Goal: Task Accomplishment & Management: Use online tool/utility

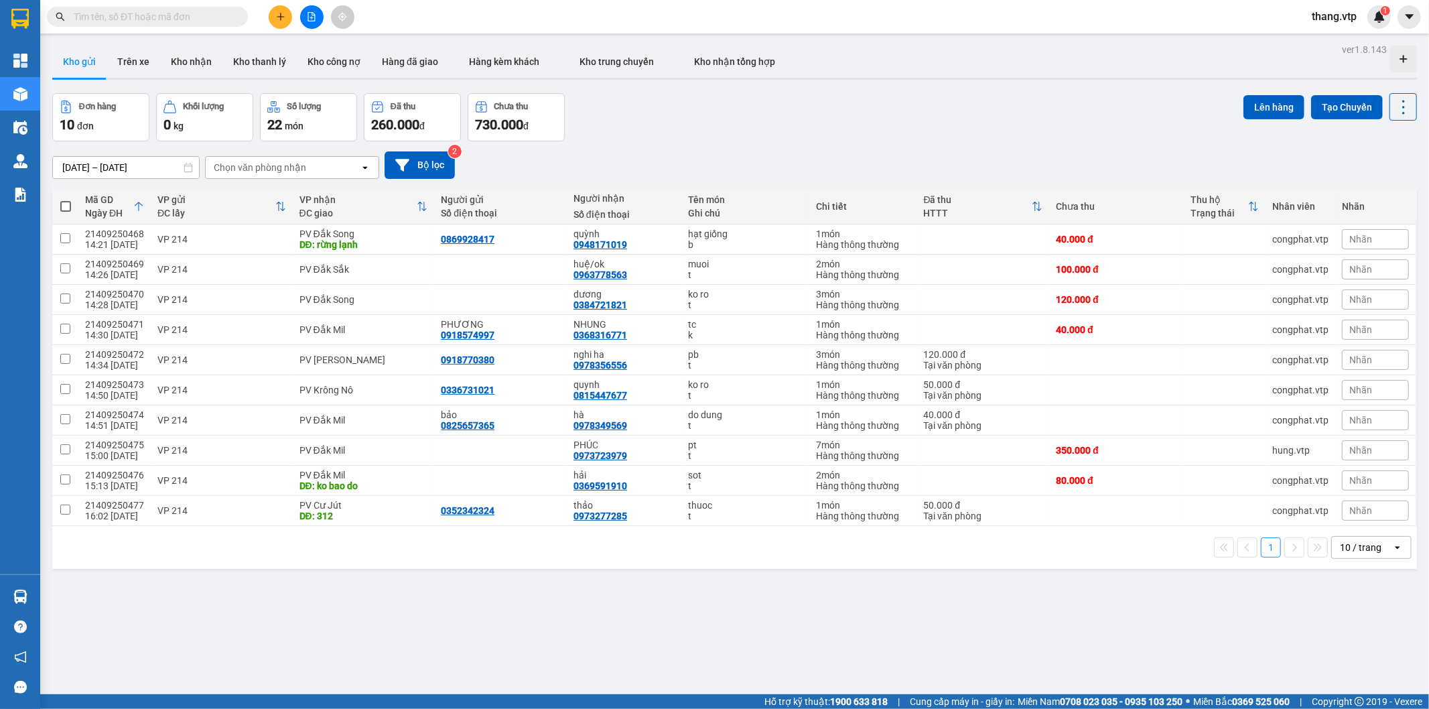
click at [137, 17] on input "text" at bounding box center [153, 16] width 158 height 15
paste input "DM09250339"
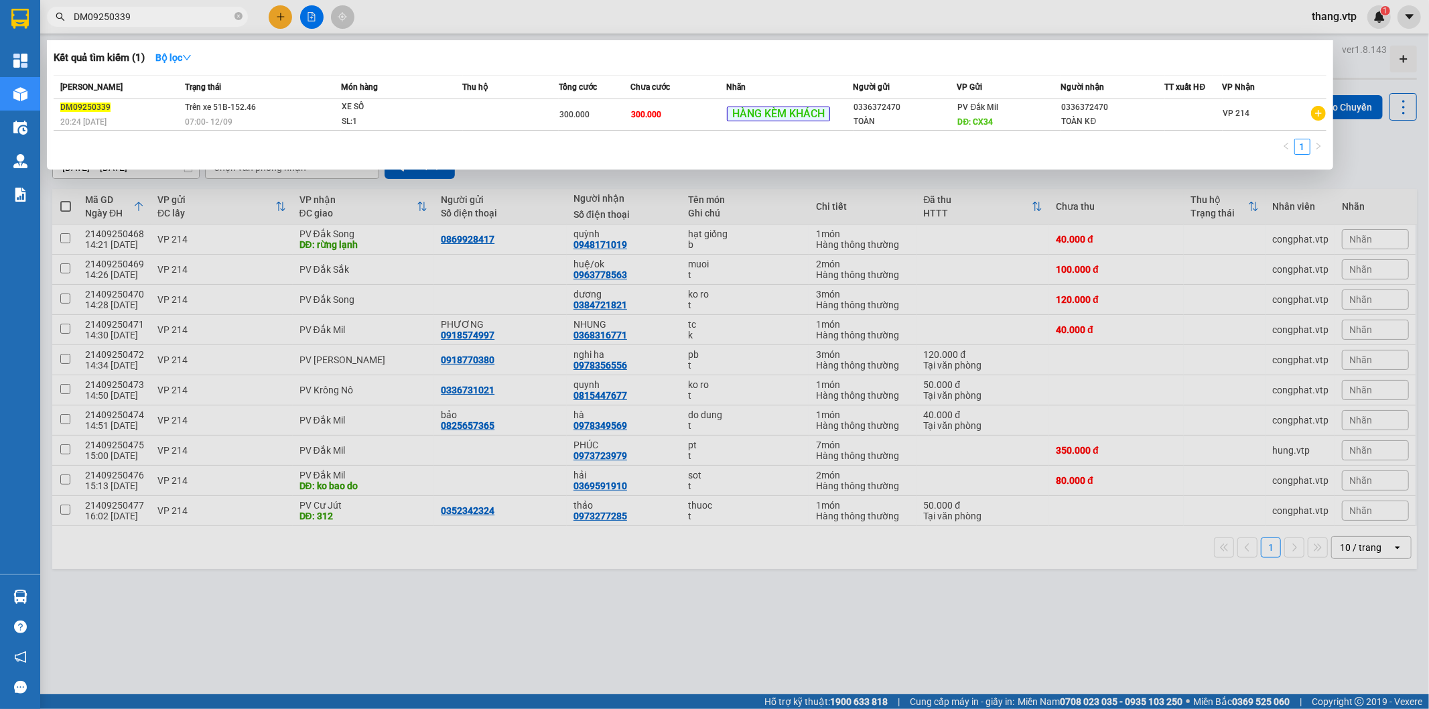
type input "DM09250339"
click at [241, 564] on div at bounding box center [714, 354] width 1429 height 709
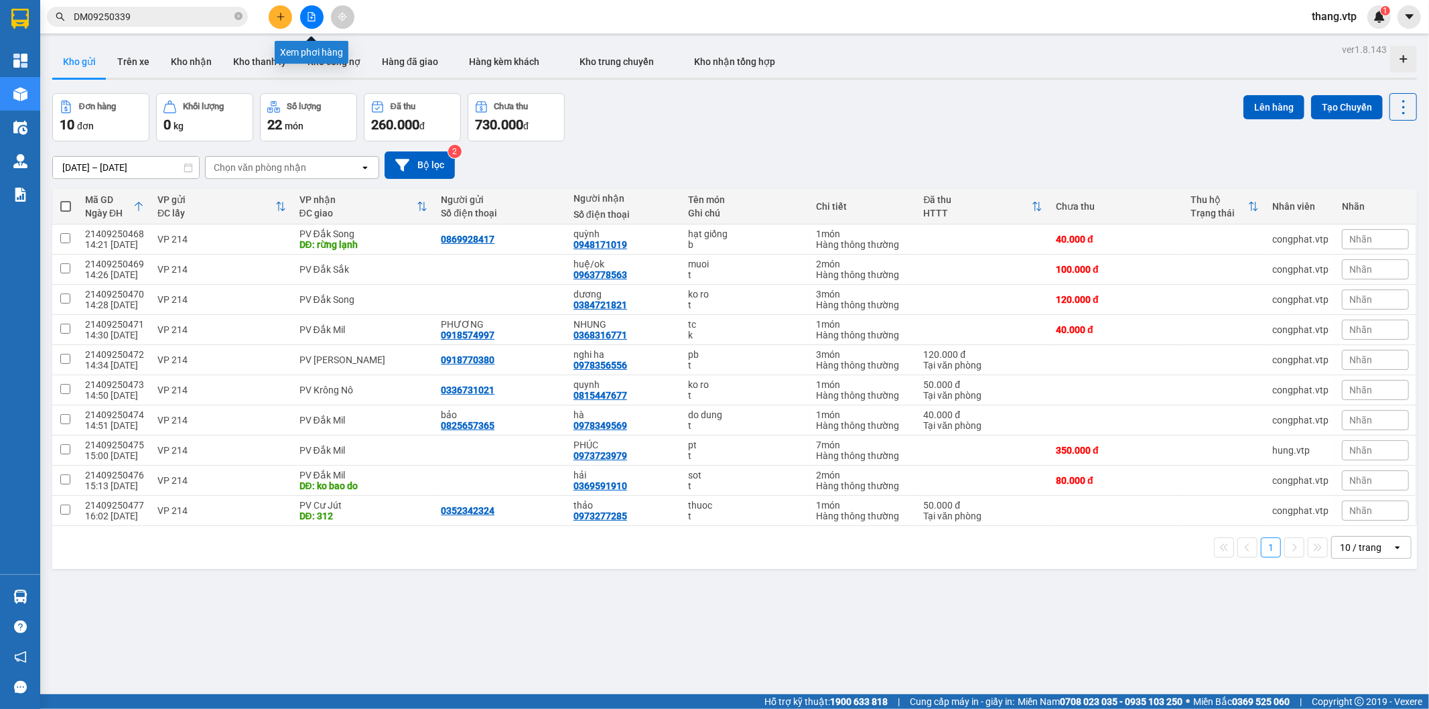
click at [322, 13] on button at bounding box center [311, 16] width 23 height 23
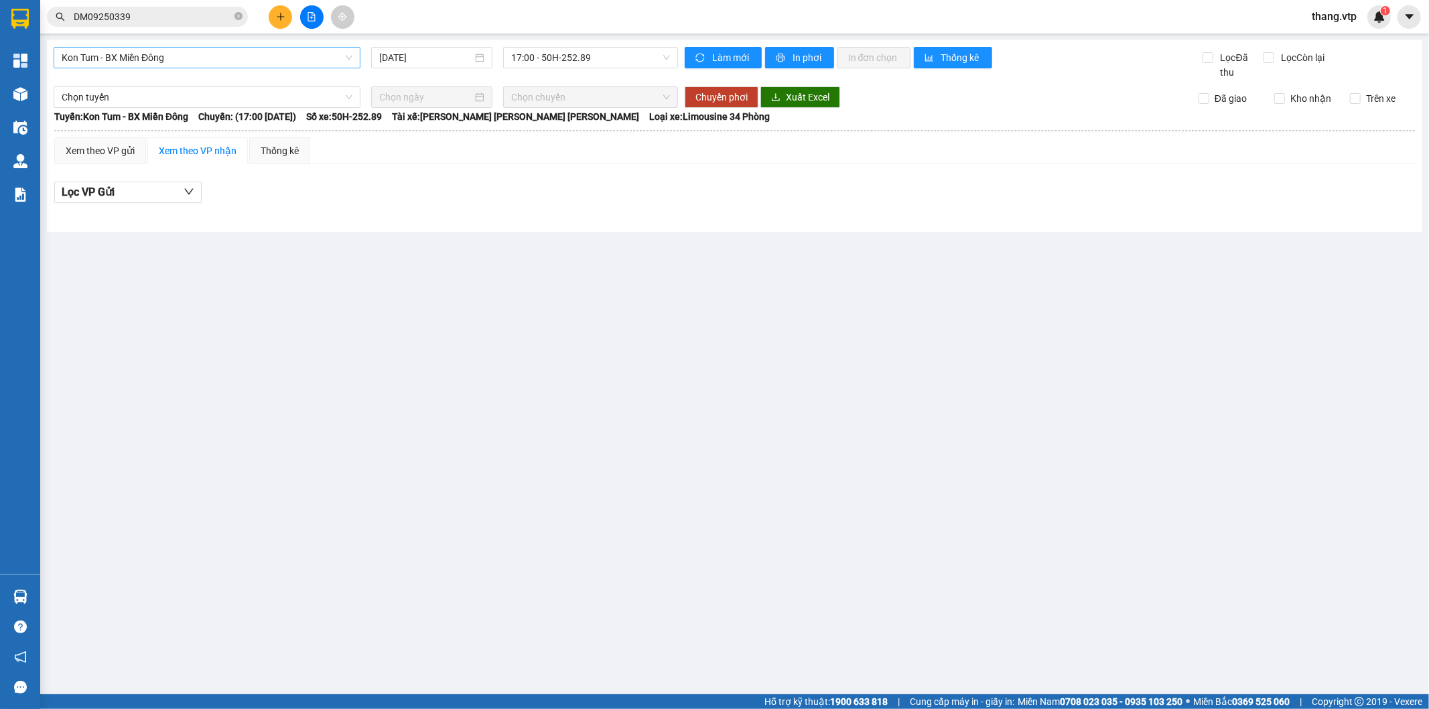
click at [180, 58] on span "Kon Tum - BX Miền Đông" at bounding box center [207, 58] width 291 height 20
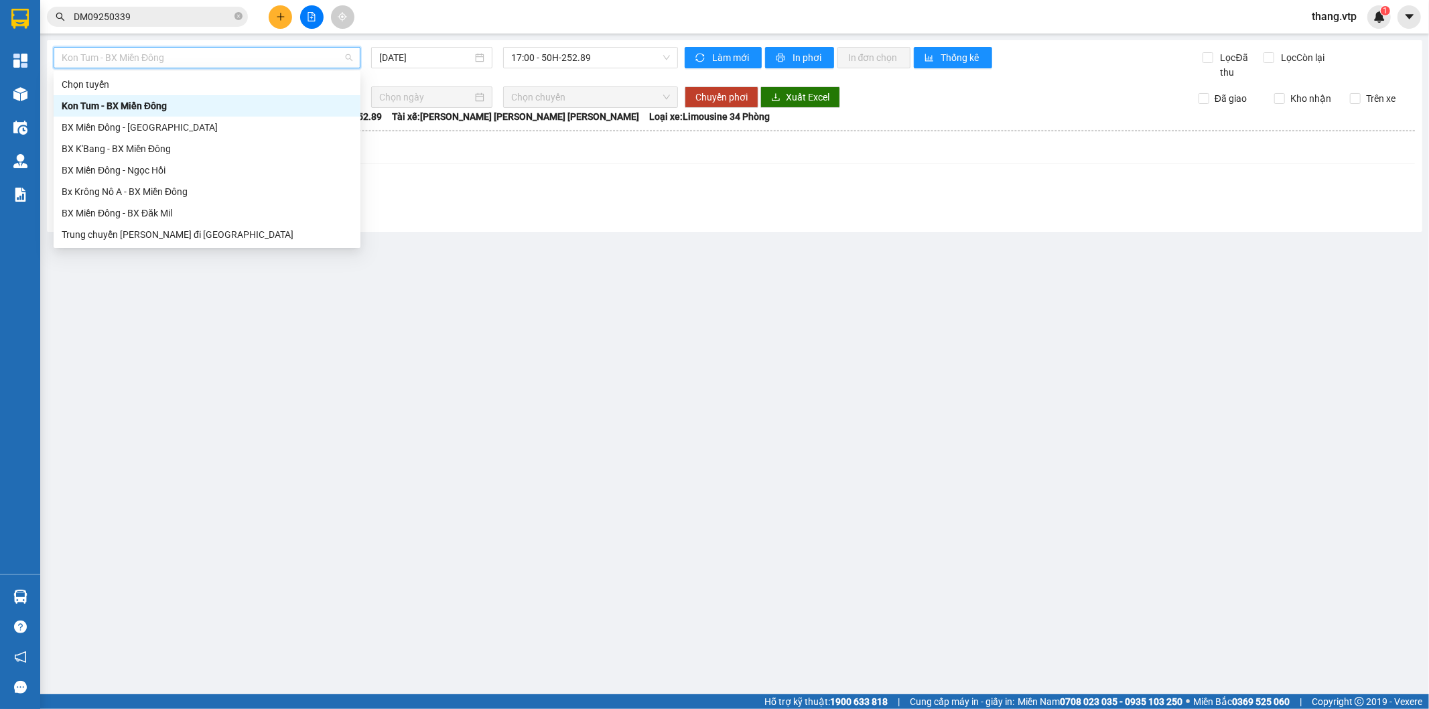
click at [170, 13] on input "DM09250339" at bounding box center [153, 16] width 158 height 15
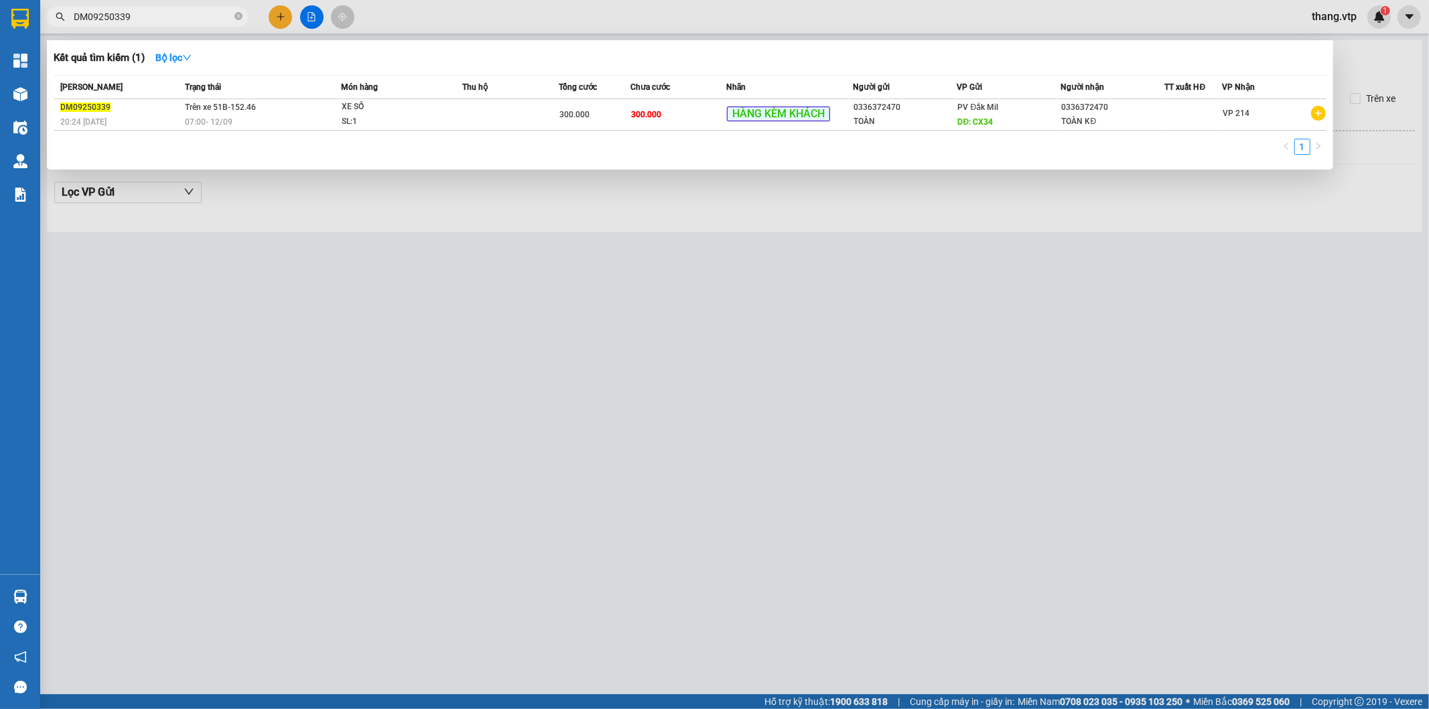
click at [310, 21] on div at bounding box center [714, 354] width 1429 height 709
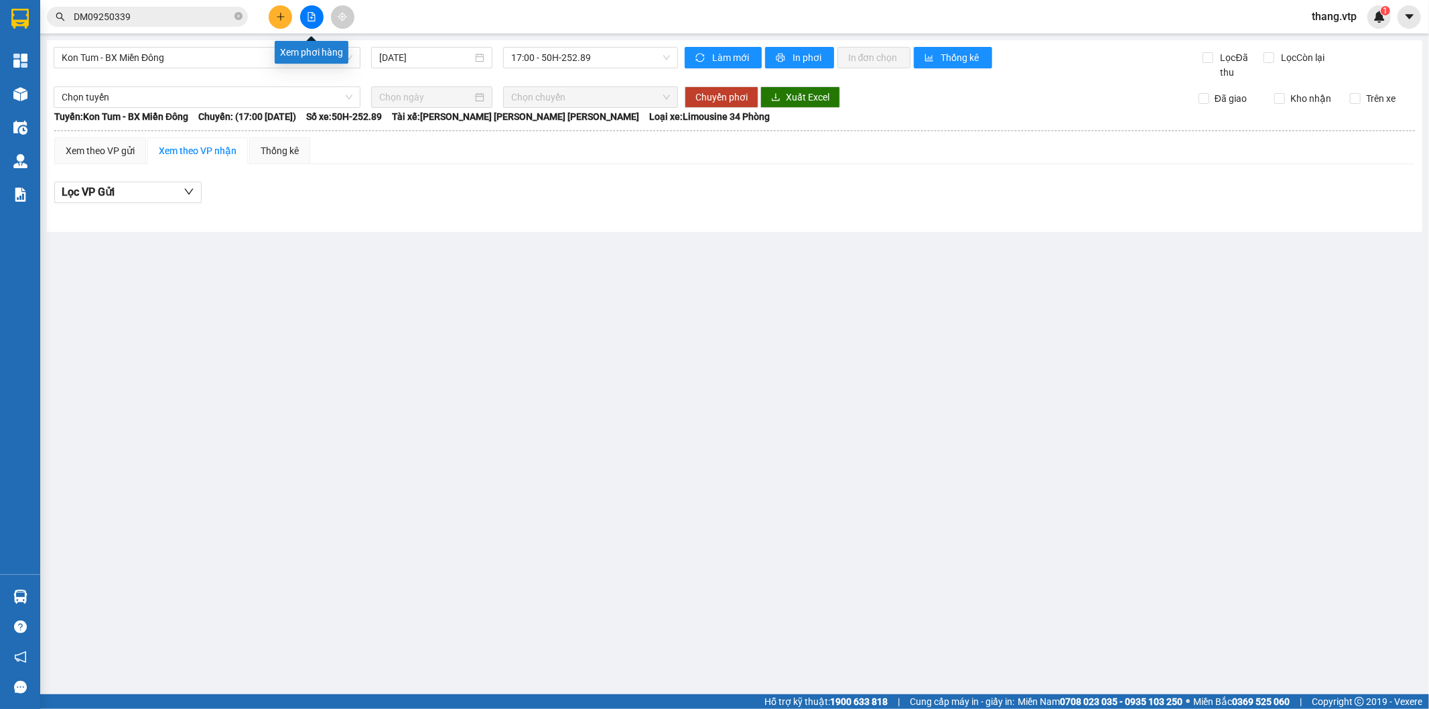
click at [317, 17] on button at bounding box center [311, 16] width 23 height 23
drag, startPoint x: 153, startPoint y: 68, endPoint x: 163, endPoint y: 60, distance: 13.4
click at [154, 68] on div "Kon Tum - BX Miền Đông 12/09/2025 17:00 - 50H-252.89" at bounding box center [366, 63] width 625 height 33
click at [166, 59] on span "Kon Tum - BX Miền Đông" at bounding box center [207, 58] width 291 height 20
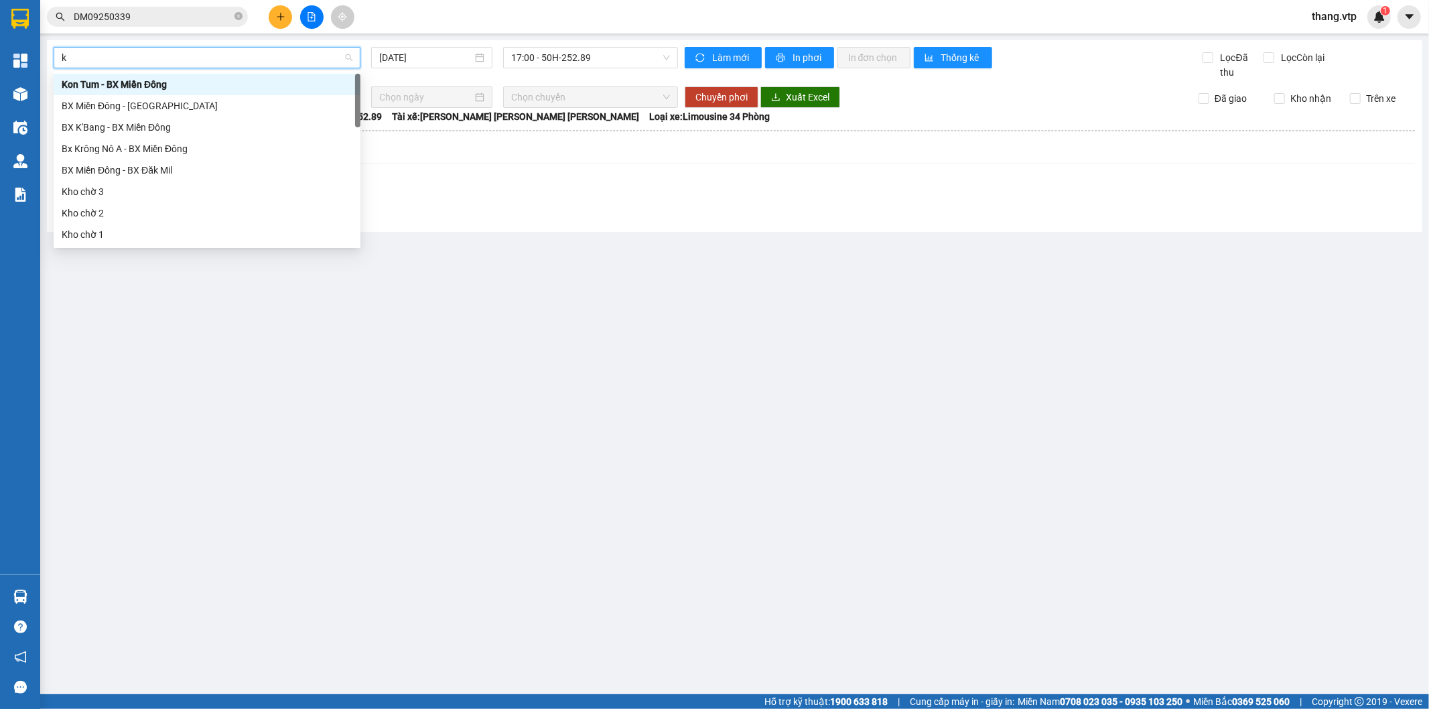
type input "kr"
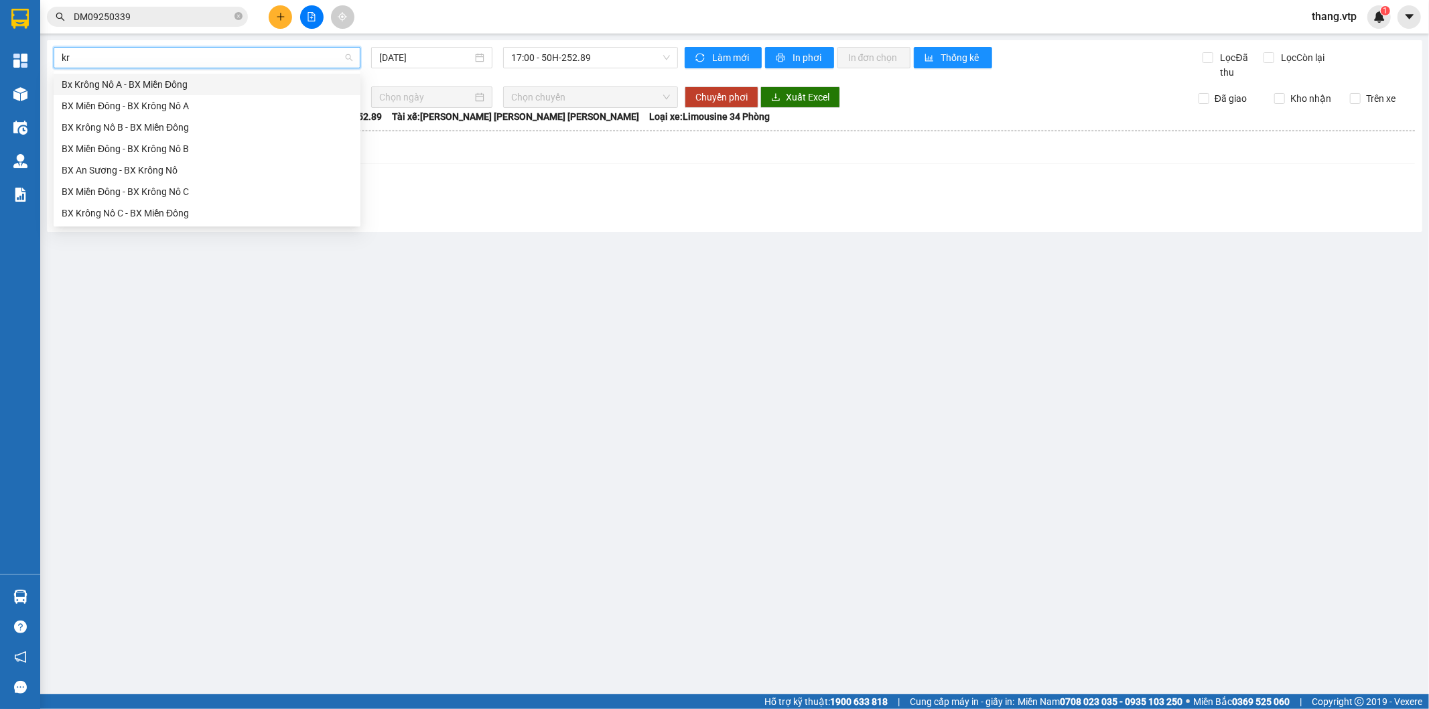
click at [168, 85] on div "Bx Krông Nô A - BX Miền Đông" at bounding box center [207, 84] width 291 height 15
type input "12/09/2025"
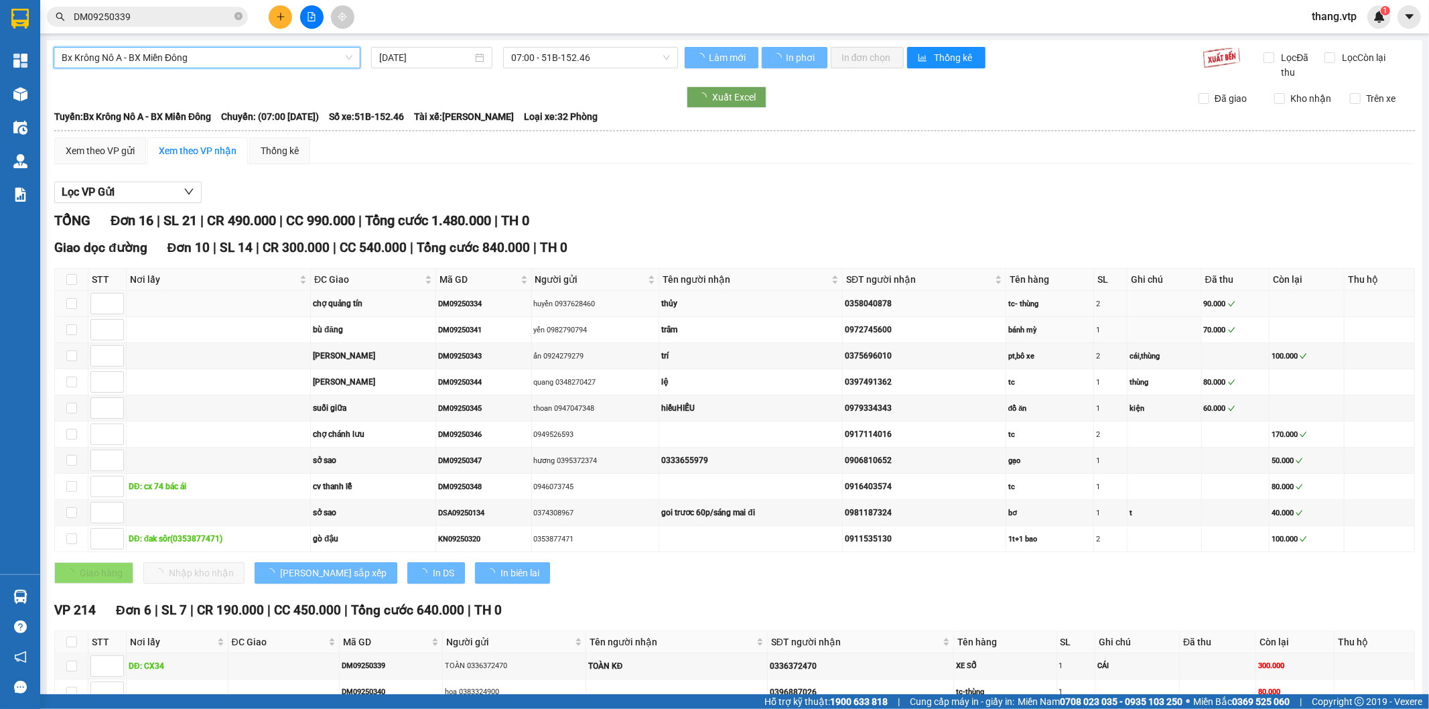
click at [403, 322] on td "bù đăng" at bounding box center [373, 330] width 125 height 26
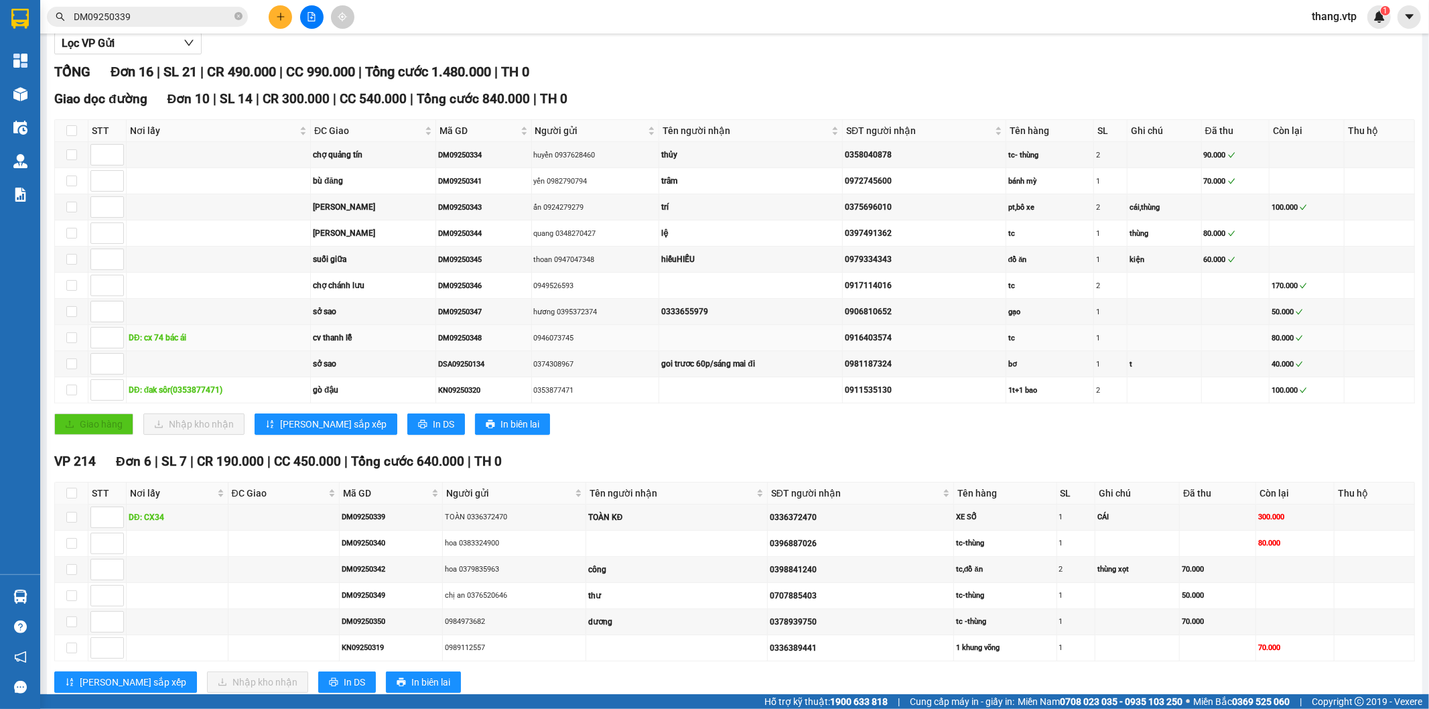
scroll to position [188, 0]
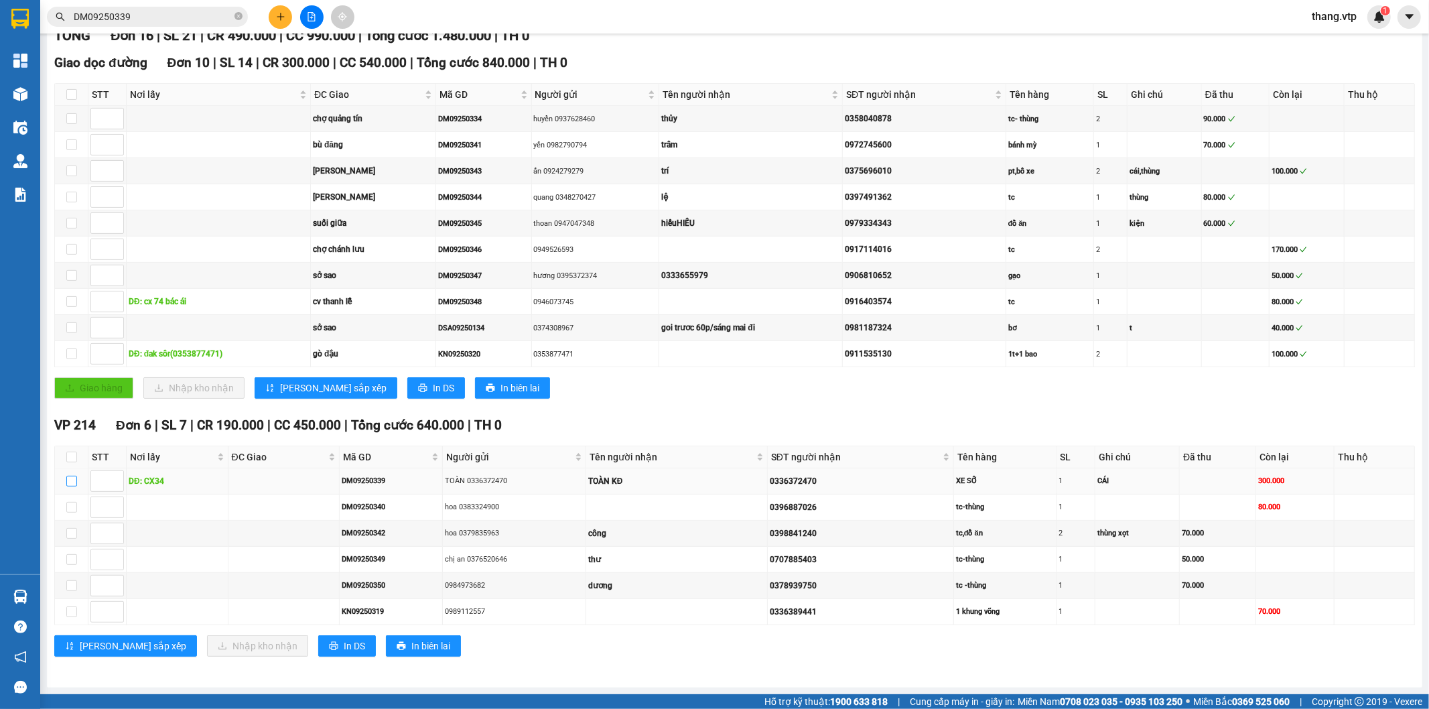
click at [71, 478] on input "checkbox" at bounding box center [71, 481] width 11 height 11
checkbox input "true"
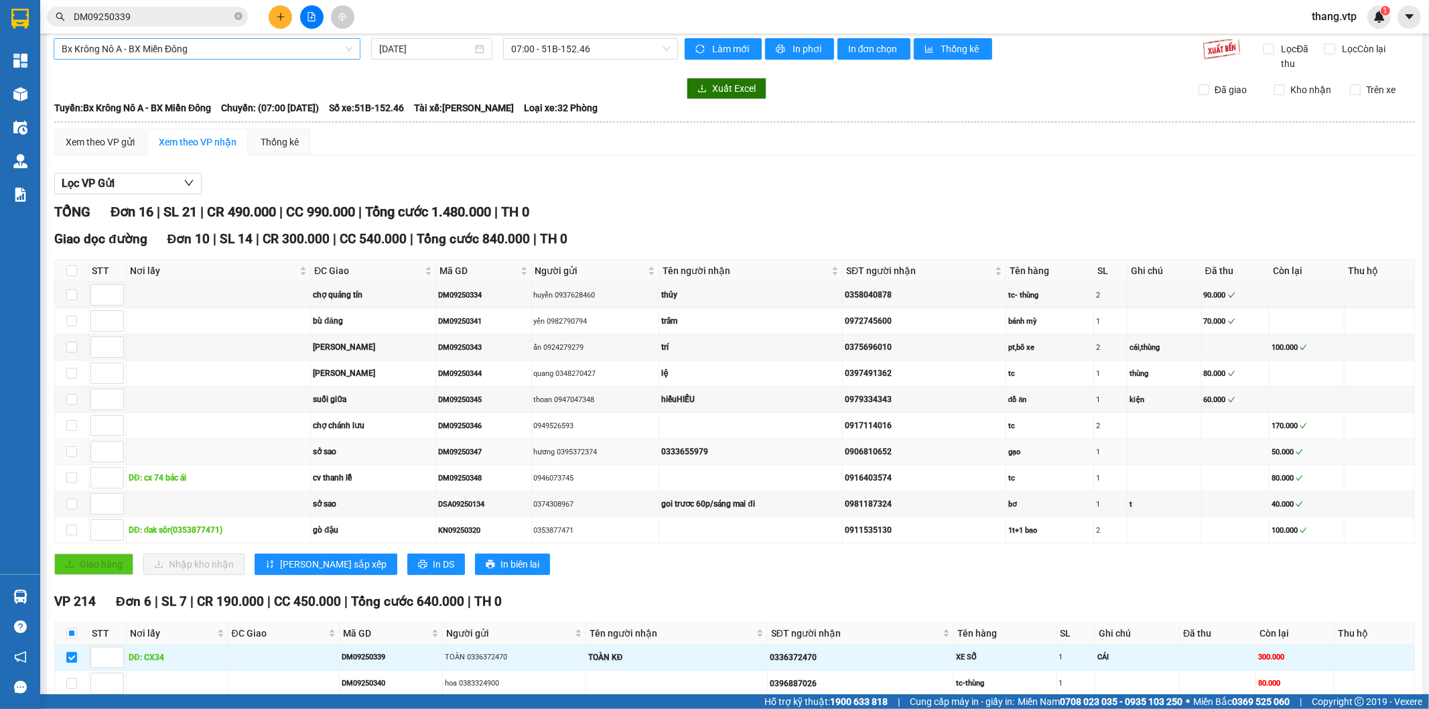
scroll to position [0, 0]
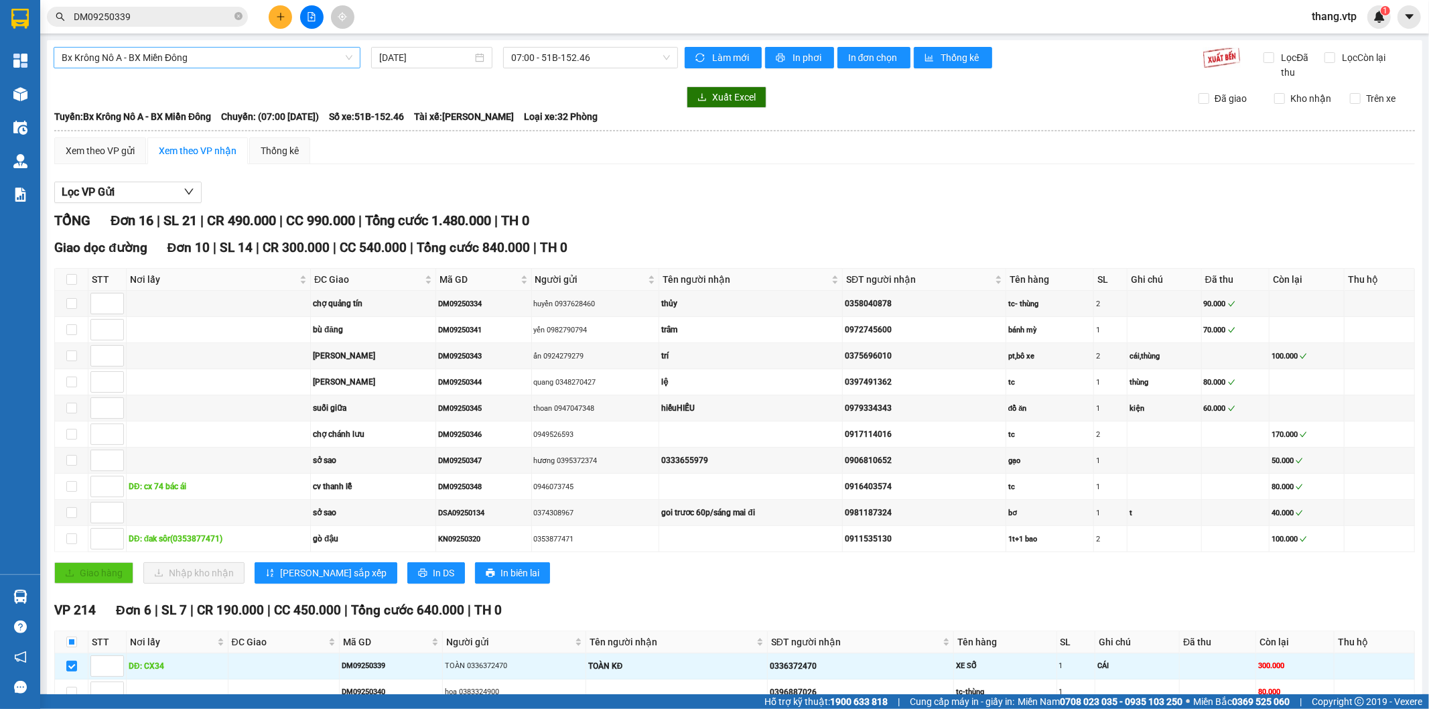
click at [198, 18] on input "DM09250339" at bounding box center [153, 16] width 158 height 15
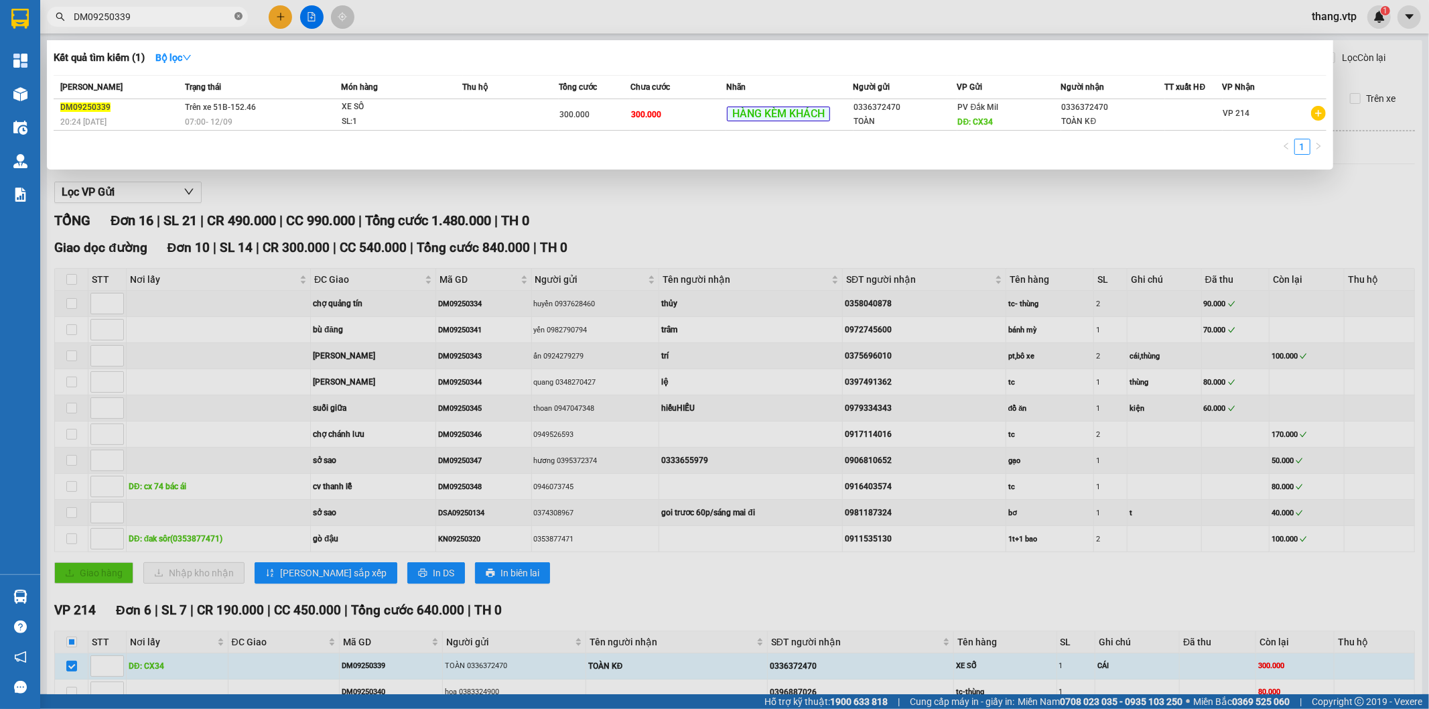
click at [239, 15] on icon "close-circle" at bounding box center [239, 16] width 8 height 8
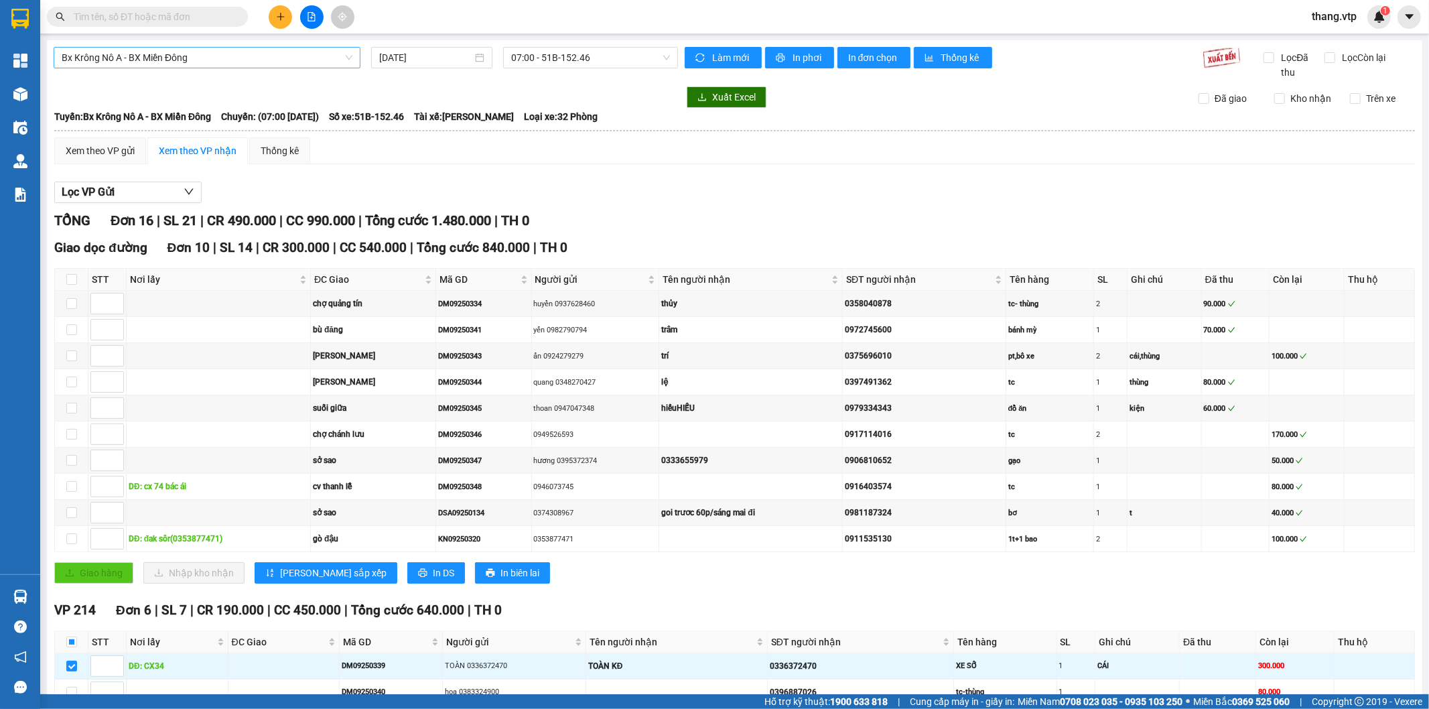
click at [177, 72] on div "Bx Krông Nô A - BX Miền Đông 12/09/2025 07:00 - 51B-152.46" at bounding box center [366, 63] width 625 height 33
click at [318, 12] on button at bounding box center [311, 16] width 23 height 23
click at [315, 21] on button at bounding box center [311, 16] width 23 height 23
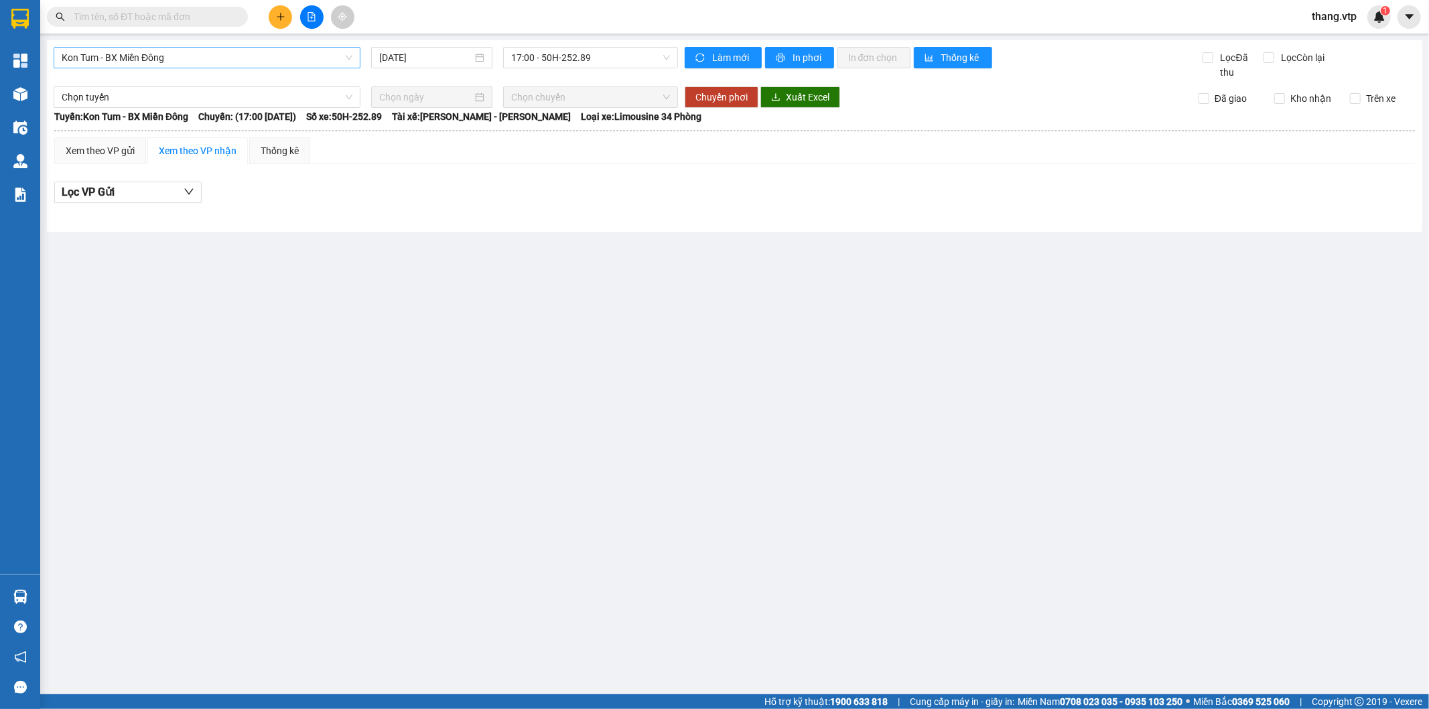
click at [243, 50] on span "Kon Tum - BX Miền Đông" at bounding box center [207, 58] width 291 height 20
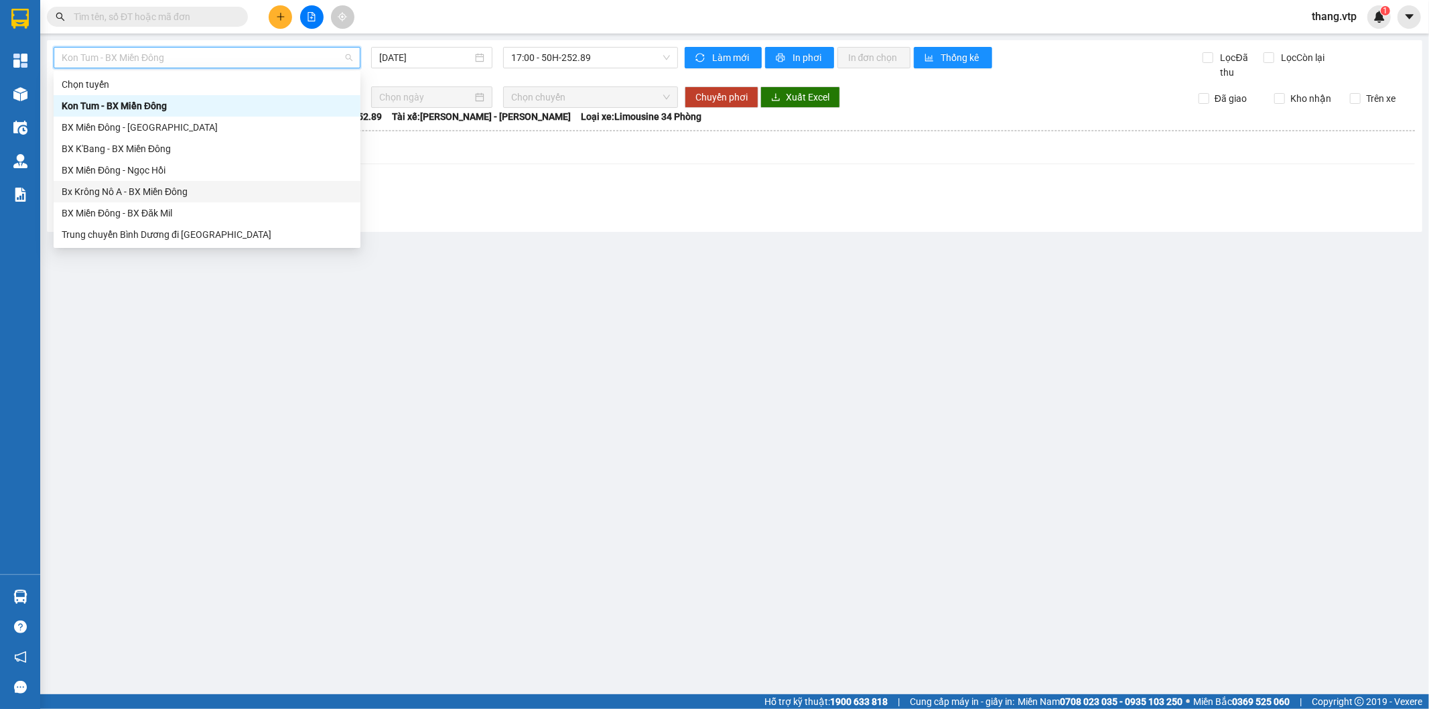
click at [178, 197] on div "Bx Krông Nô A - BX Miền Đông" at bounding box center [207, 191] width 291 height 15
type input "[DATE]"
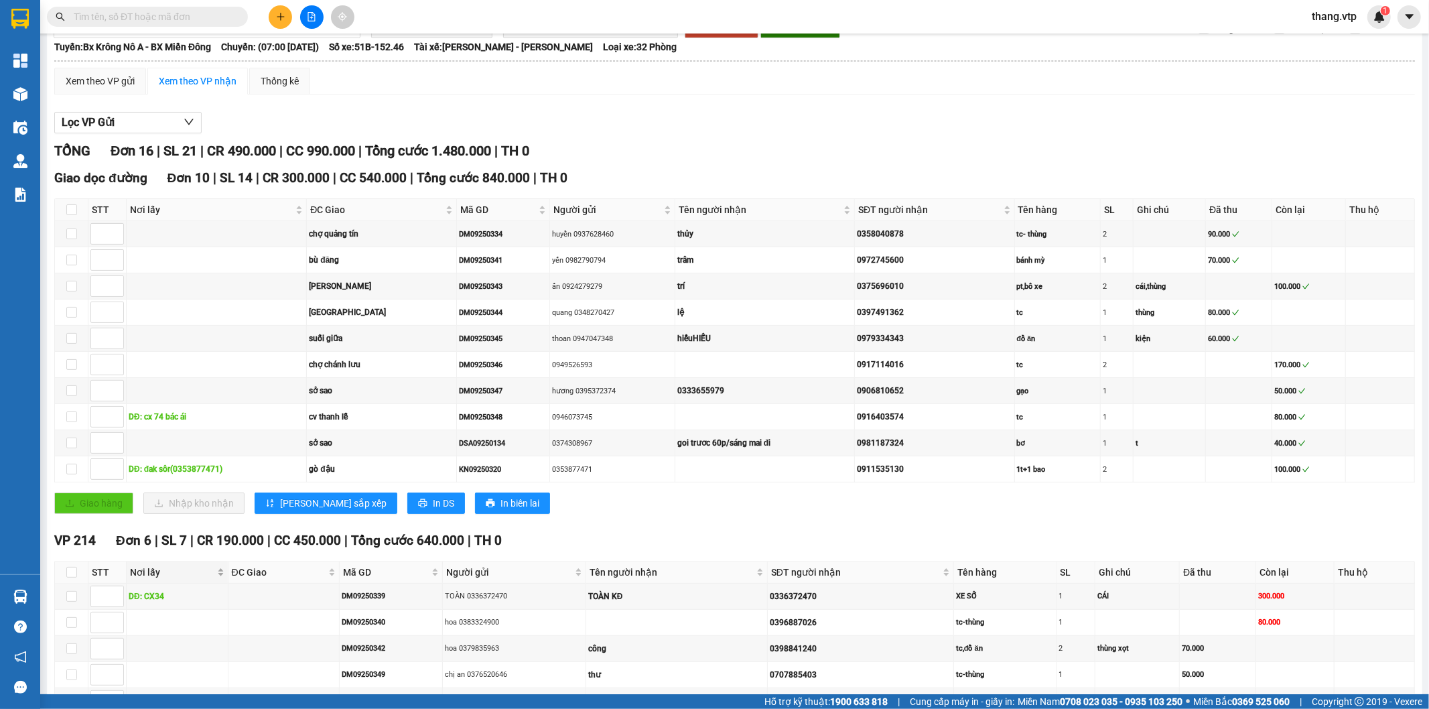
scroll to position [188, 0]
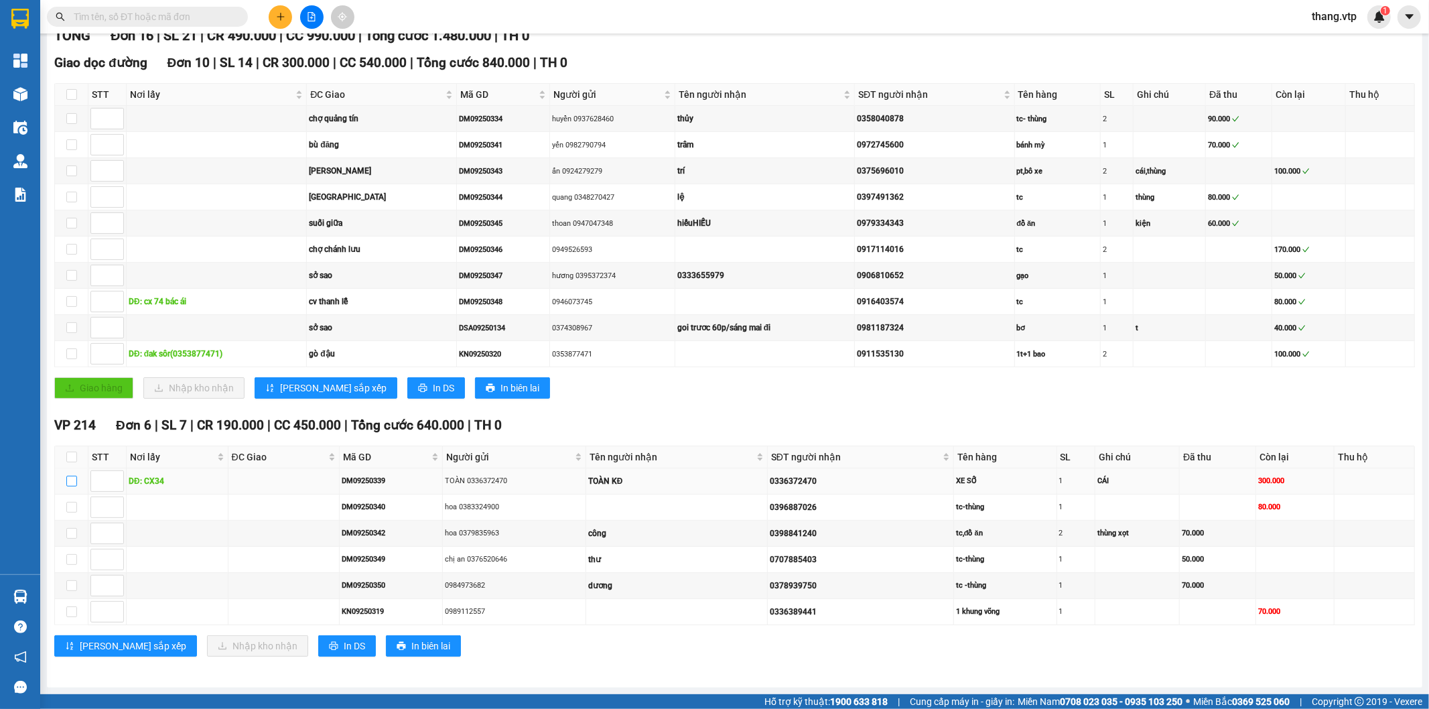
click at [71, 480] on input "checkbox" at bounding box center [71, 481] width 11 height 11
checkbox input "true"
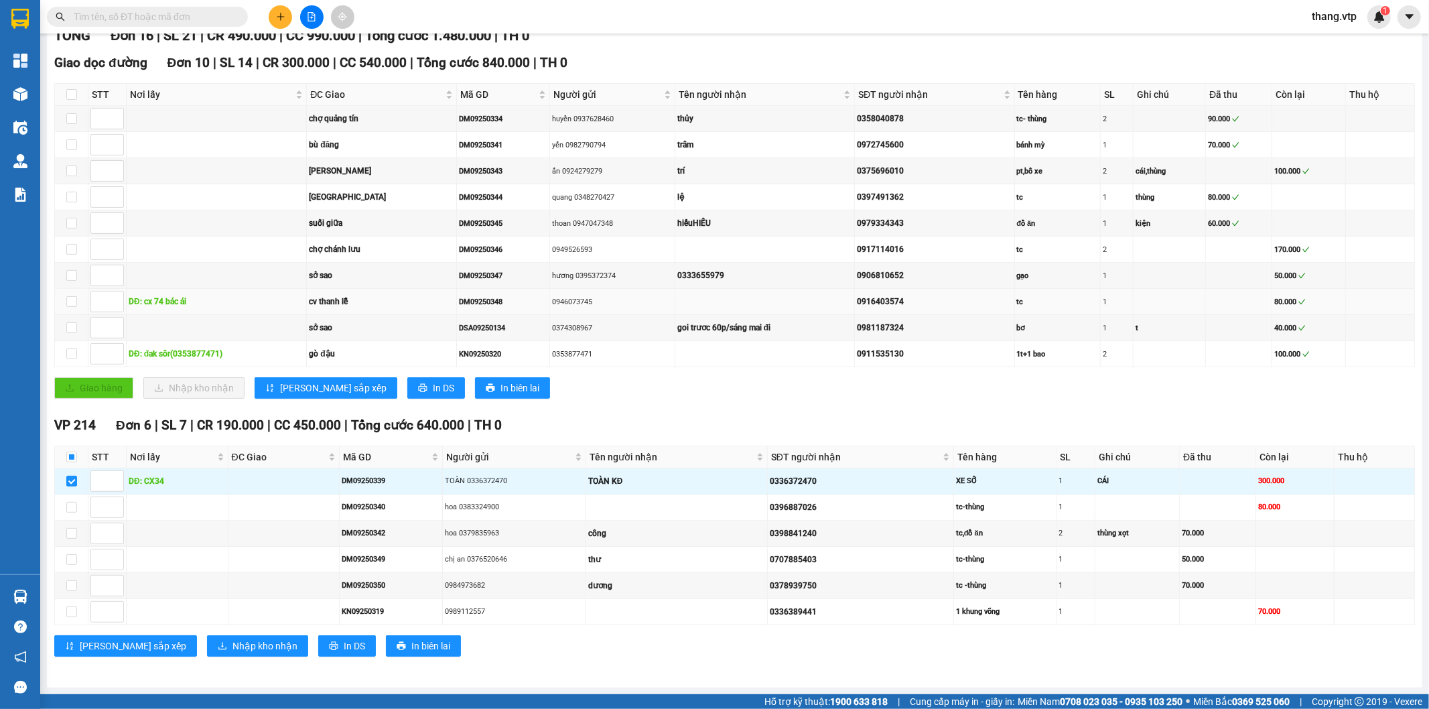
scroll to position [0, 0]
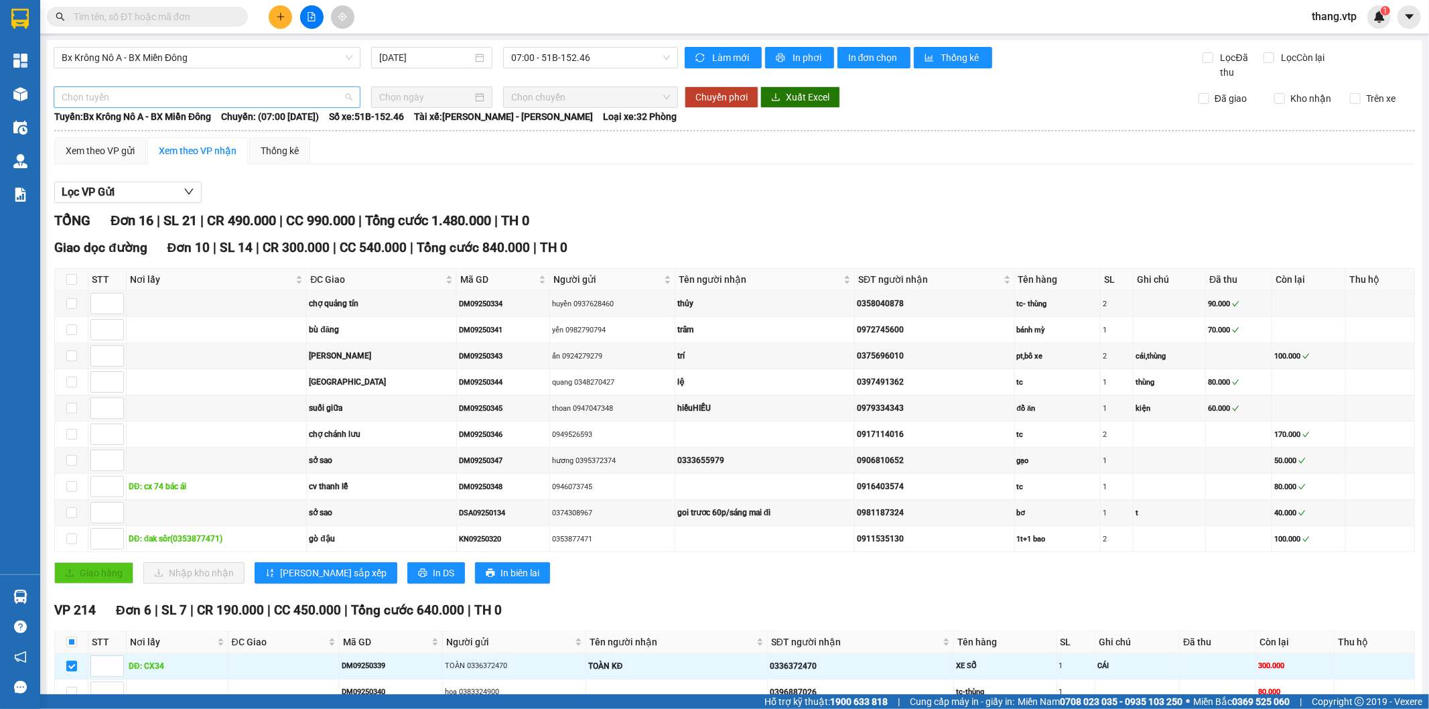
click at [131, 105] on span "Chọn tuyến" at bounding box center [207, 97] width 291 height 20
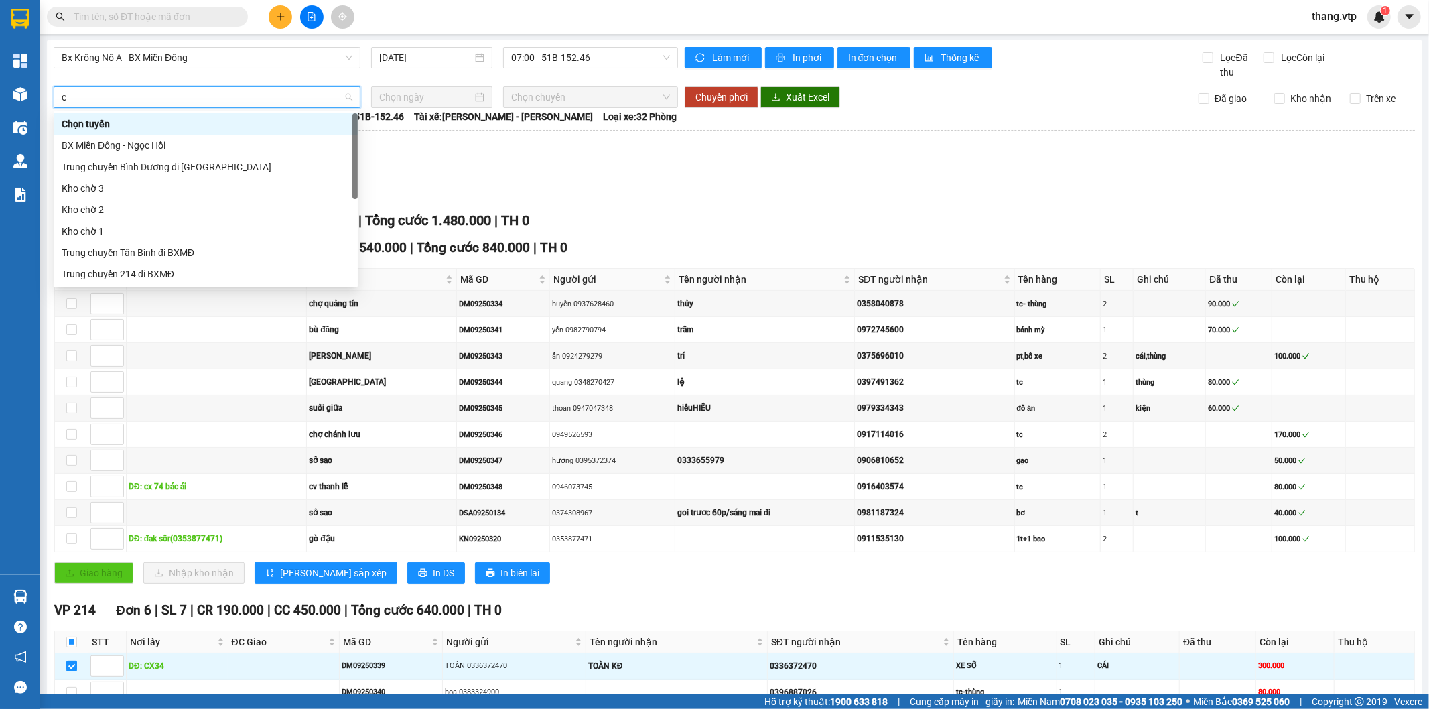
type input "cu"
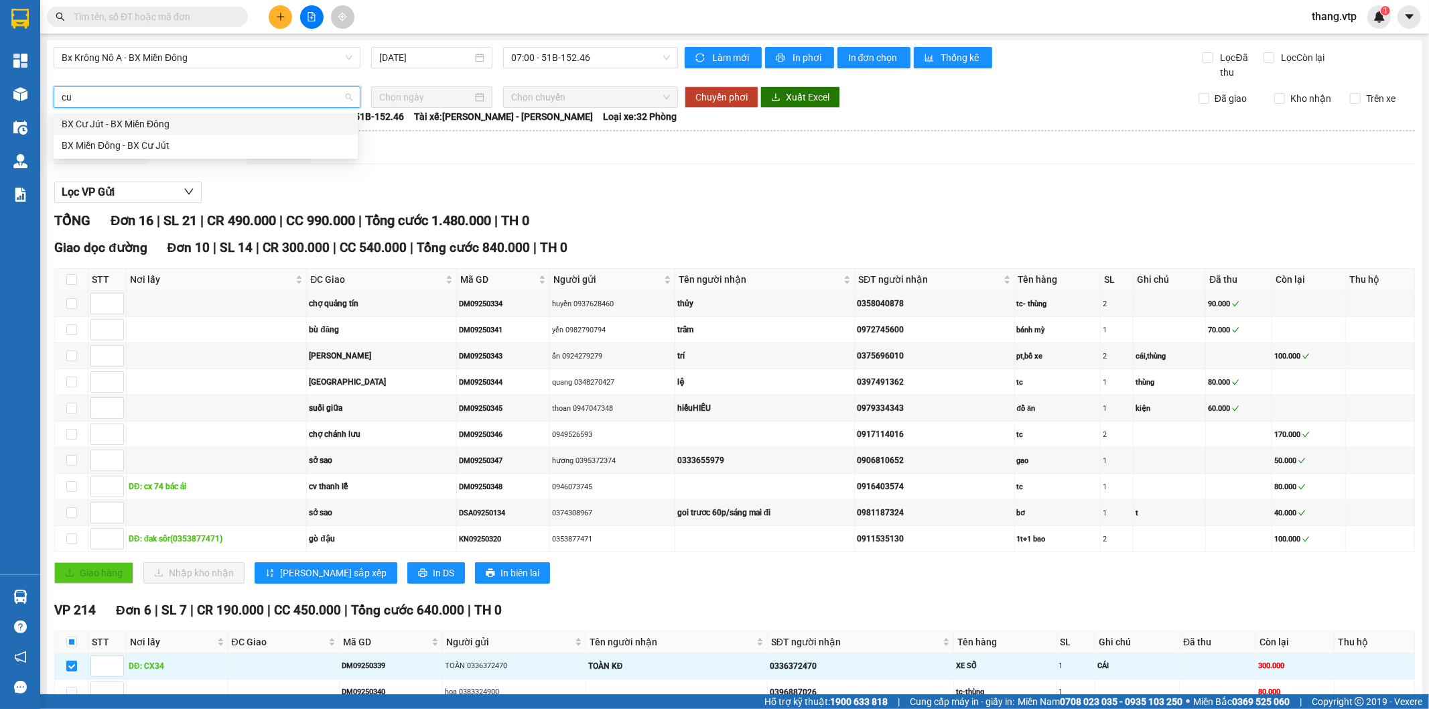
click at [146, 125] on div "BX Cư Jút - BX Miền Đông" at bounding box center [206, 124] width 288 height 15
click at [398, 98] on input at bounding box center [425, 97] width 93 height 15
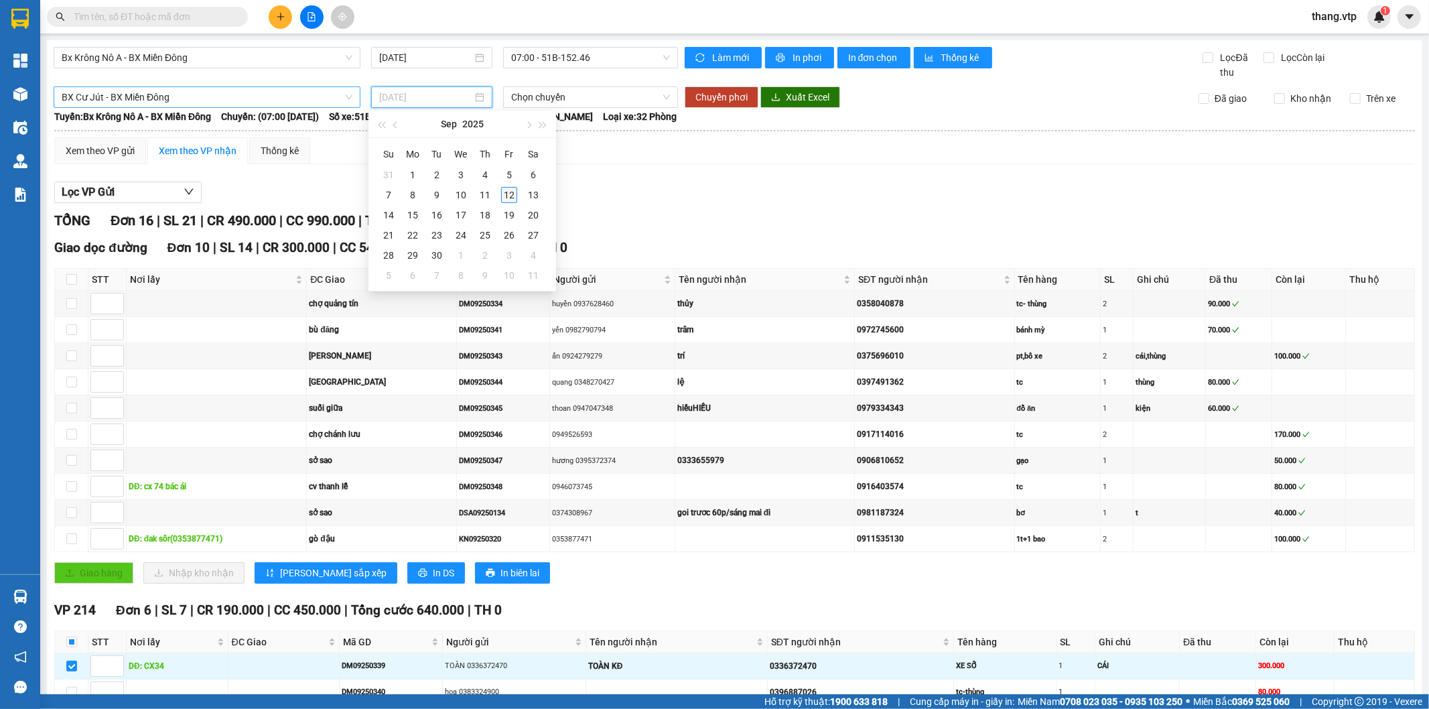
type input "[DATE]"
click at [513, 192] on div "12" at bounding box center [509, 195] width 16 height 16
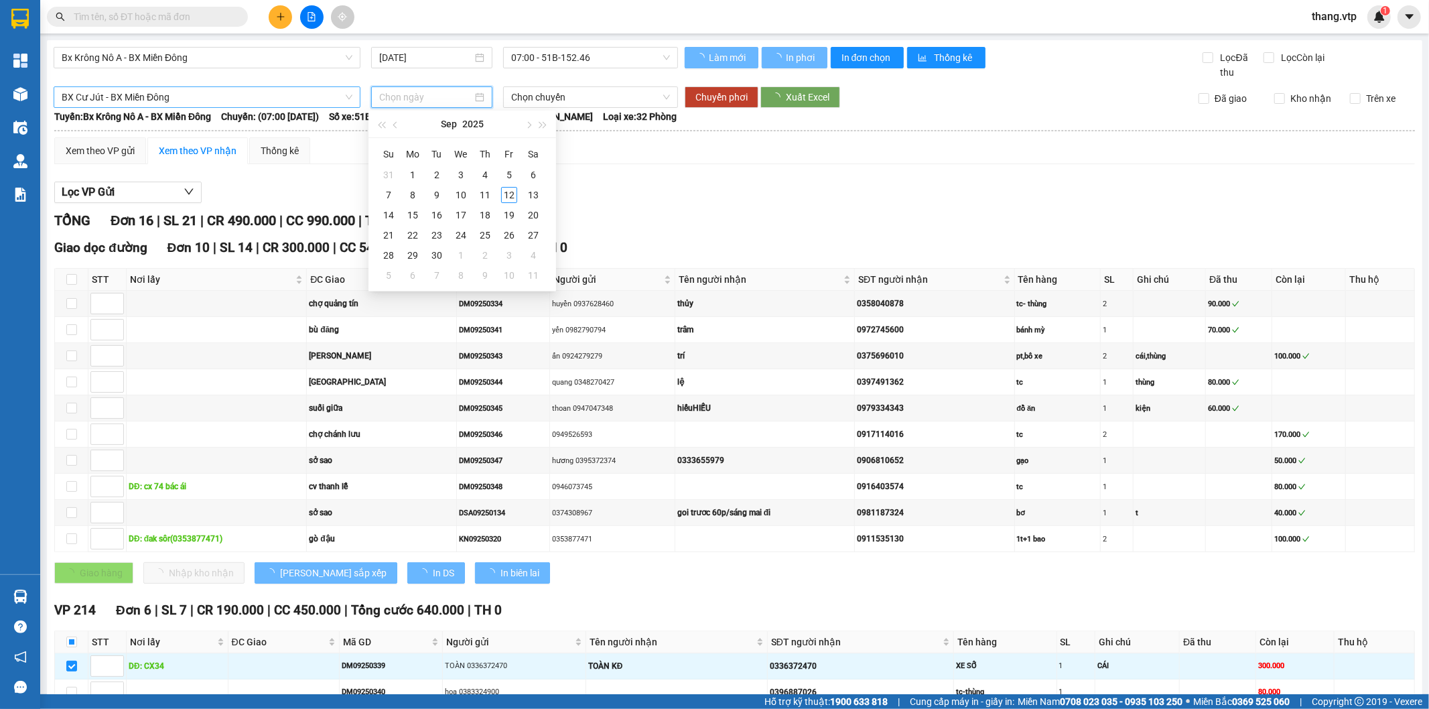
type input "[DATE]"
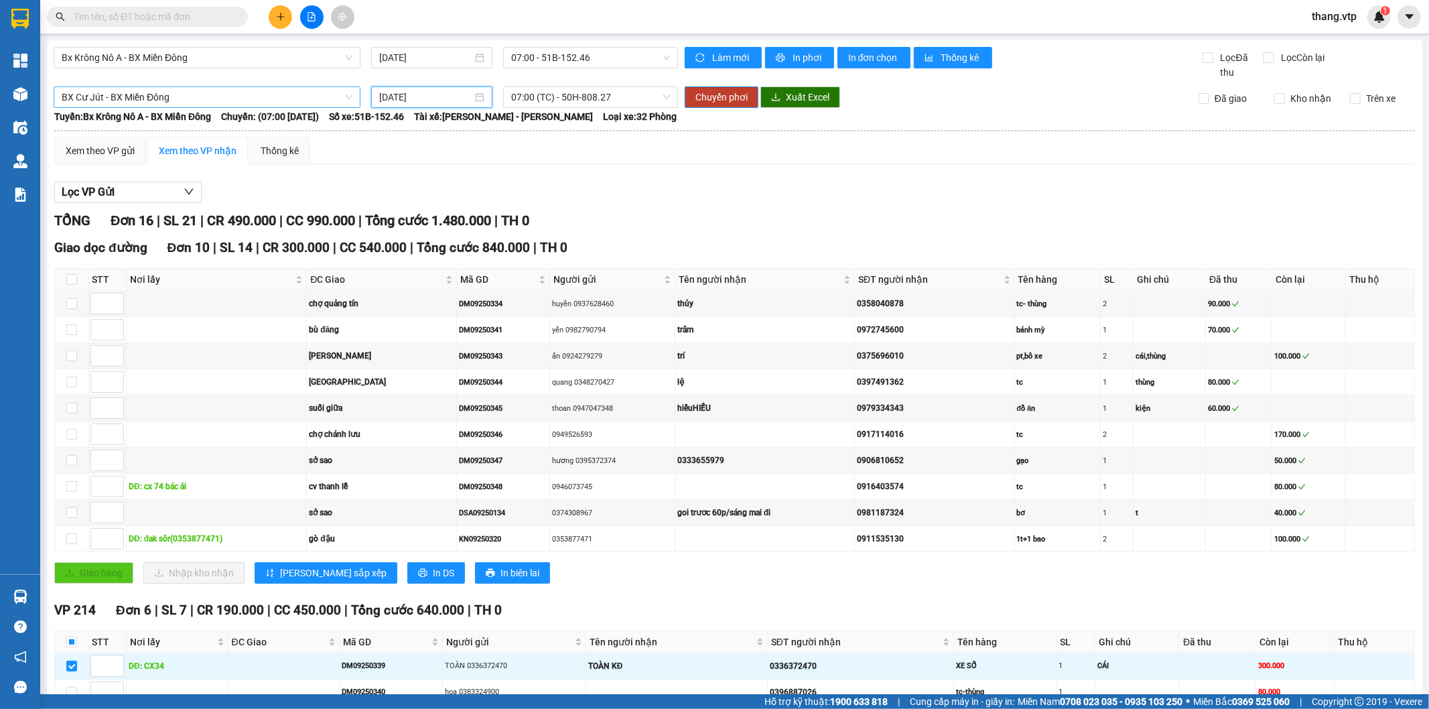
click at [665, 168] on div "Xem theo VP gửi Xem theo VP nhận Thống kê Lọc VP Gửi TỔNG Đơn 16 | SL 21 | CR …" at bounding box center [734, 497] width 1361 height 721
click at [704, 101] on span "Chuyển phơi" at bounding box center [722, 97] width 52 height 15
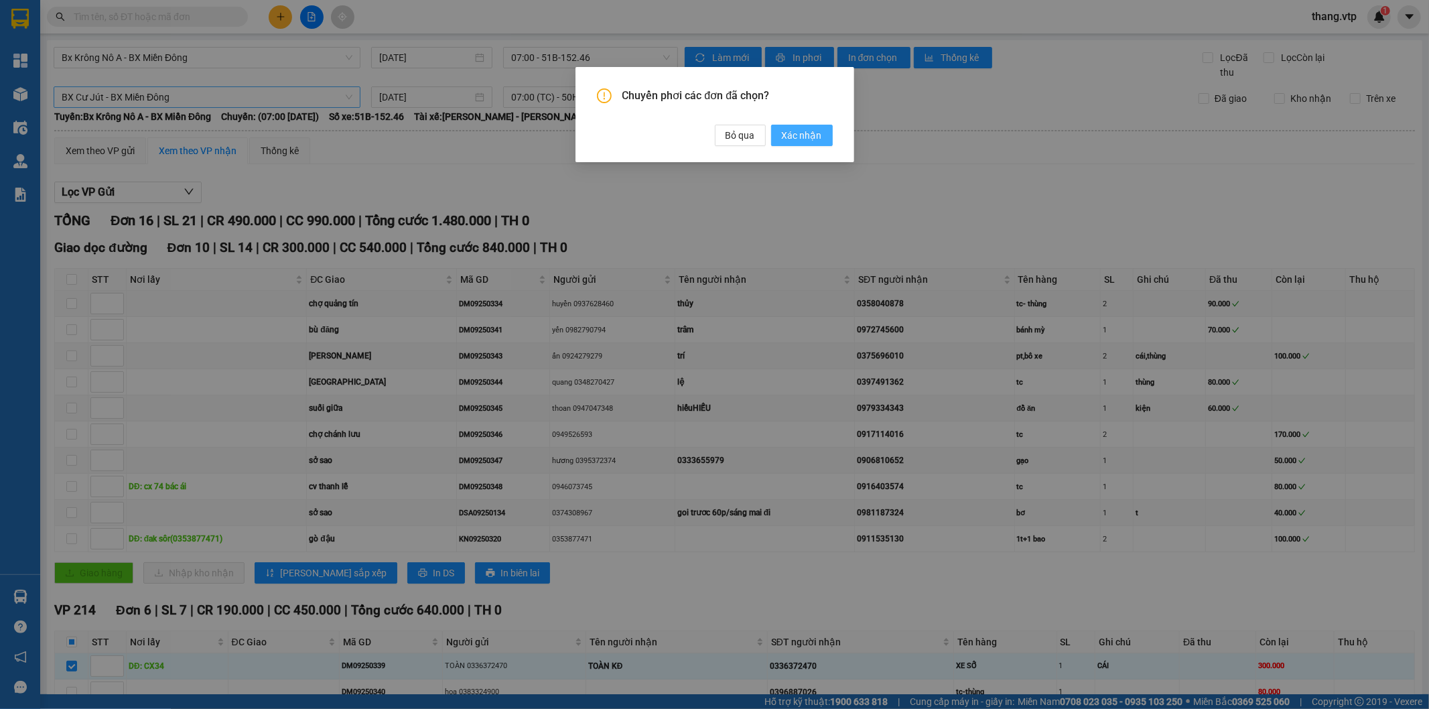
click at [804, 135] on span "Xác nhận" at bounding box center [802, 135] width 40 height 15
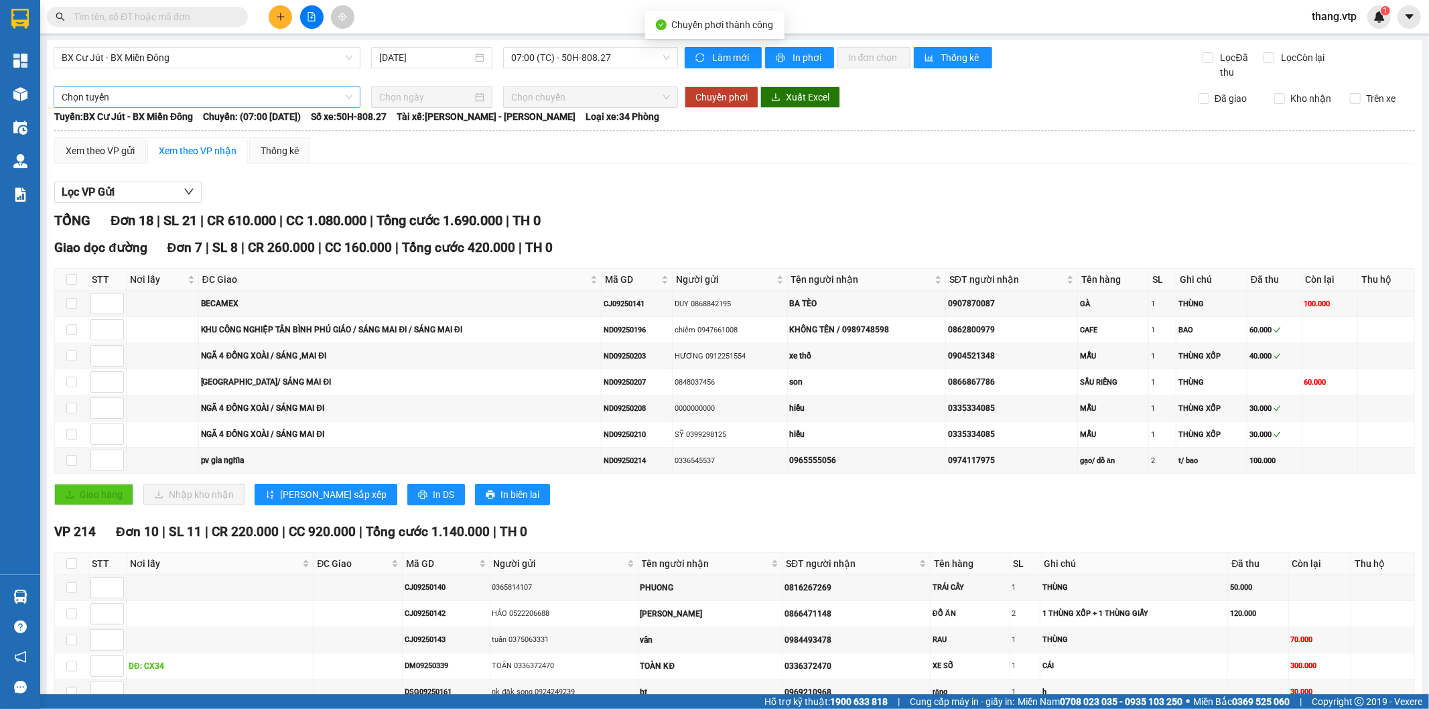
checkbox input "false"
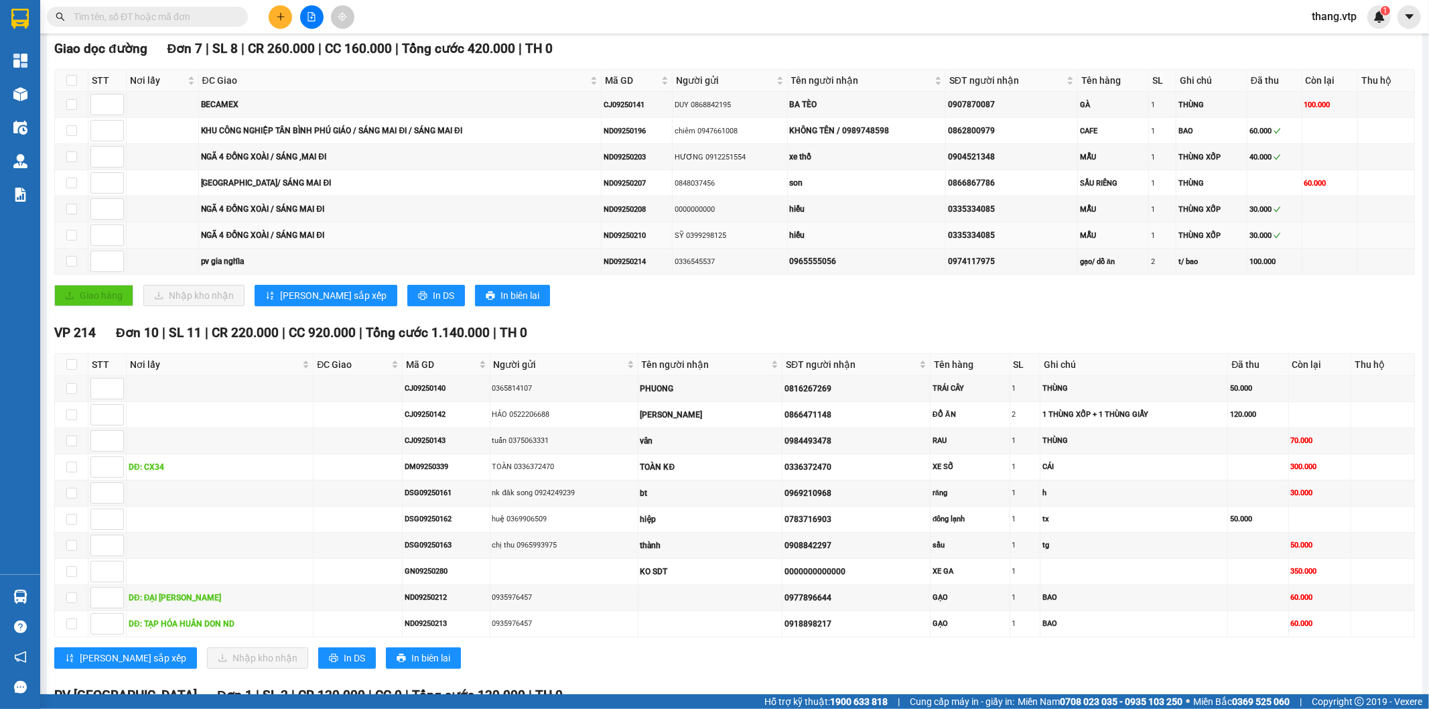
scroll to position [298, 0]
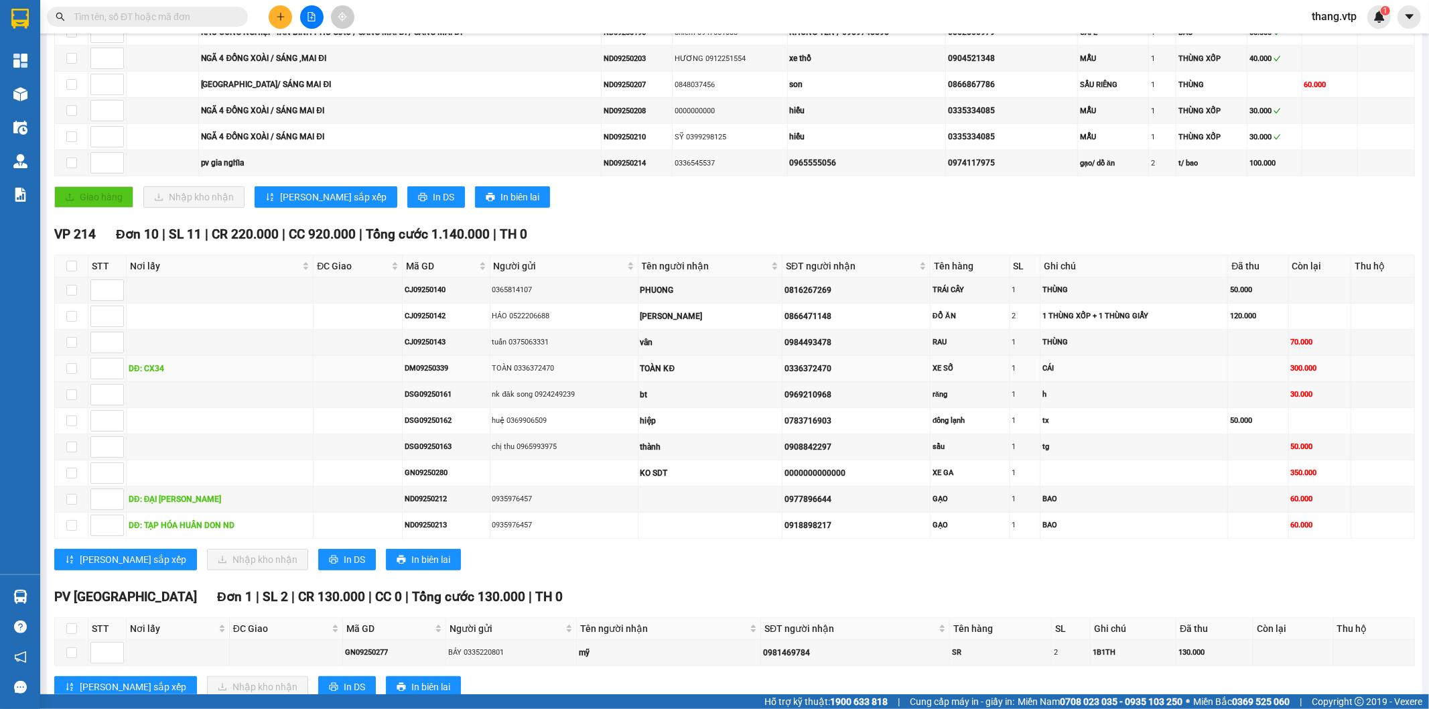
click at [425, 372] on div "DM09250339" at bounding box center [446, 368] width 83 height 11
copy div "DM09250339"
click at [192, 15] on input "text" at bounding box center [153, 16] width 158 height 15
paste input "DM09250339"
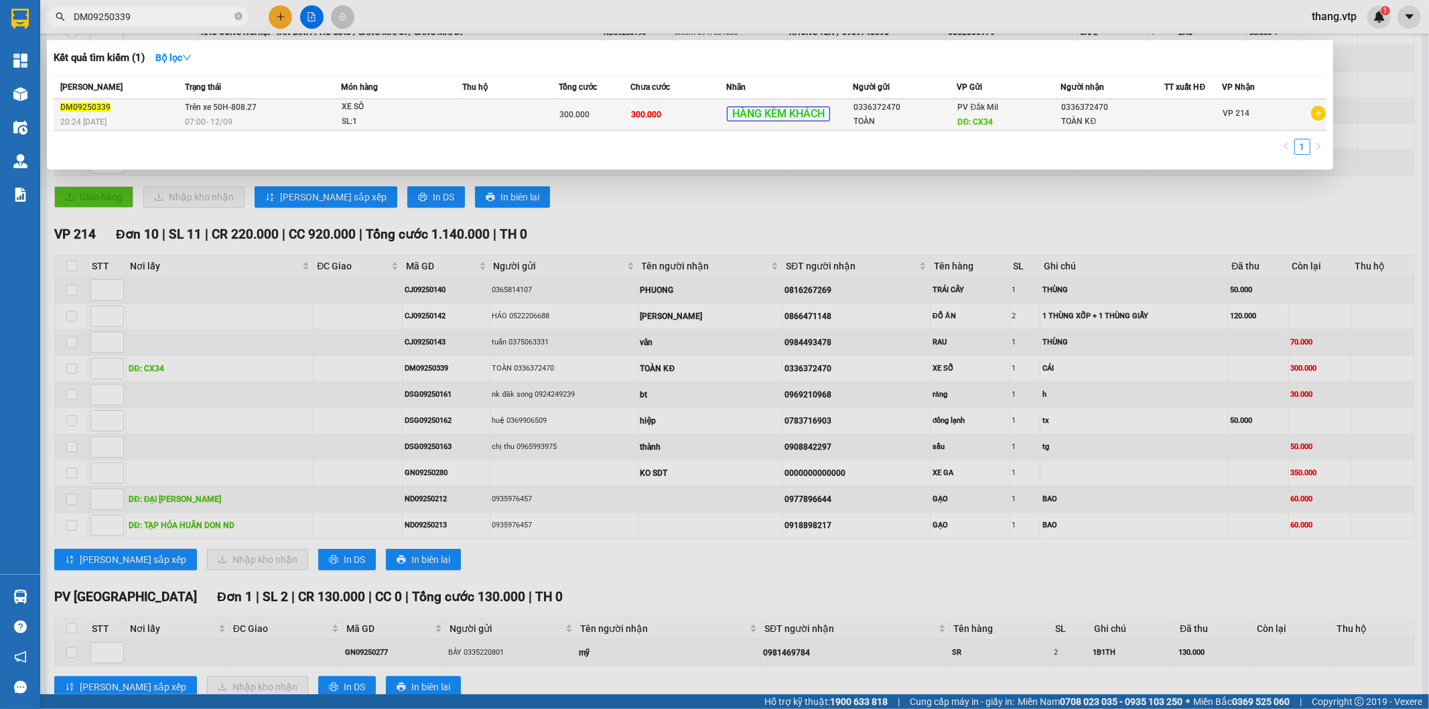
type input "DM09250339"
click at [406, 117] on div "SL: 1" at bounding box center [392, 122] width 101 height 15
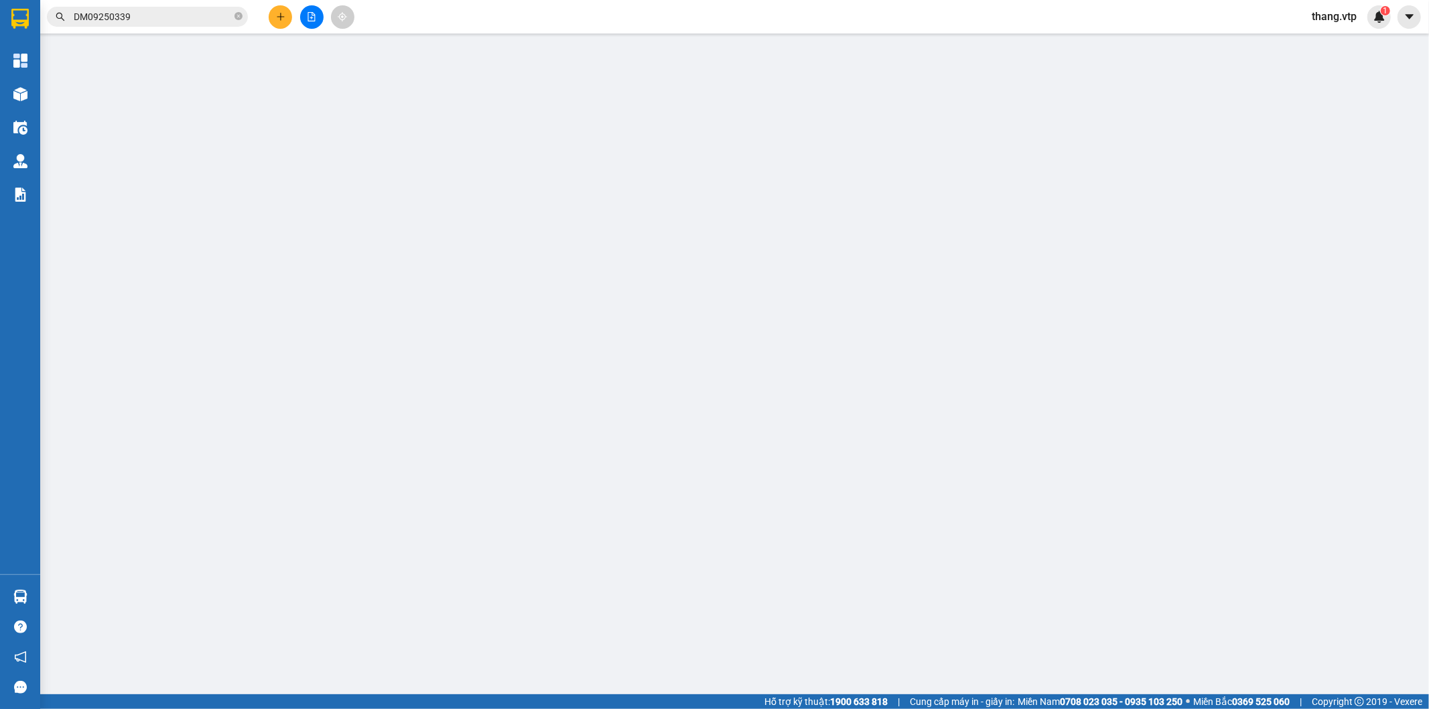
type input "0336372470"
type input "TOÀN"
type input "CX34"
type input "0336372470"
type input "TOÀN KĐ"
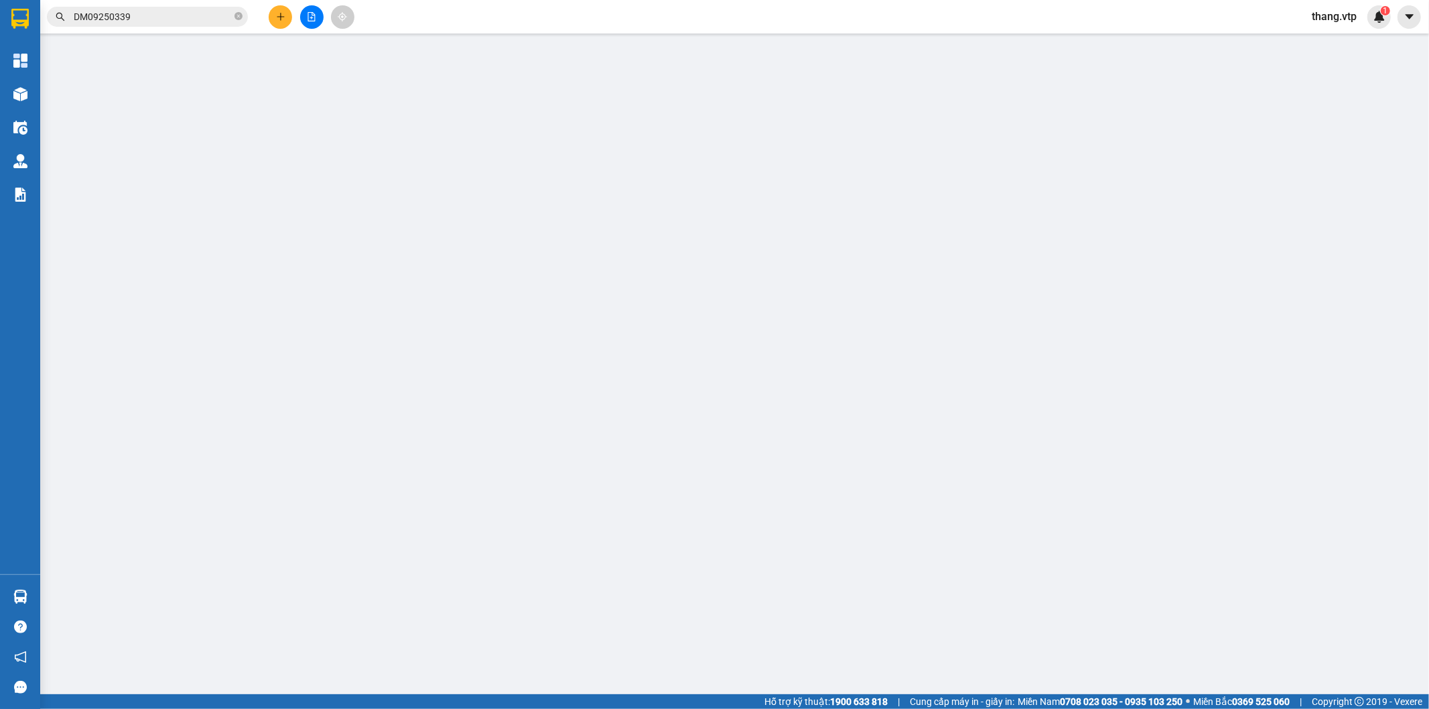
type input "XE KO CÓ XE SỐ NÀY"
type input "300.000"
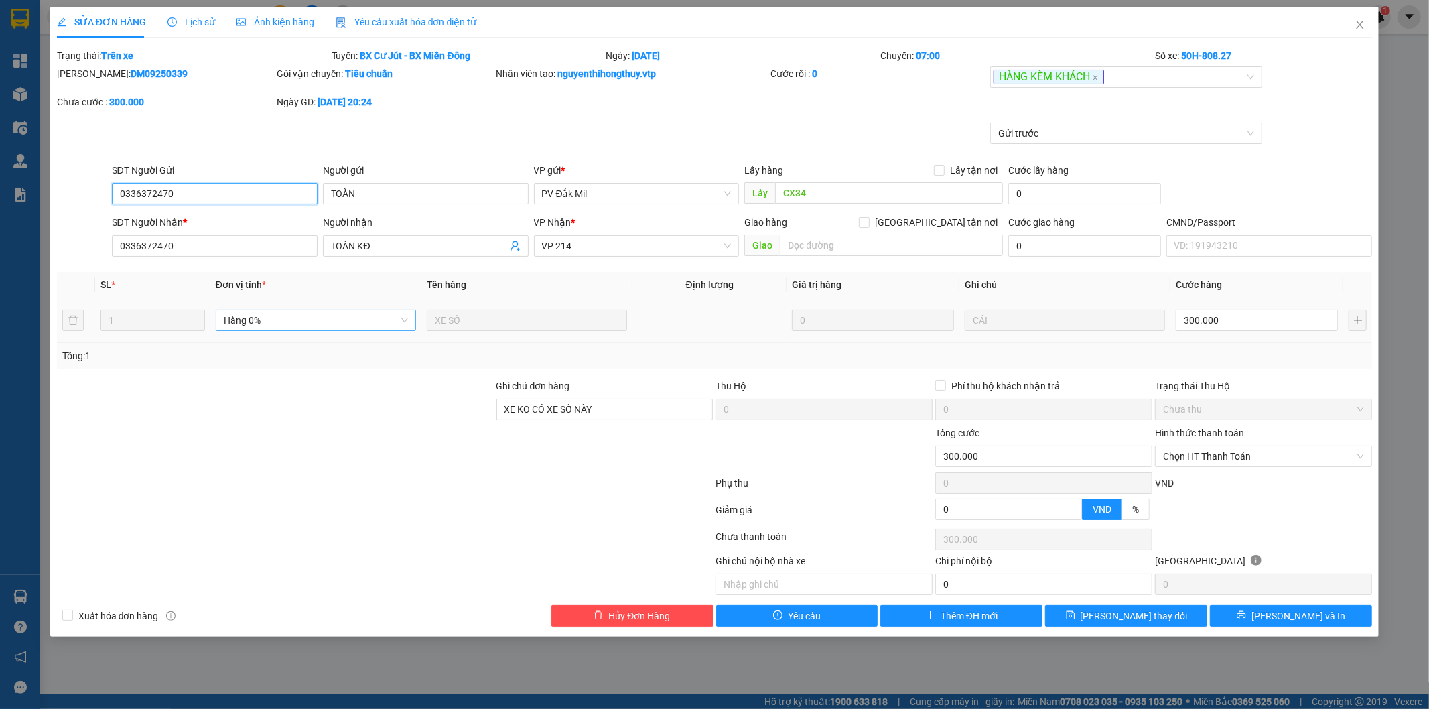
click at [320, 315] on span "Hàng 0%" at bounding box center [316, 320] width 184 height 20
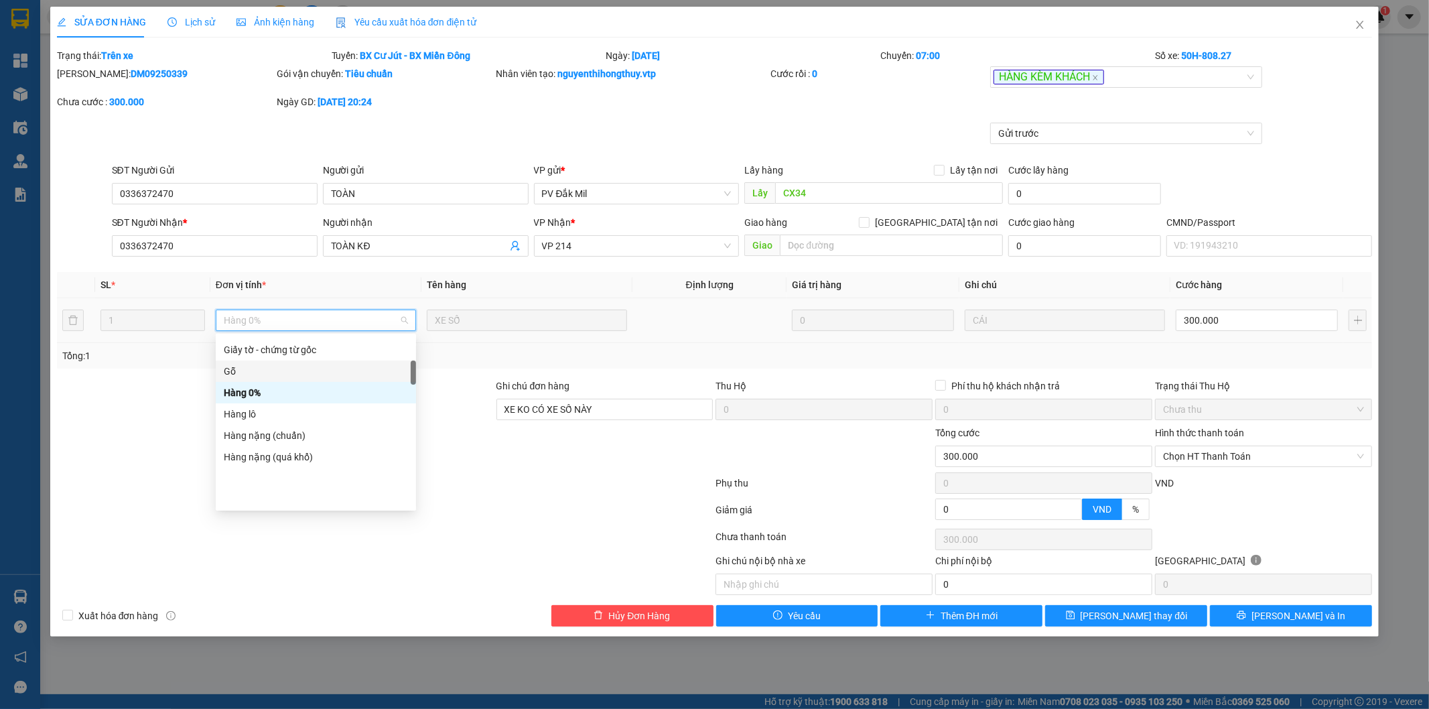
scroll to position [223, 0]
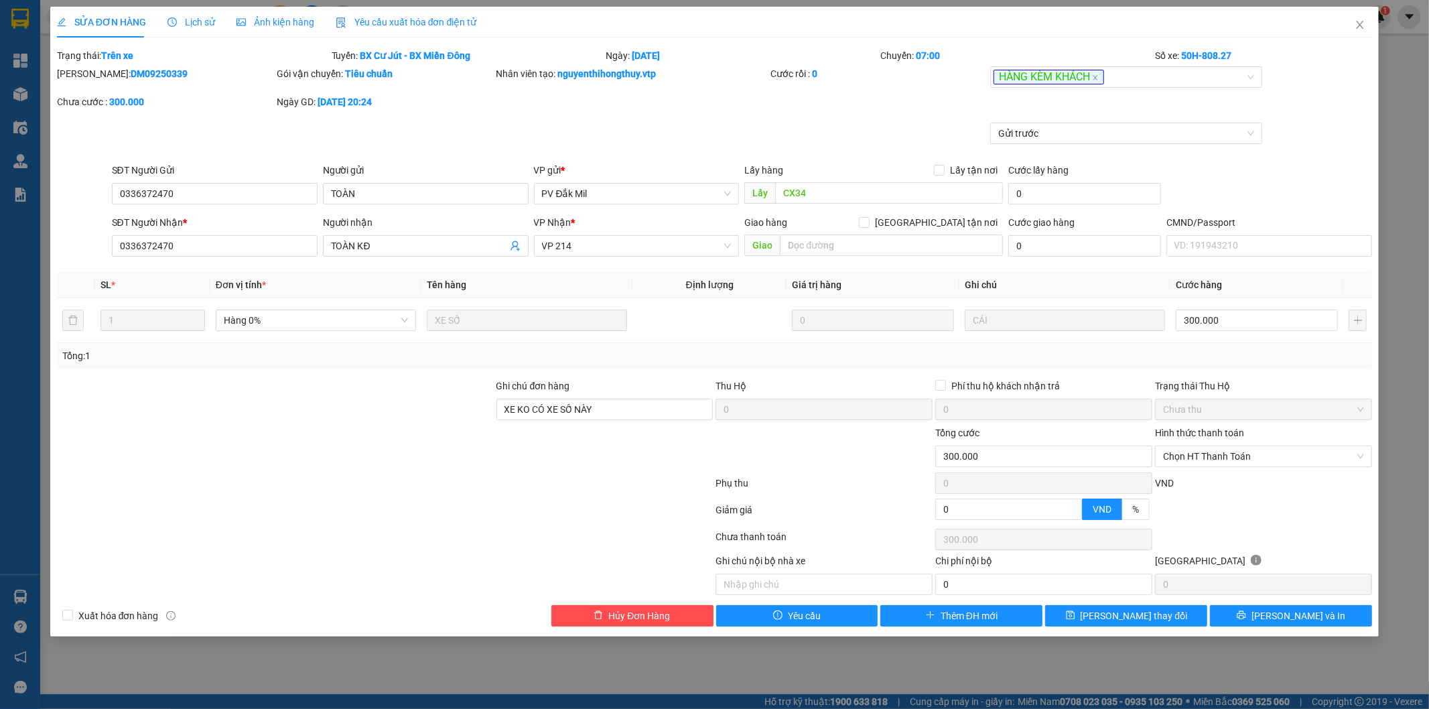
click at [524, 490] on div at bounding box center [385, 485] width 659 height 27
click at [285, 316] on span "Hàng 0%" at bounding box center [316, 320] width 184 height 20
type input "th"
click at [289, 366] on div "Hàng thông thường" at bounding box center [316, 368] width 184 height 15
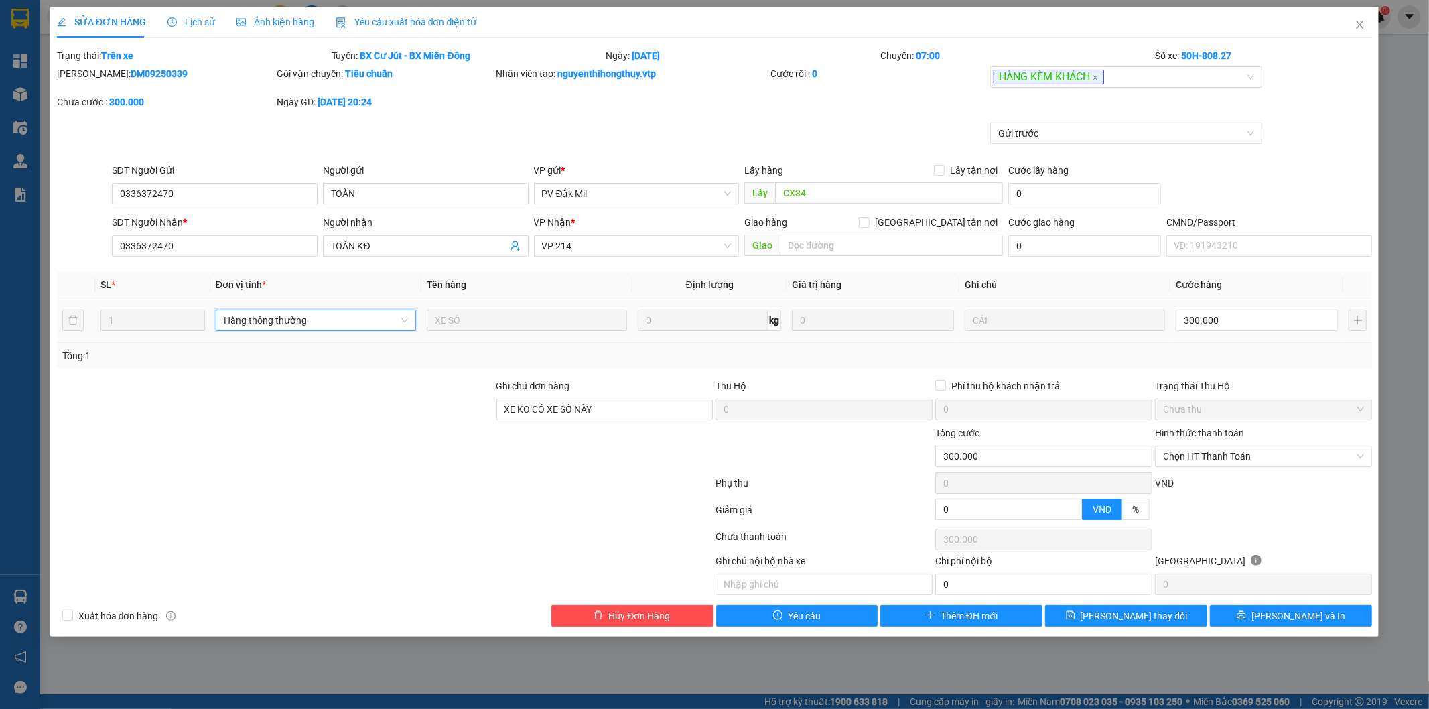
click at [445, 483] on div at bounding box center [385, 485] width 659 height 27
click at [1075, 624] on button "Lưu thay đổi" at bounding box center [1126, 615] width 162 height 21
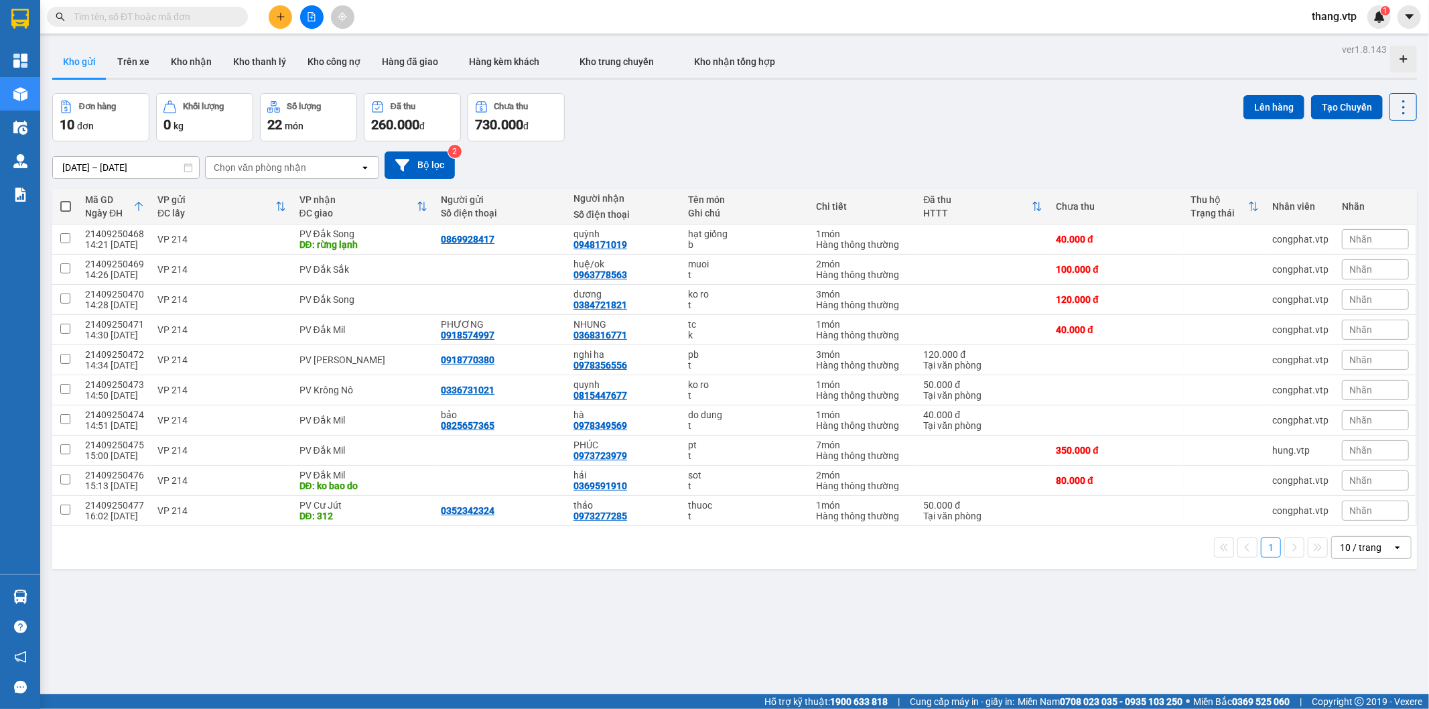
click at [204, 15] on input "text" at bounding box center [153, 16] width 158 height 15
paste input "DSA09250151"
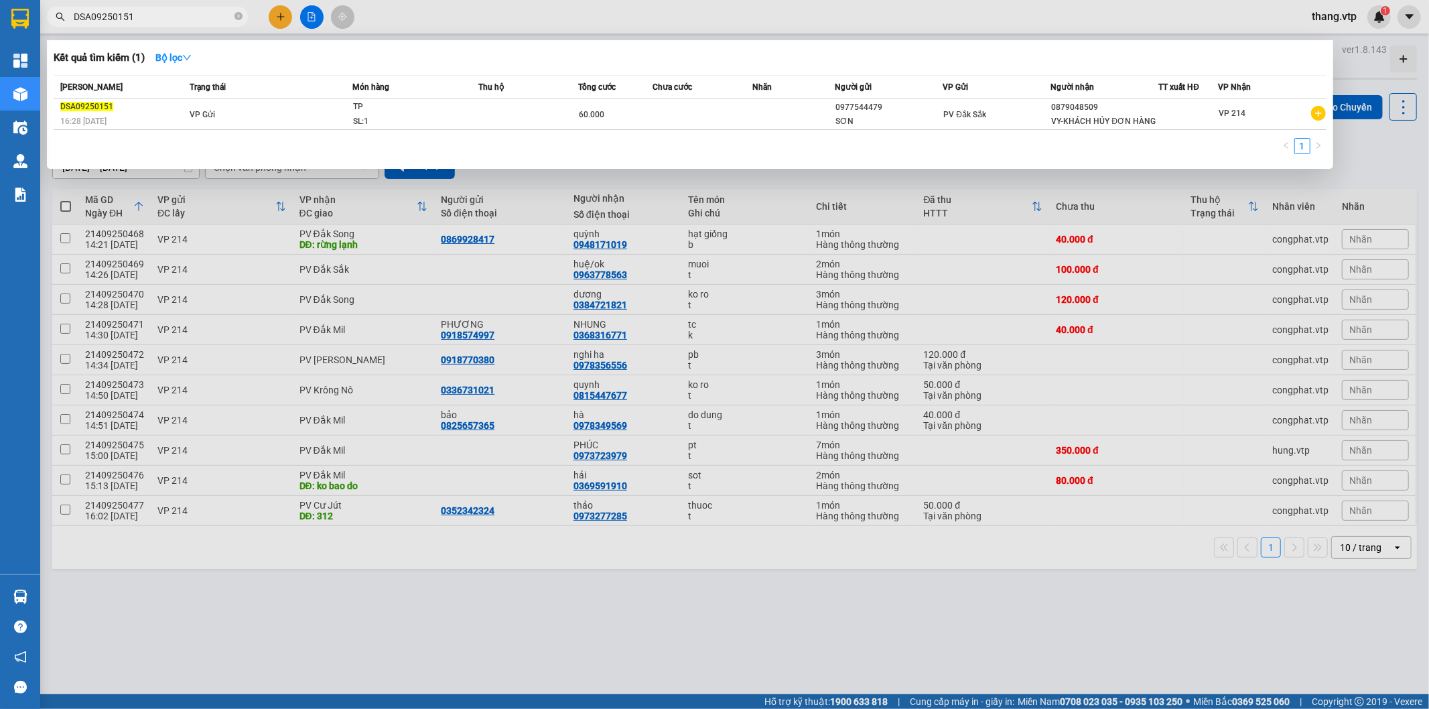
type input "DSA09250151"
click at [536, 614] on div at bounding box center [714, 354] width 1429 height 709
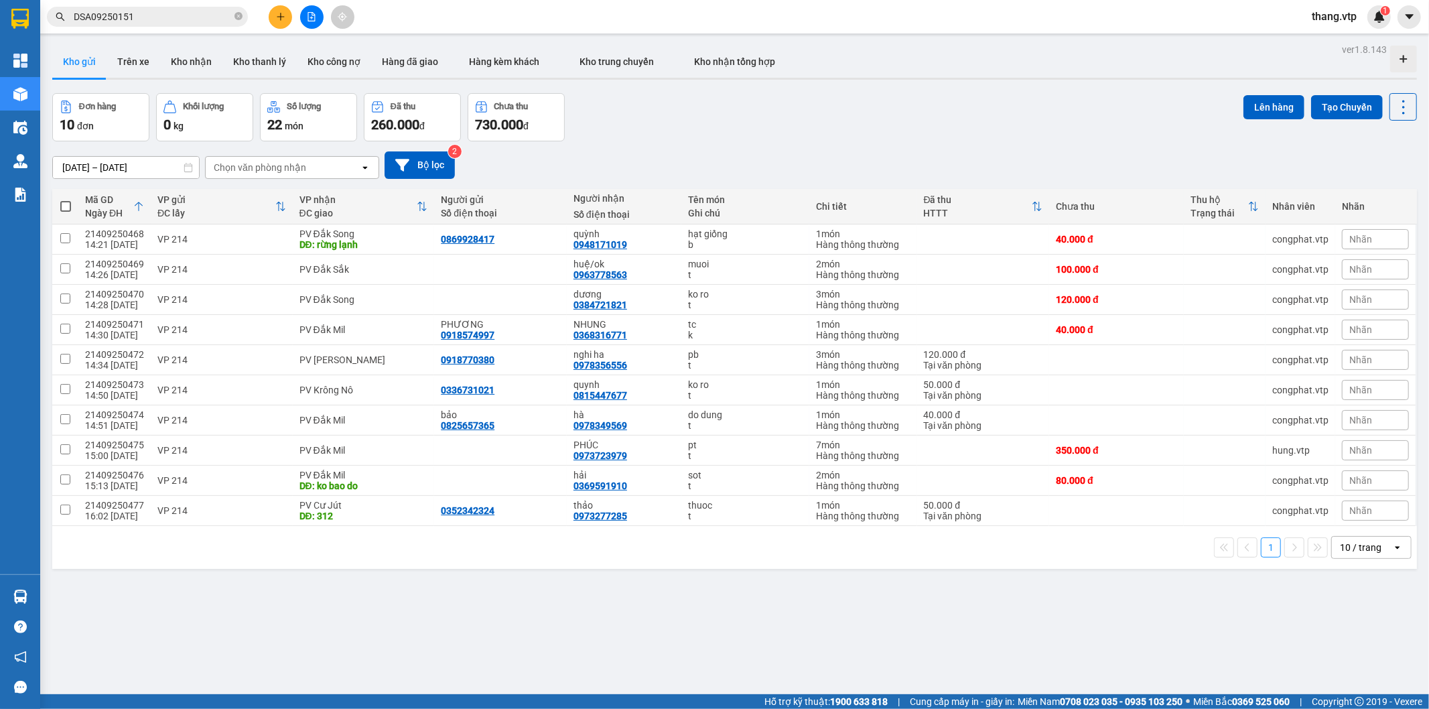
click at [312, 162] on div "Chọn văn phòng nhận" at bounding box center [283, 167] width 154 height 21
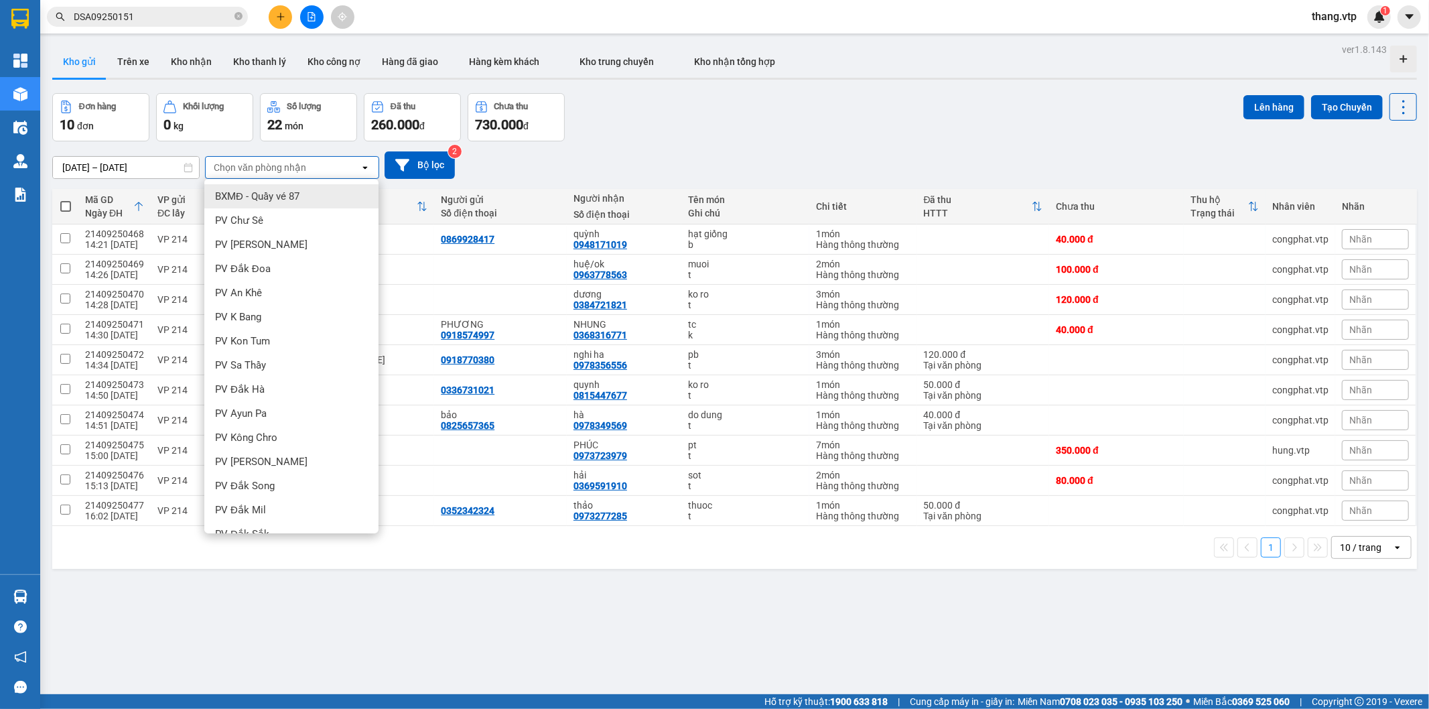
click at [622, 139] on div "Đơn hàng 10 đơn Khối lượng 0 kg Số lượng 22 món Đã thu 260.000 đ Chưa thu 730.0…" at bounding box center [734, 117] width 1365 height 48
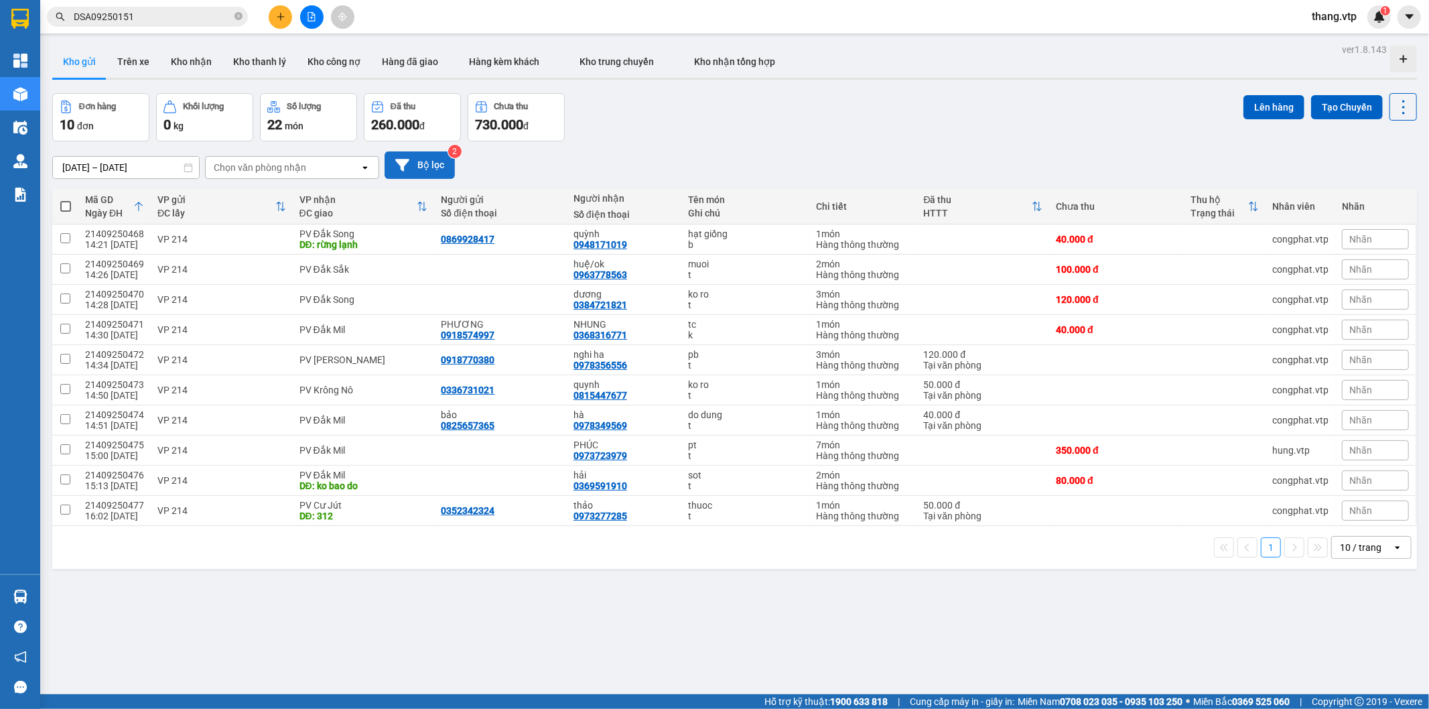
click at [411, 161] on button "Bộ lọc" at bounding box center [420, 164] width 70 height 27
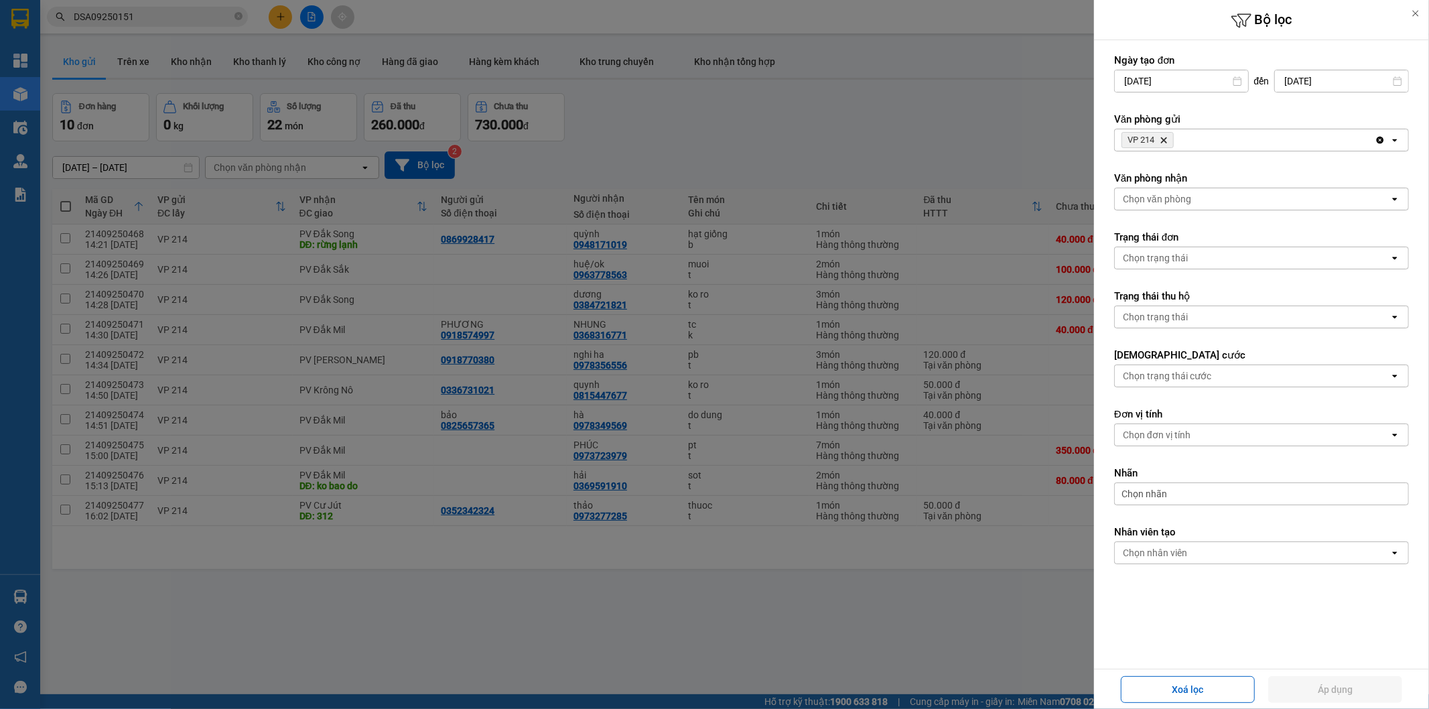
click at [1171, 139] on span "VP 214 Delete" at bounding box center [1148, 140] width 52 height 16
click at [1174, 139] on span "VP 214 Delete" at bounding box center [1148, 140] width 52 height 16
click at [1169, 139] on span "VP 214 Delete" at bounding box center [1148, 140] width 52 height 16
click at [1162, 137] on icon "Delete" at bounding box center [1164, 140] width 8 height 8
click at [1167, 137] on div "Chọn văn phòng" at bounding box center [1157, 139] width 68 height 13
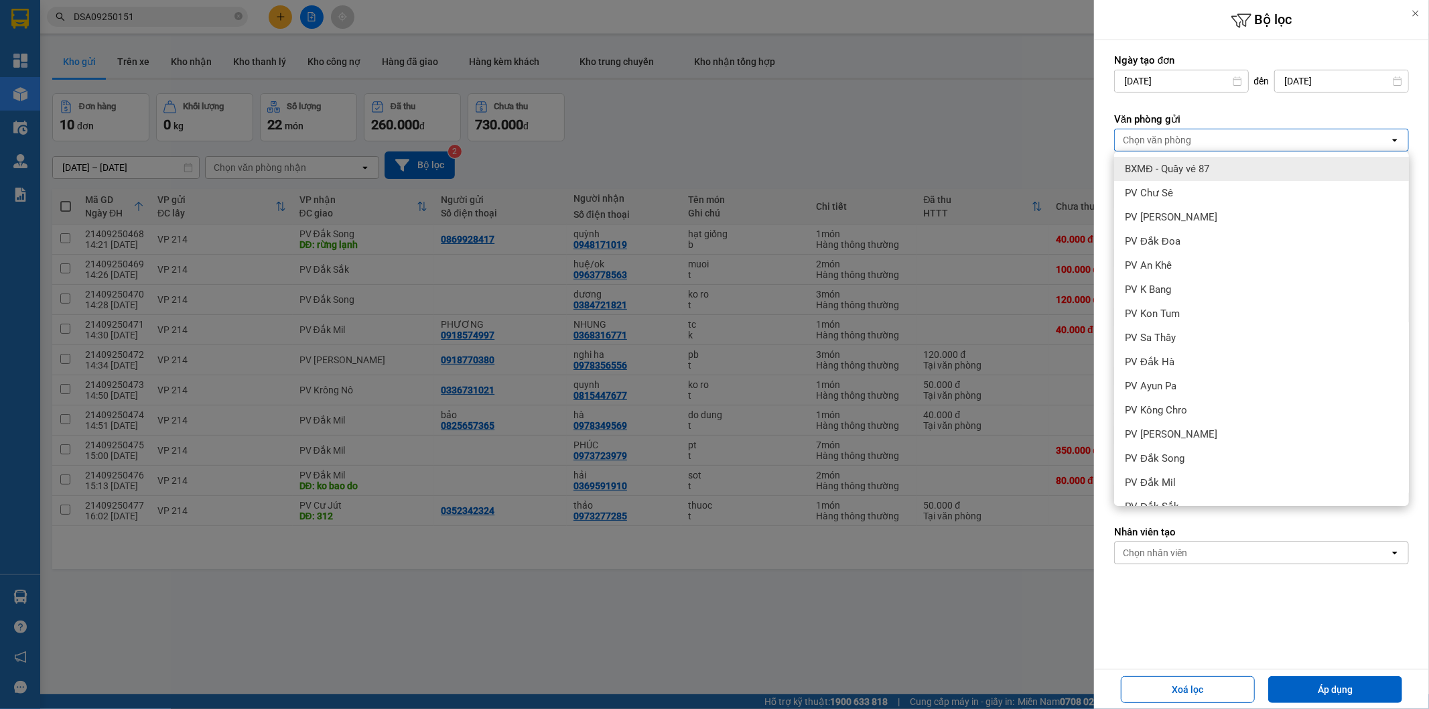
type input "D"
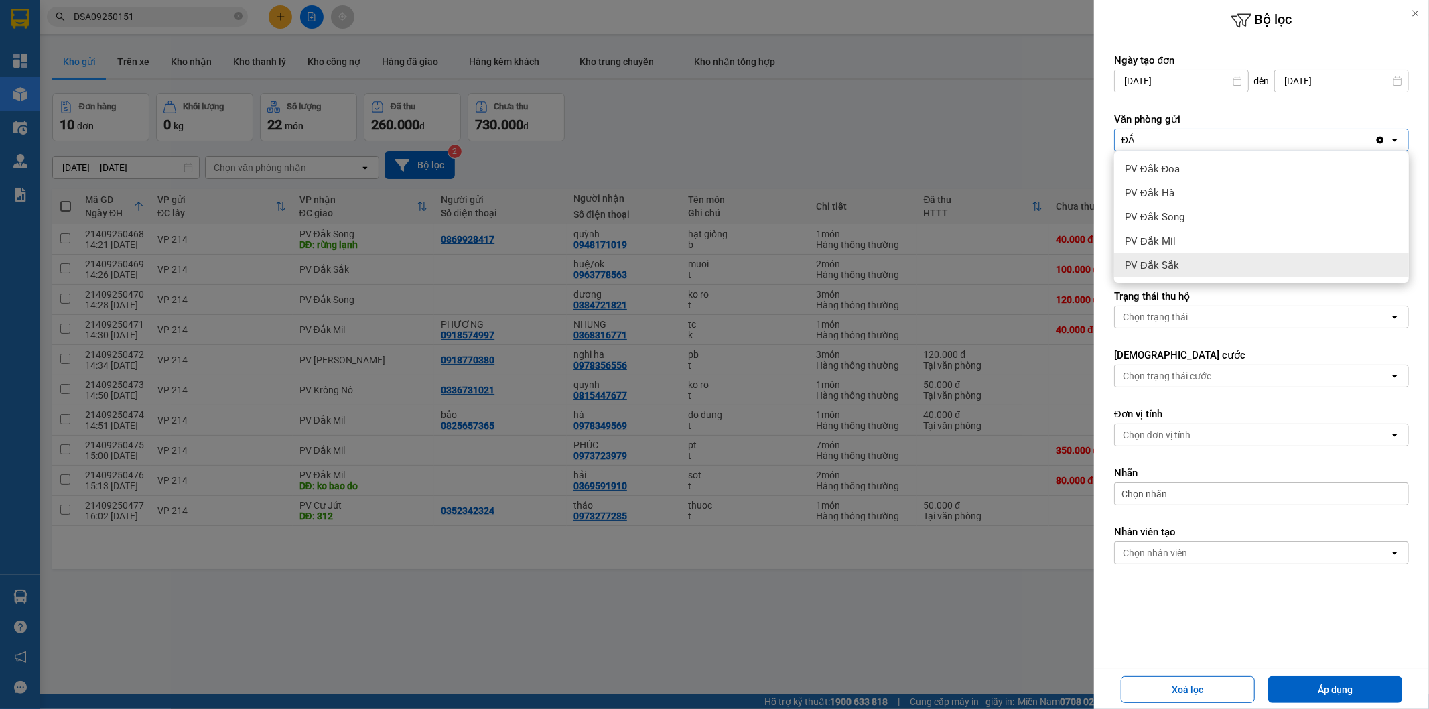
type input "ĐẮ"
click at [1175, 263] on span "PV Đắk Sắk" at bounding box center [1152, 265] width 54 height 13
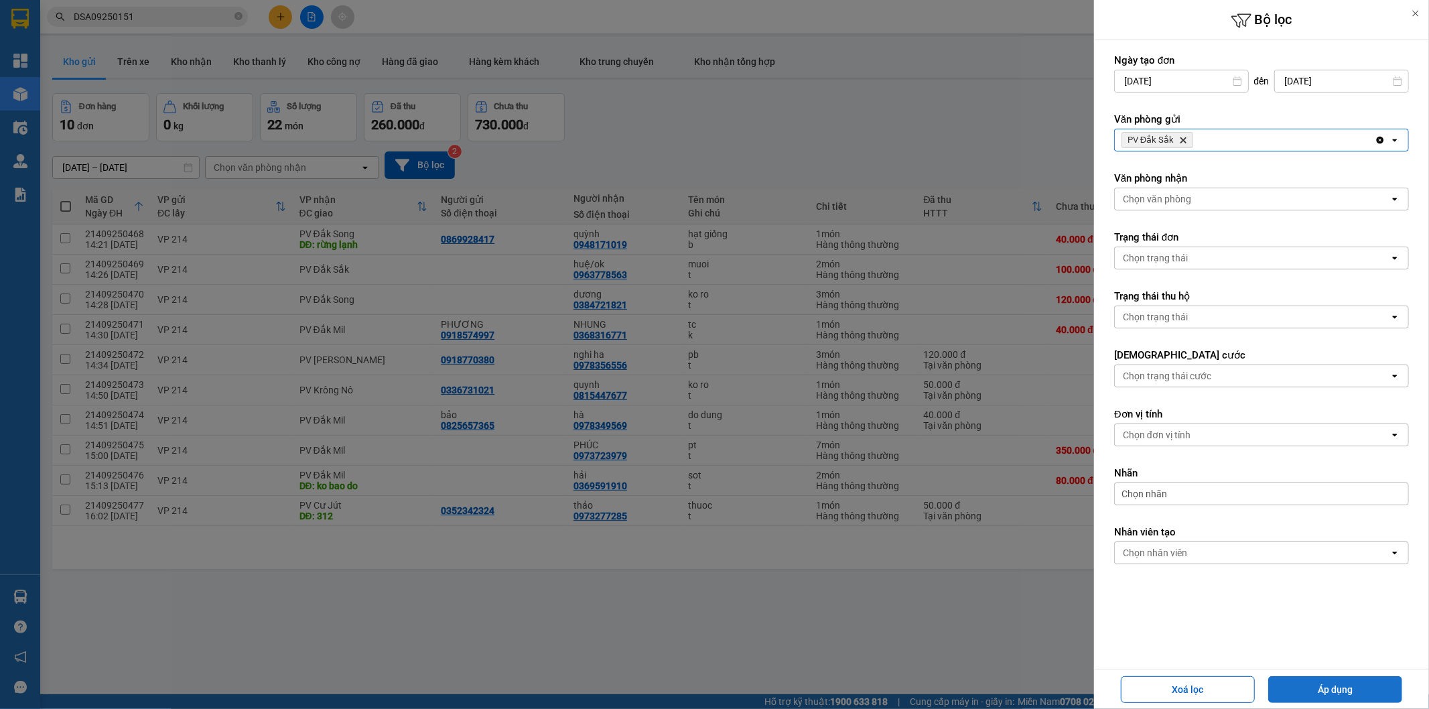
click at [1313, 687] on button "Áp dụng" at bounding box center [1335, 689] width 134 height 27
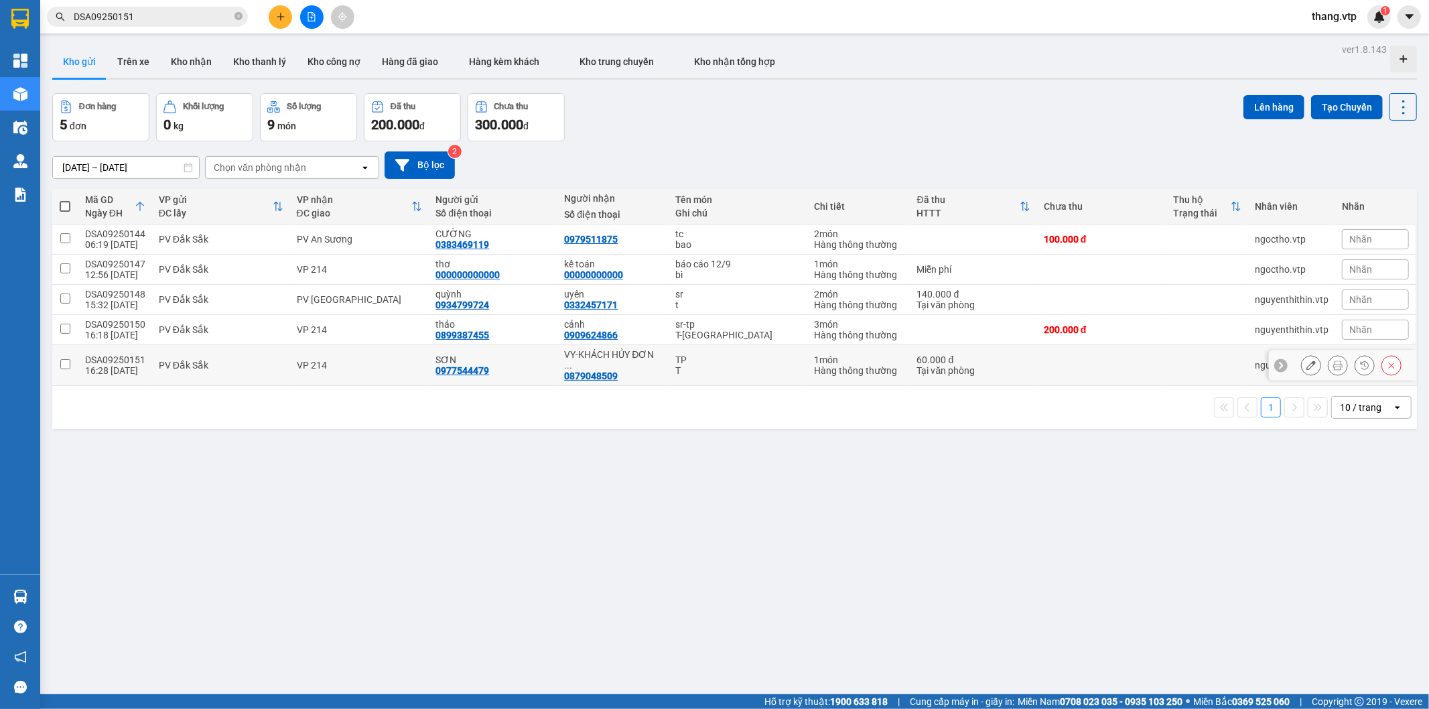
click at [66, 359] on input "checkbox" at bounding box center [65, 364] width 10 height 10
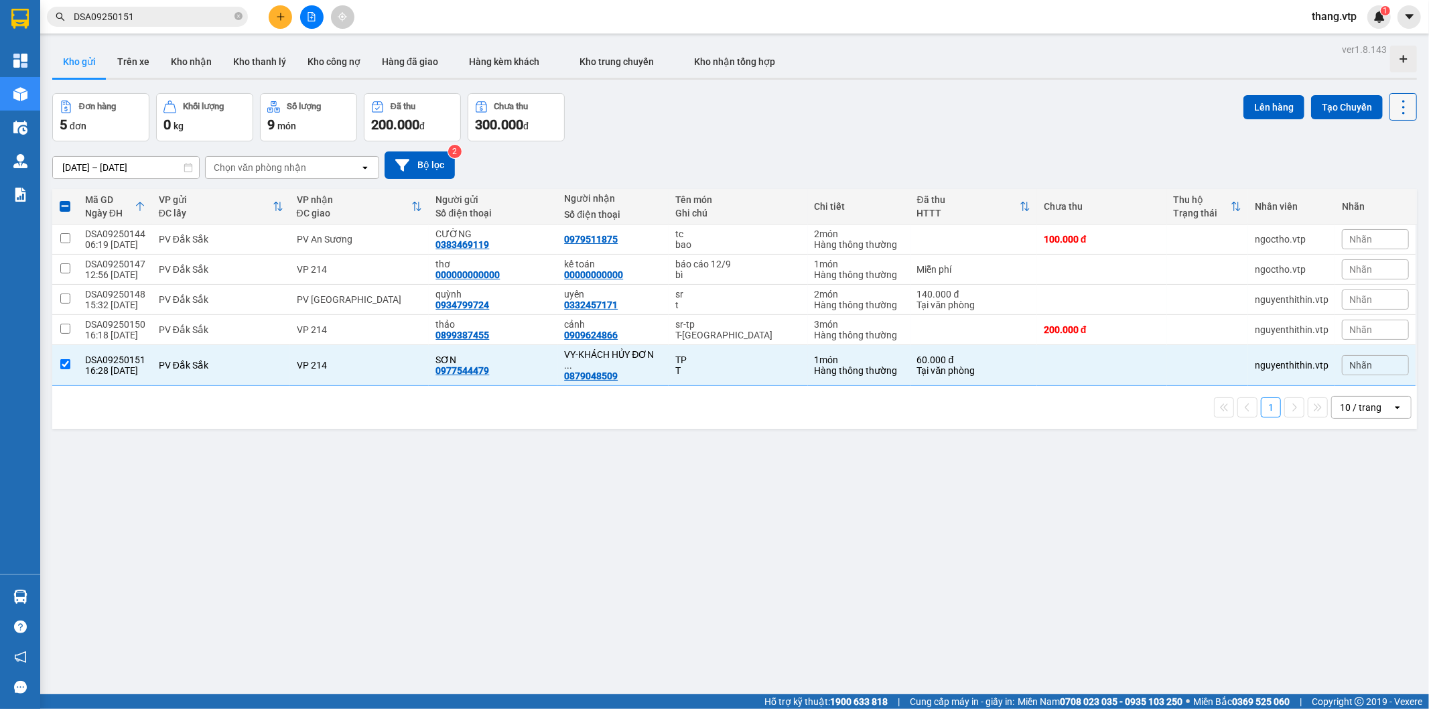
click at [1394, 103] on icon at bounding box center [1403, 107] width 19 height 19
click at [1362, 212] on span "Xóa hoàn toàn" at bounding box center [1376, 215] width 62 height 13
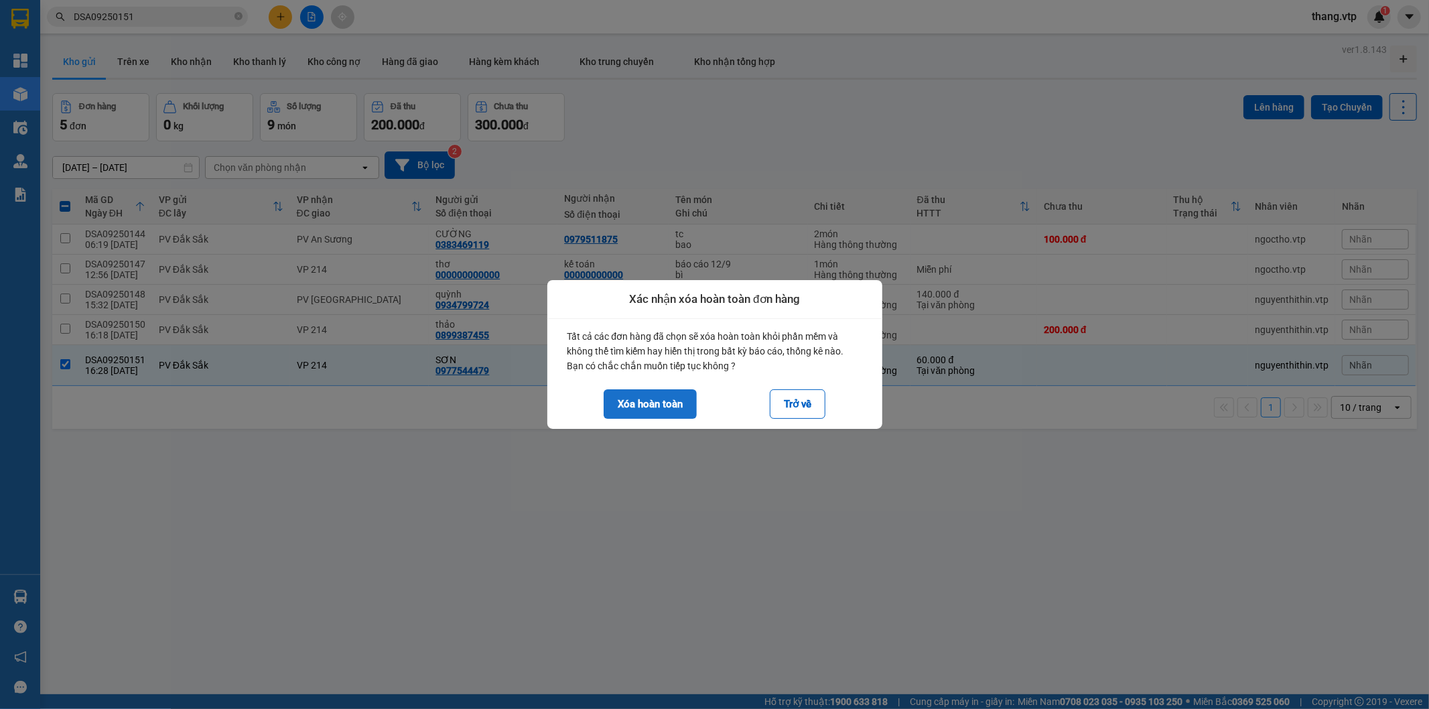
click at [665, 405] on button "Xóa hoàn toàn" at bounding box center [650, 403] width 93 height 29
checkbox input "false"
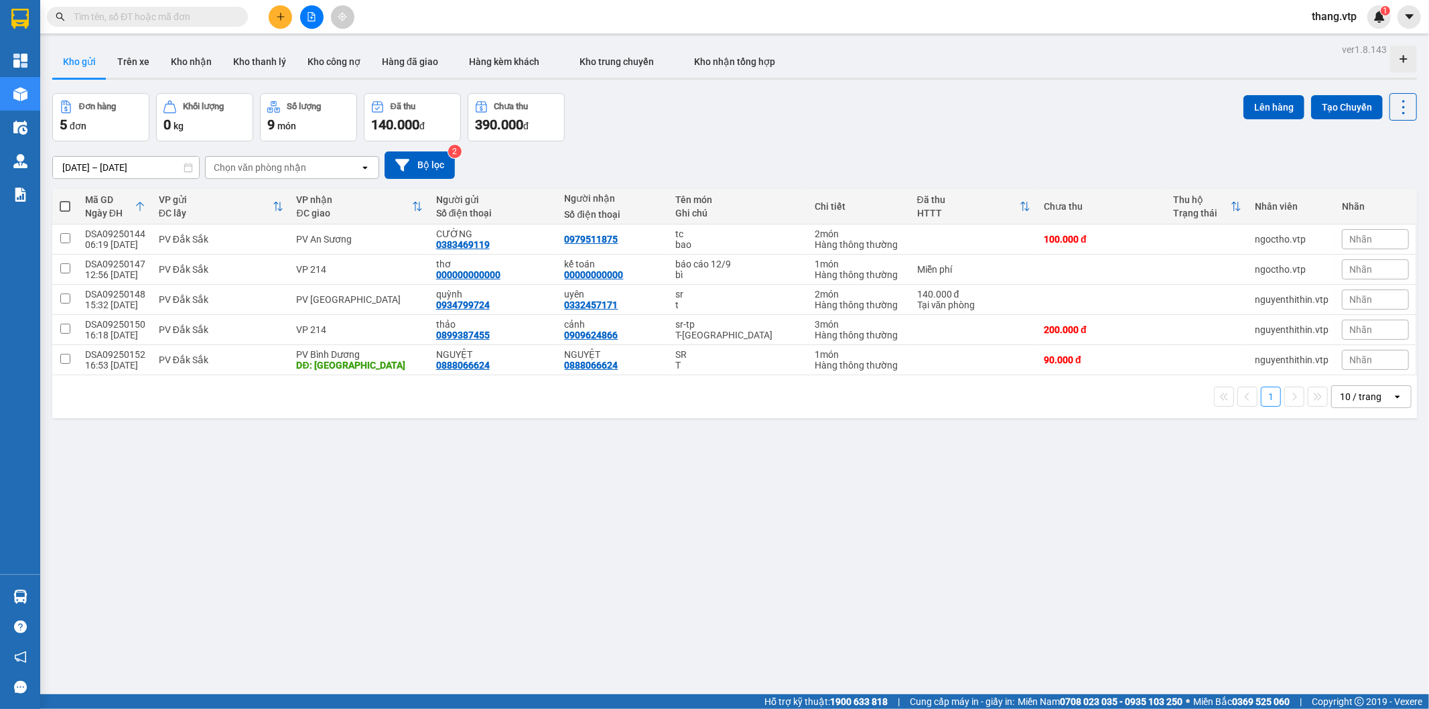
click at [203, 17] on input "text" at bounding box center [153, 16] width 158 height 15
paste input "GN09250239"
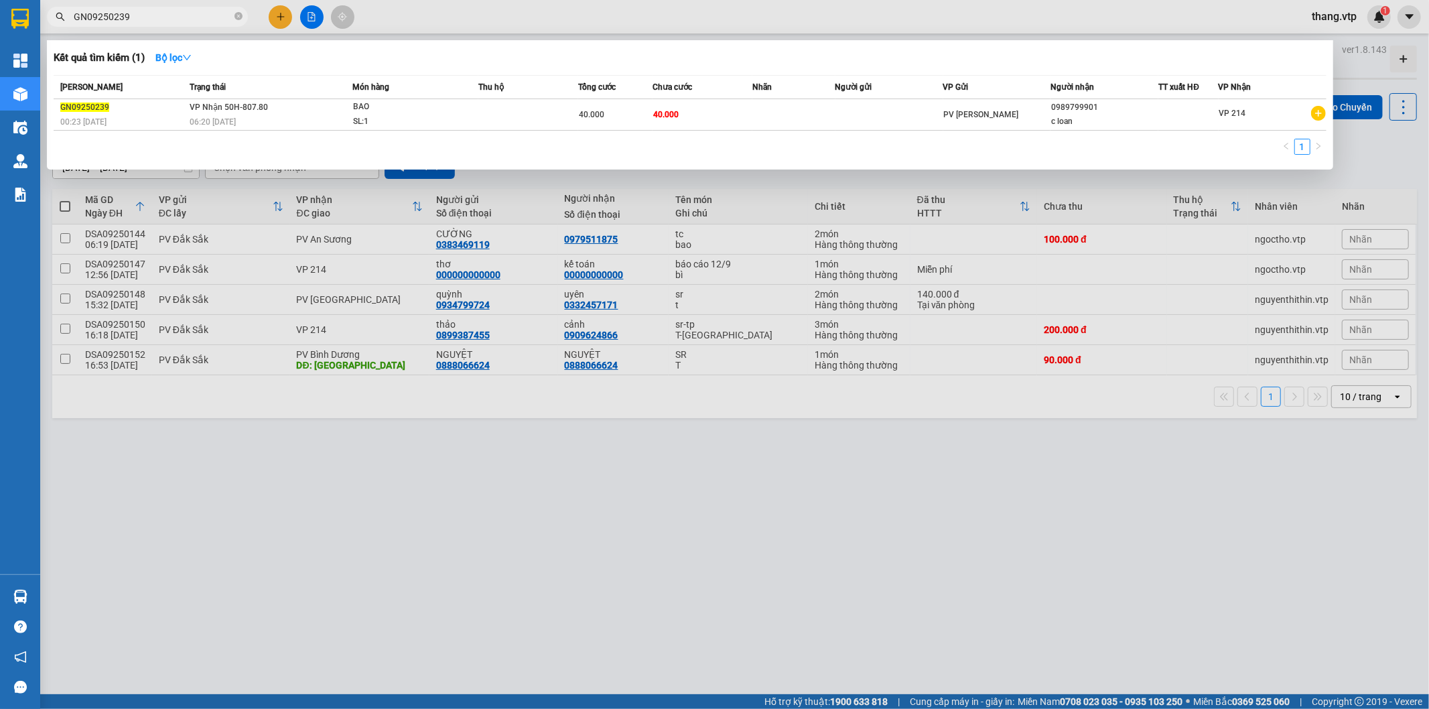
type input "GN09250239"
click at [486, 143] on div "1" at bounding box center [690, 151] width 1273 height 24
click at [155, 108] on div "GN09250239" at bounding box center [122, 108] width 125 height 14
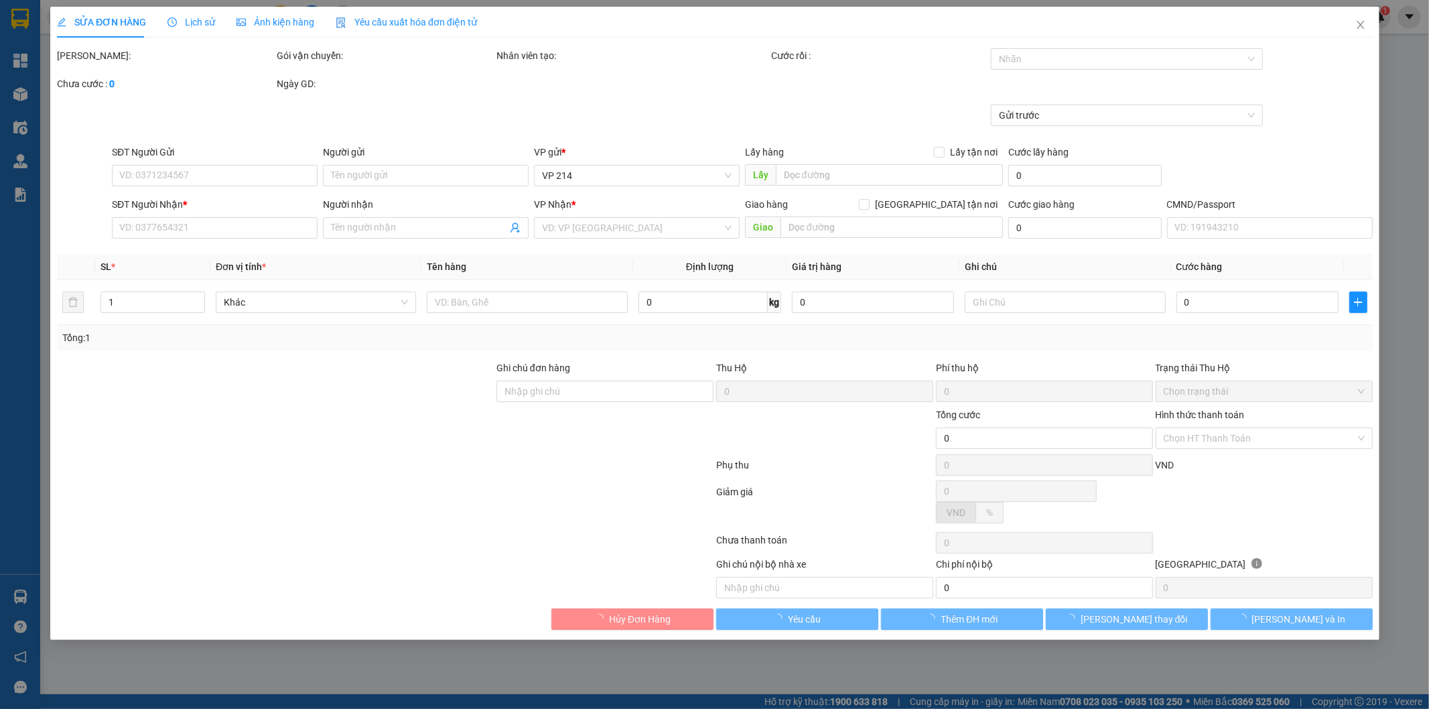
type input "8.000"
type input "0989799901"
type input "c loan"
type input "40.000"
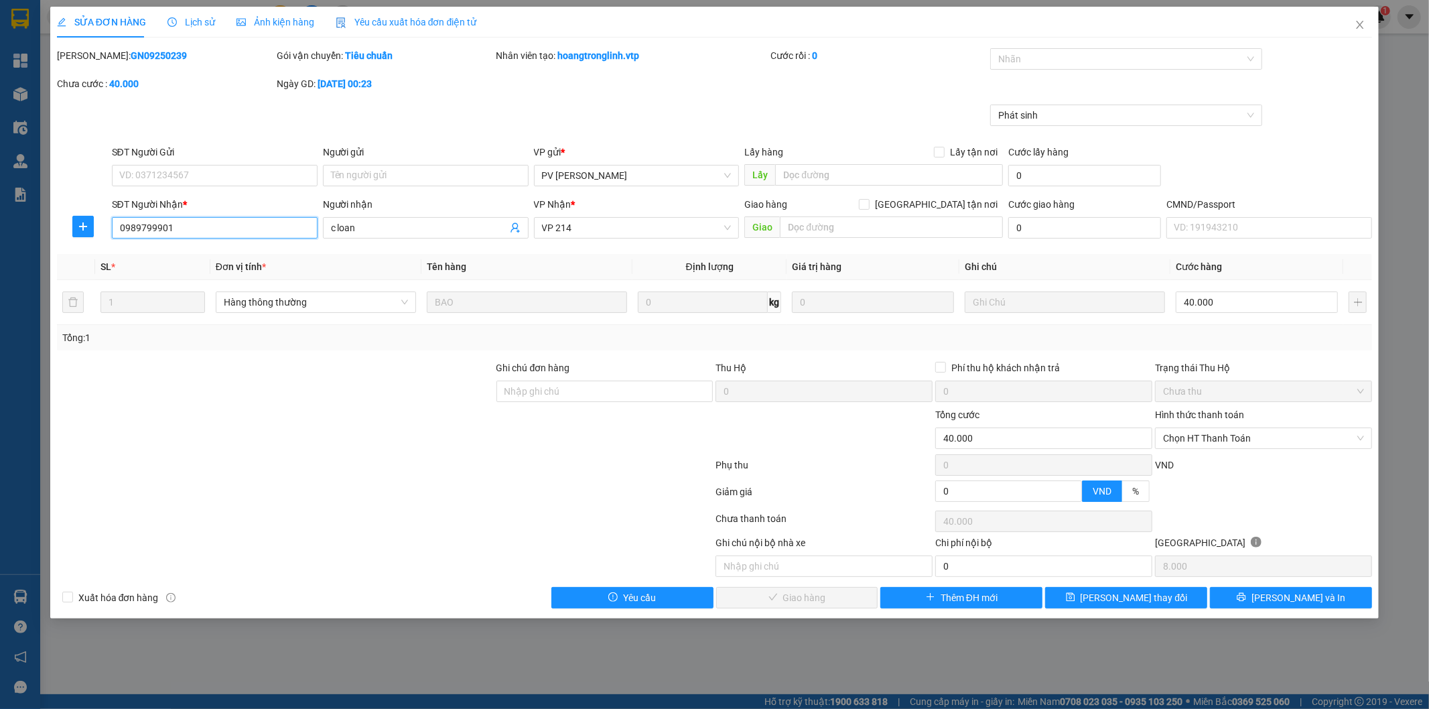
click at [194, 225] on input "0989799901" at bounding box center [215, 227] width 206 height 21
click at [486, 479] on div at bounding box center [385, 467] width 659 height 27
click at [534, 424] on div at bounding box center [605, 430] width 220 height 47
click at [448, 96] on div "Ngày GD: 11-09-2025 lúc 00:23" at bounding box center [385, 90] width 220 height 28
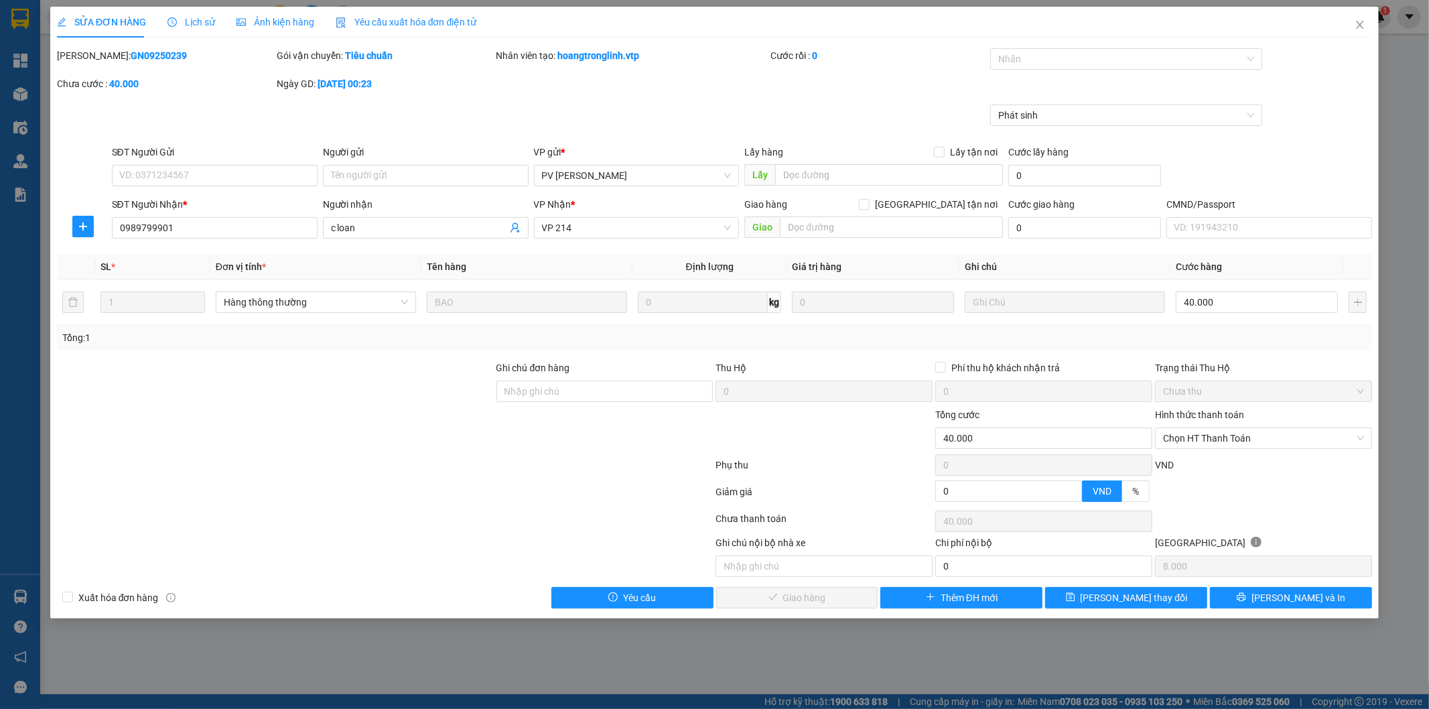
click at [190, 25] on span "Lịch sử" at bounding box center [192, 22] width 48 height 11
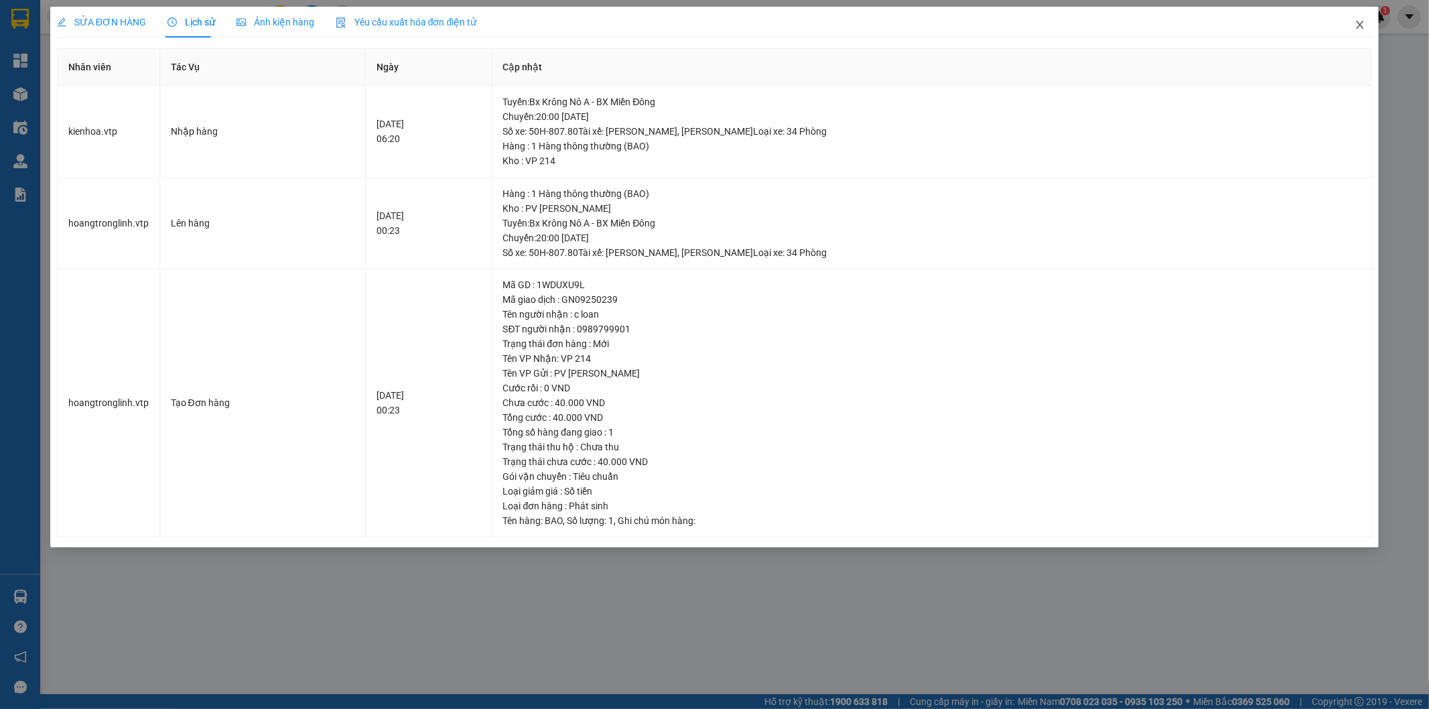
click at [1361, 21] on icon "close" at bounding box center [1360, 24] width 11 height 11
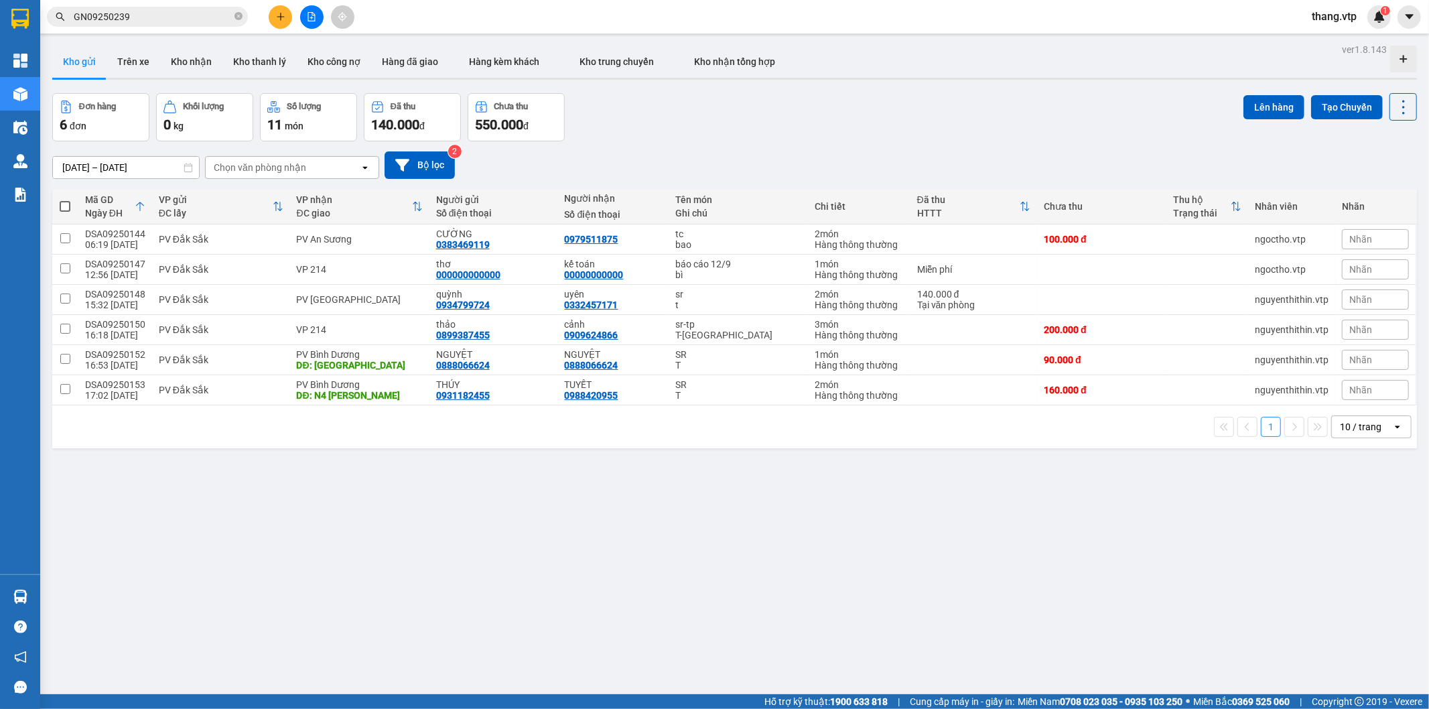
click at [170, 15] on input "GN09250239" at bounding box center [153, 16] width 158 height 15
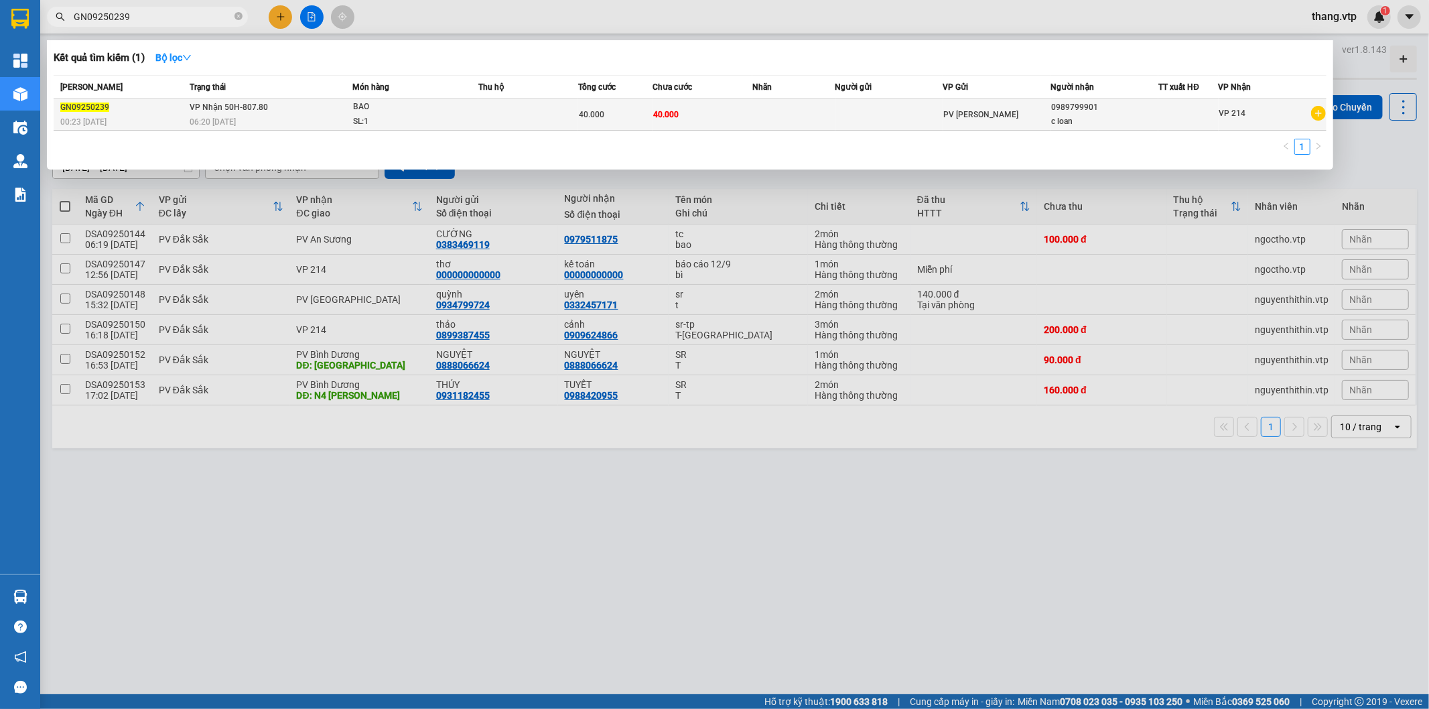
click at [940, 116] on td at bounding box center [890, 114] width 108 height 31
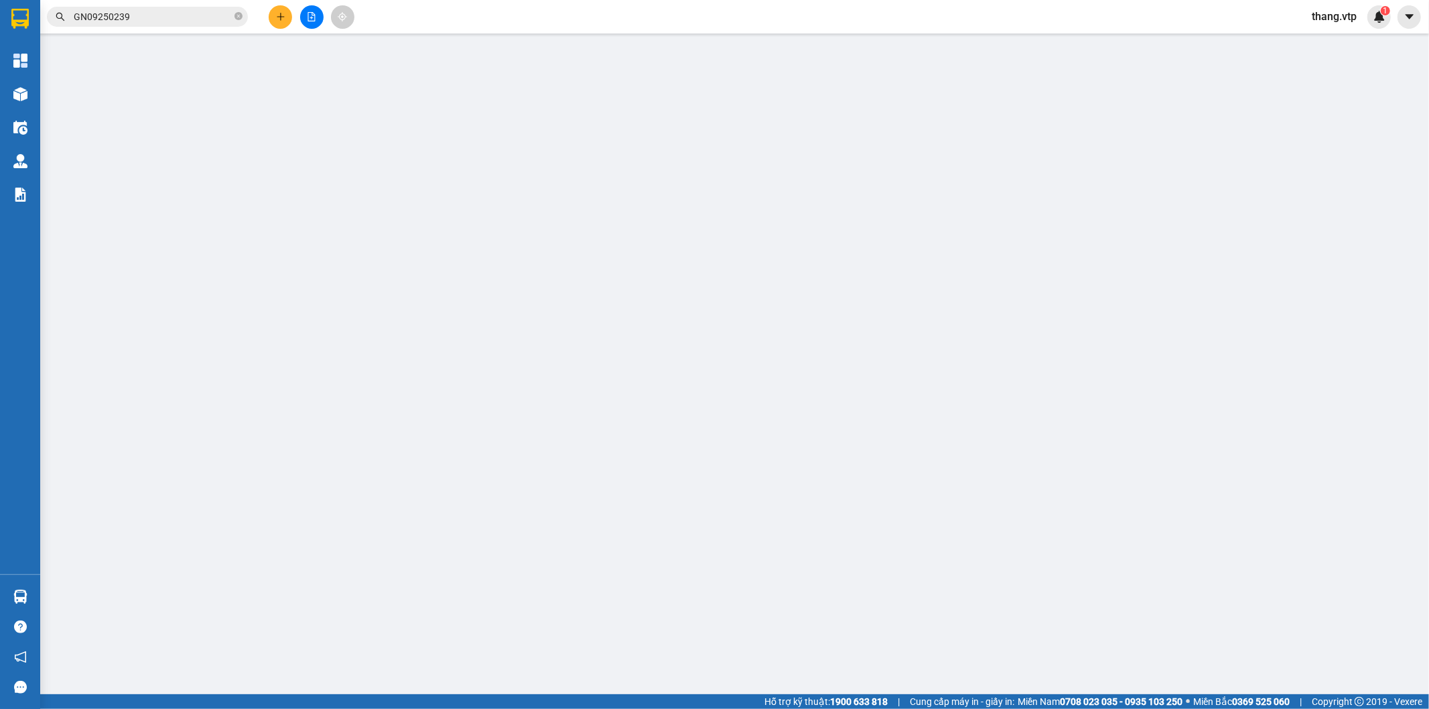
type input "0989799901"
type input "c loan"
type input "40.000"
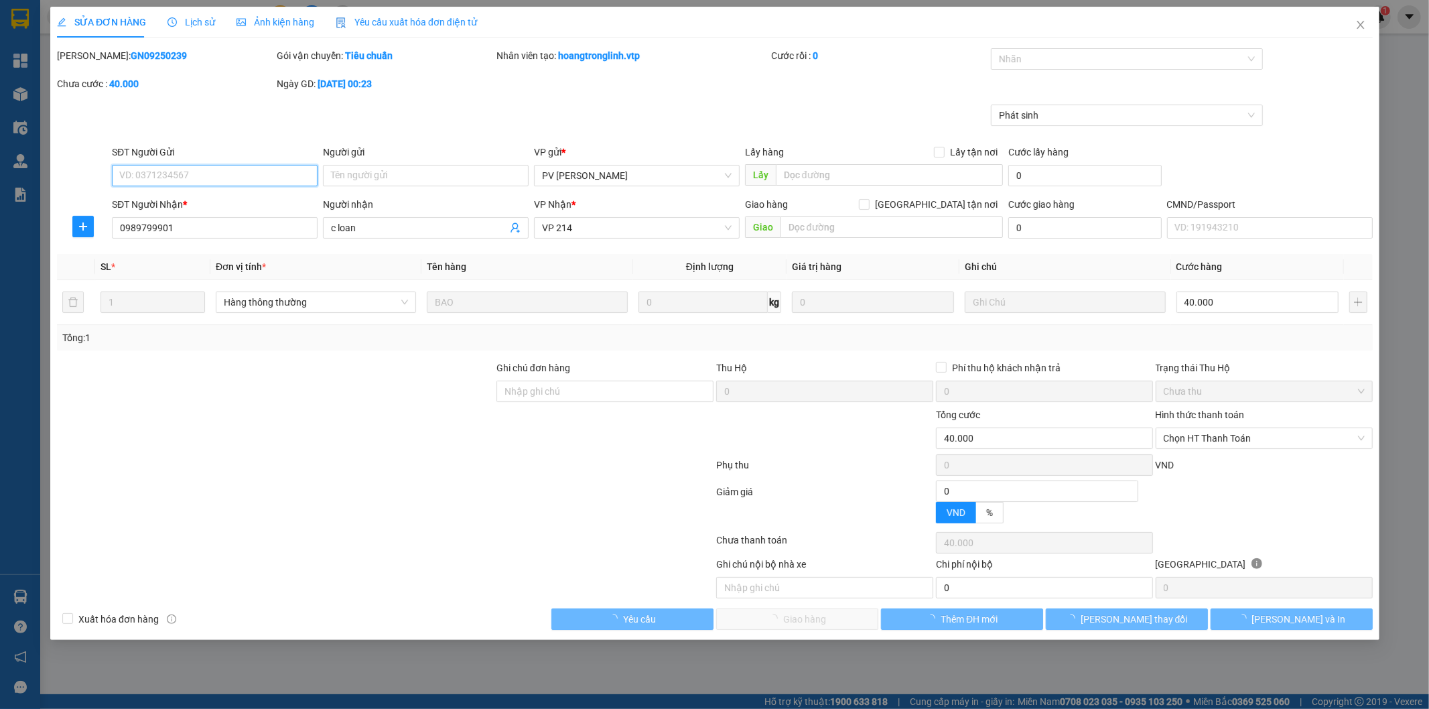
type input "8.000"
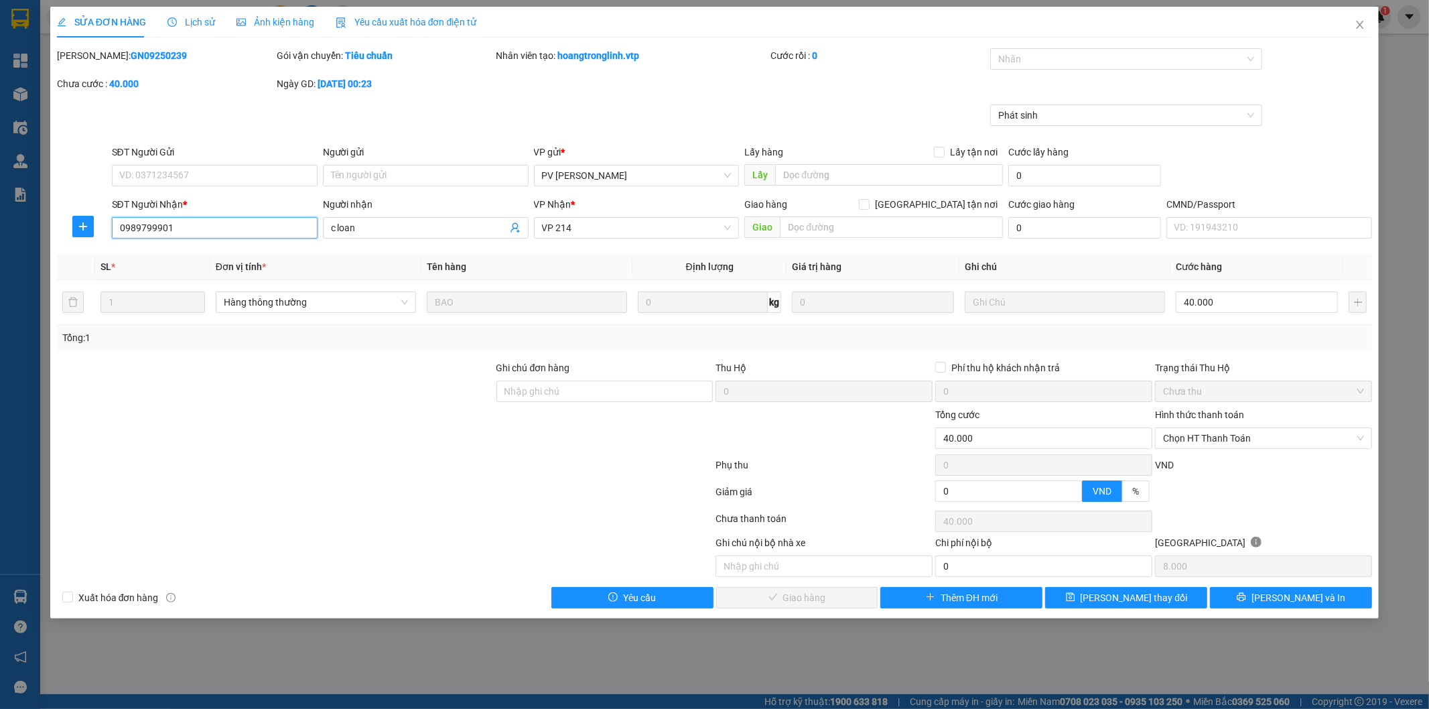
click at [196, 229] on input "0989799901" at bounding box center [215, 227] width 206 height 21
click at [250, 231] on input "0989799901" at bounding box center [215, 227] width 206 height 21
click at [228, 230] on input "0989799901" at bounding box center [215, 227] width 206 height 21
click at [173, 177] on input "SĐT Người Gửi" at bounding box center [215, 175] width 206 height 21
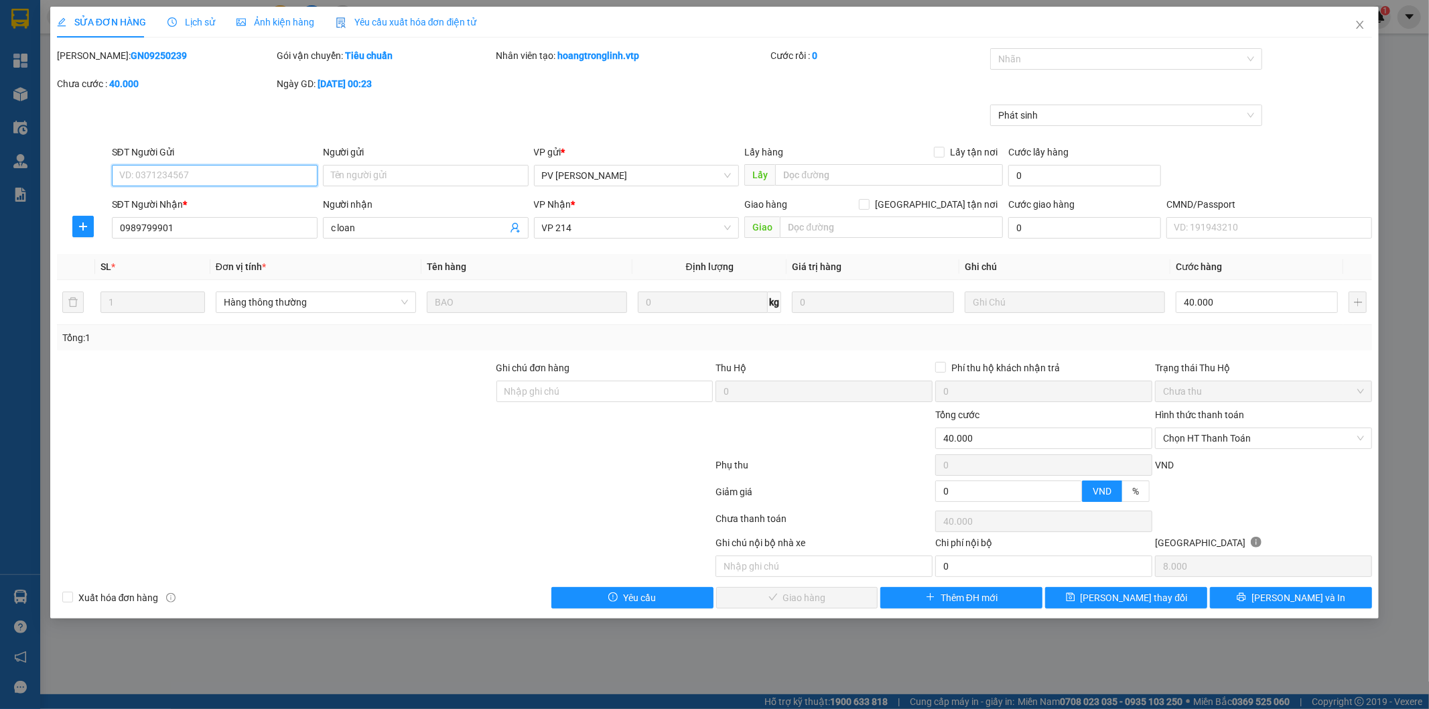
paste input "0383057740"
click at [116, 176] on input "0383057740" at bounding box center [215, 175] width 206 height 21
type input "0383057740"
click at [372, 456] on div at bounding box center [385, 467] width 659 height 27
click at [1075, 598] on icon "save" at bounding box center [1070, 596] width 9 height 9
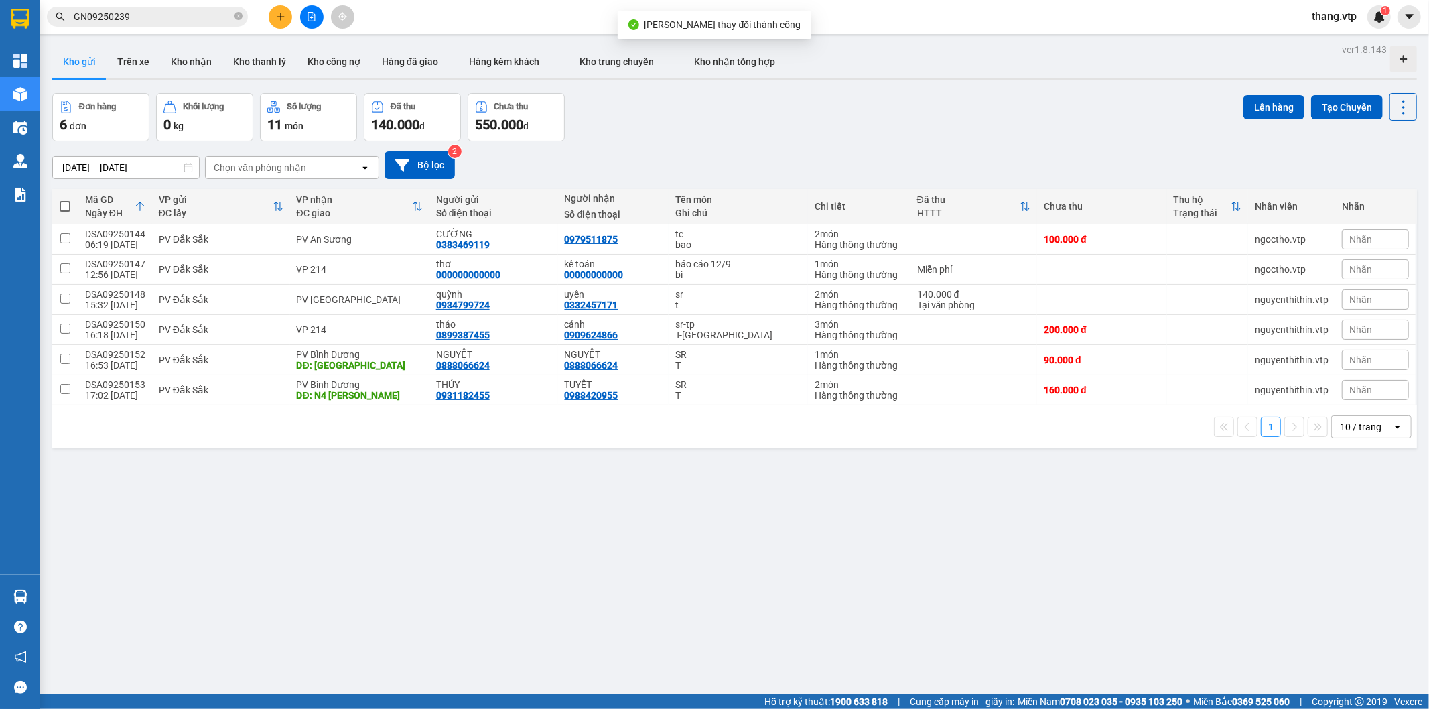
click at [139, 20] on input "GN09250239" at bounding box center [153, 16] width 158 height 15
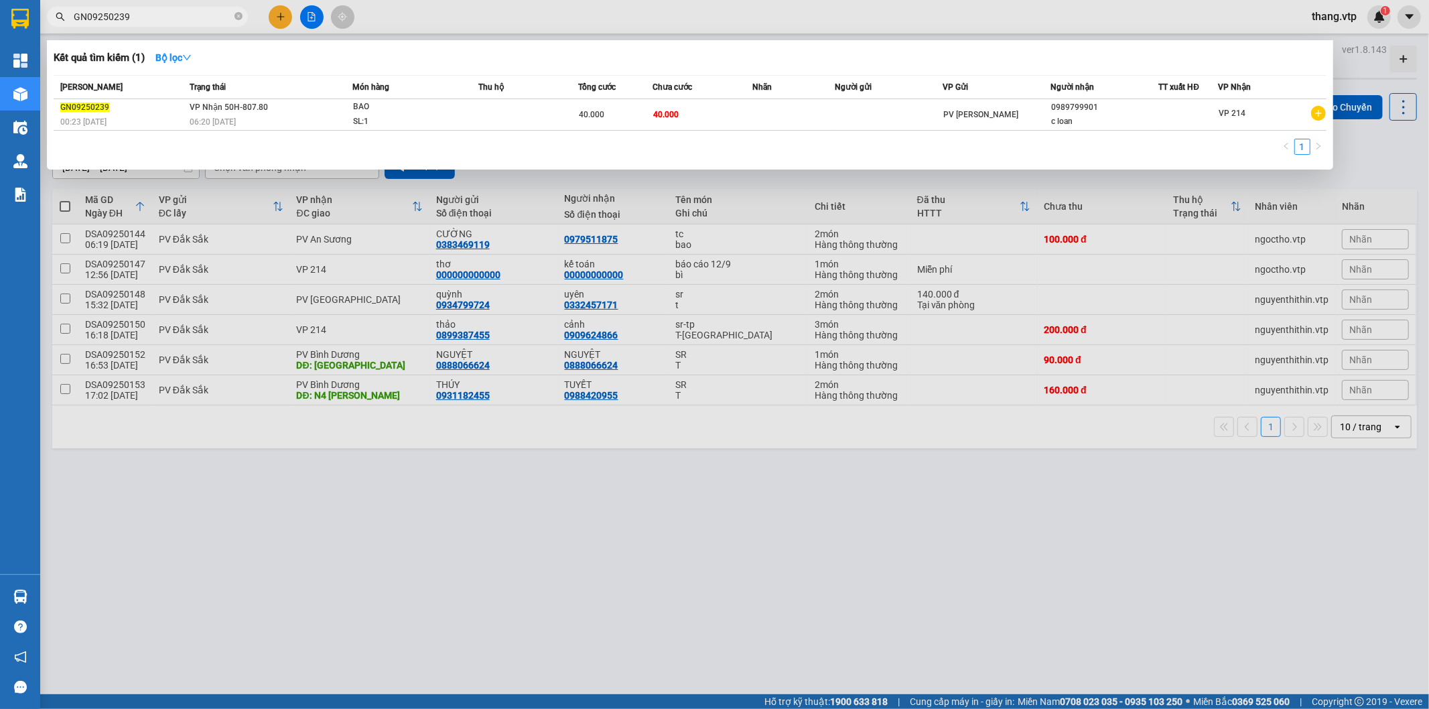
click at [139, 20] on input "GN09250239" at bounding box center [153, 16] width 158 height 15
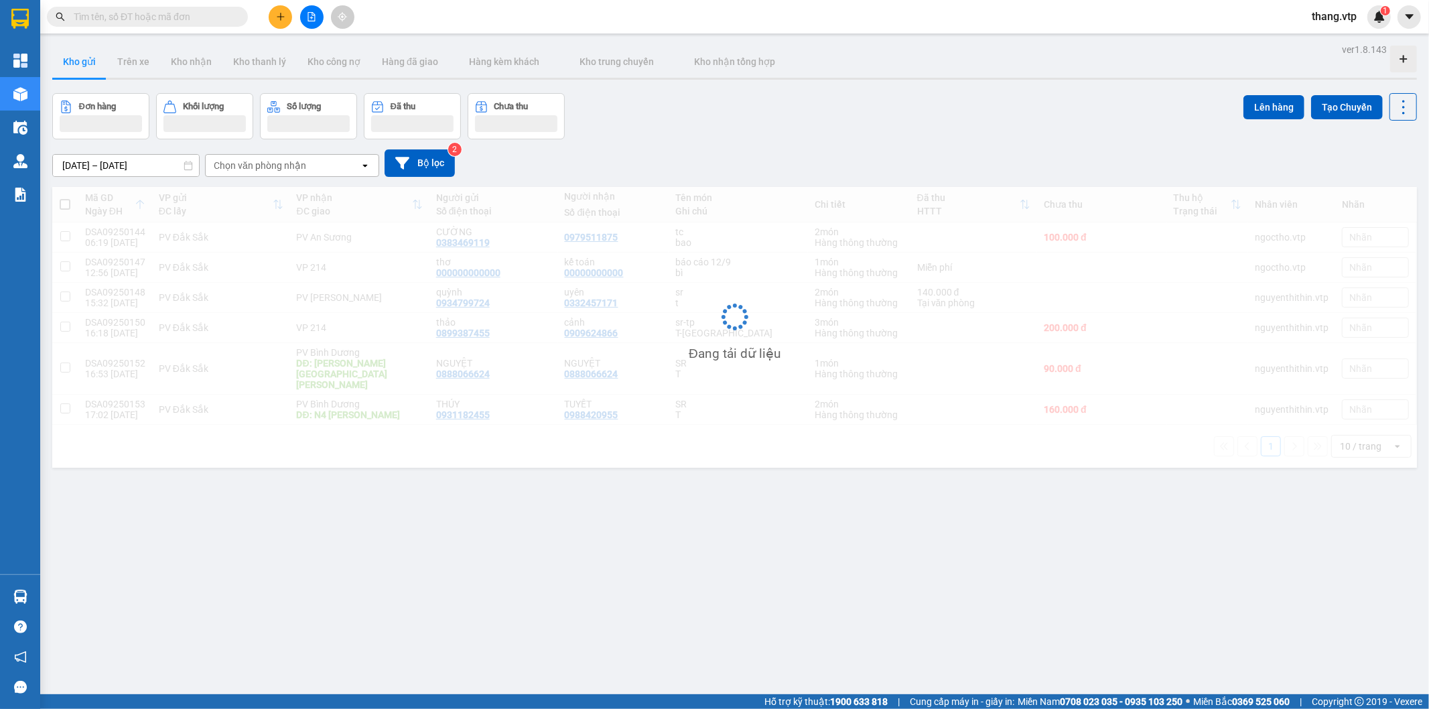
click at [182, 17] on input "text" at bounding box center [153, 16] width 158 height 15
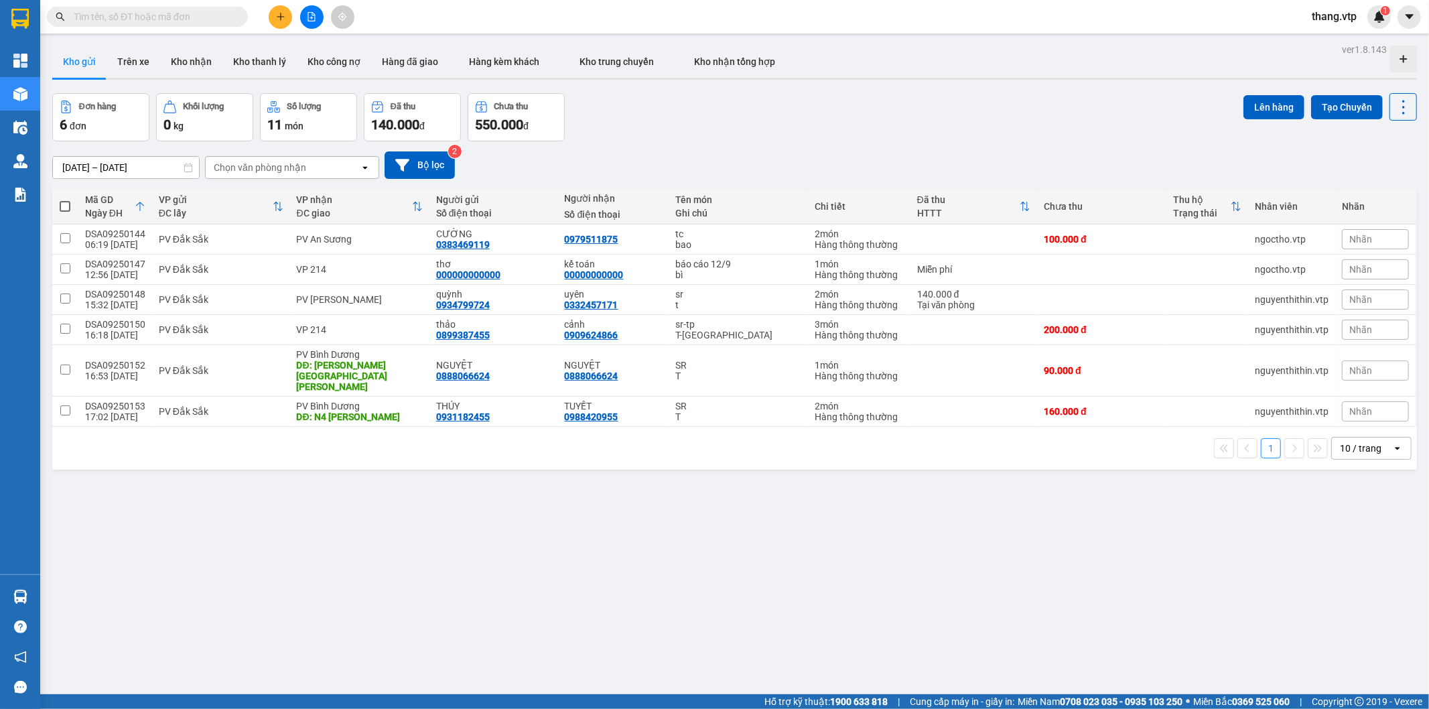
paste input "0989799901"
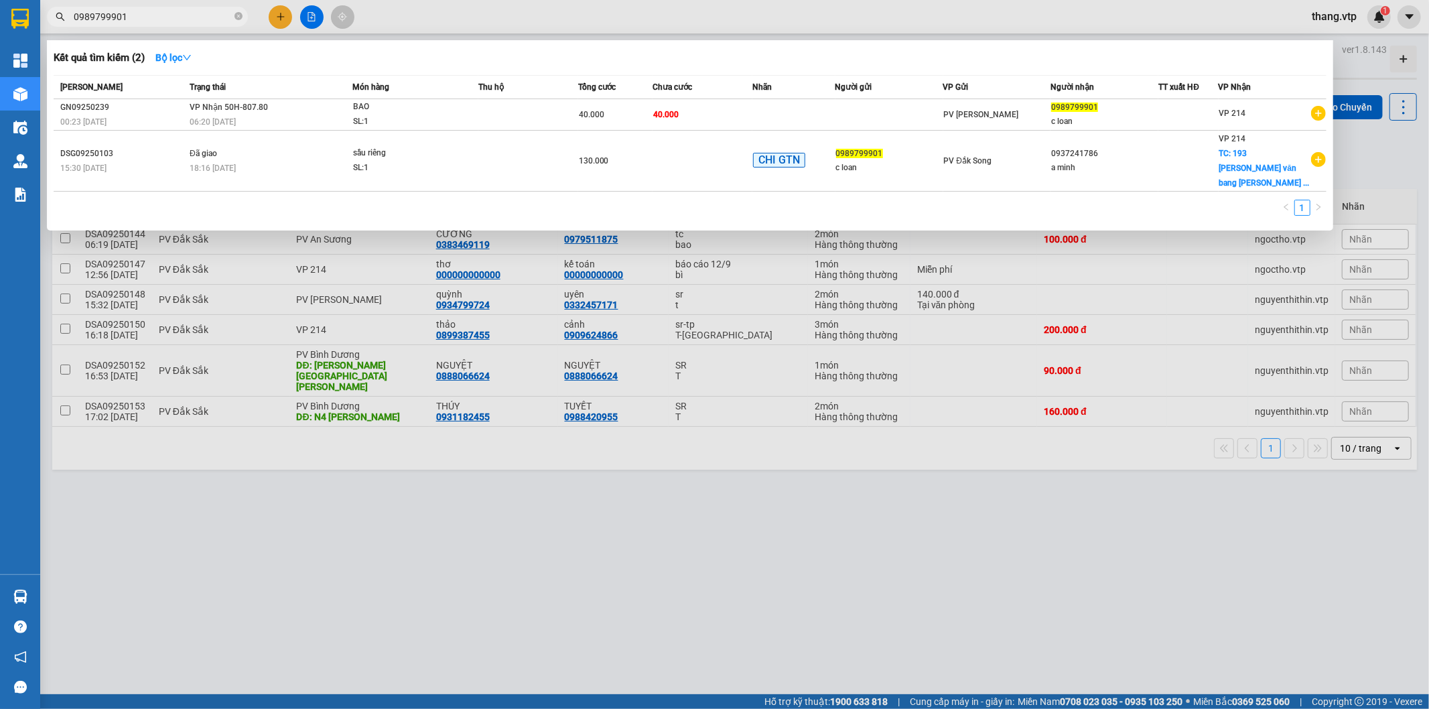
type input "0989799901"
